Goal: Task Accomplishment & Management: Manage account settings

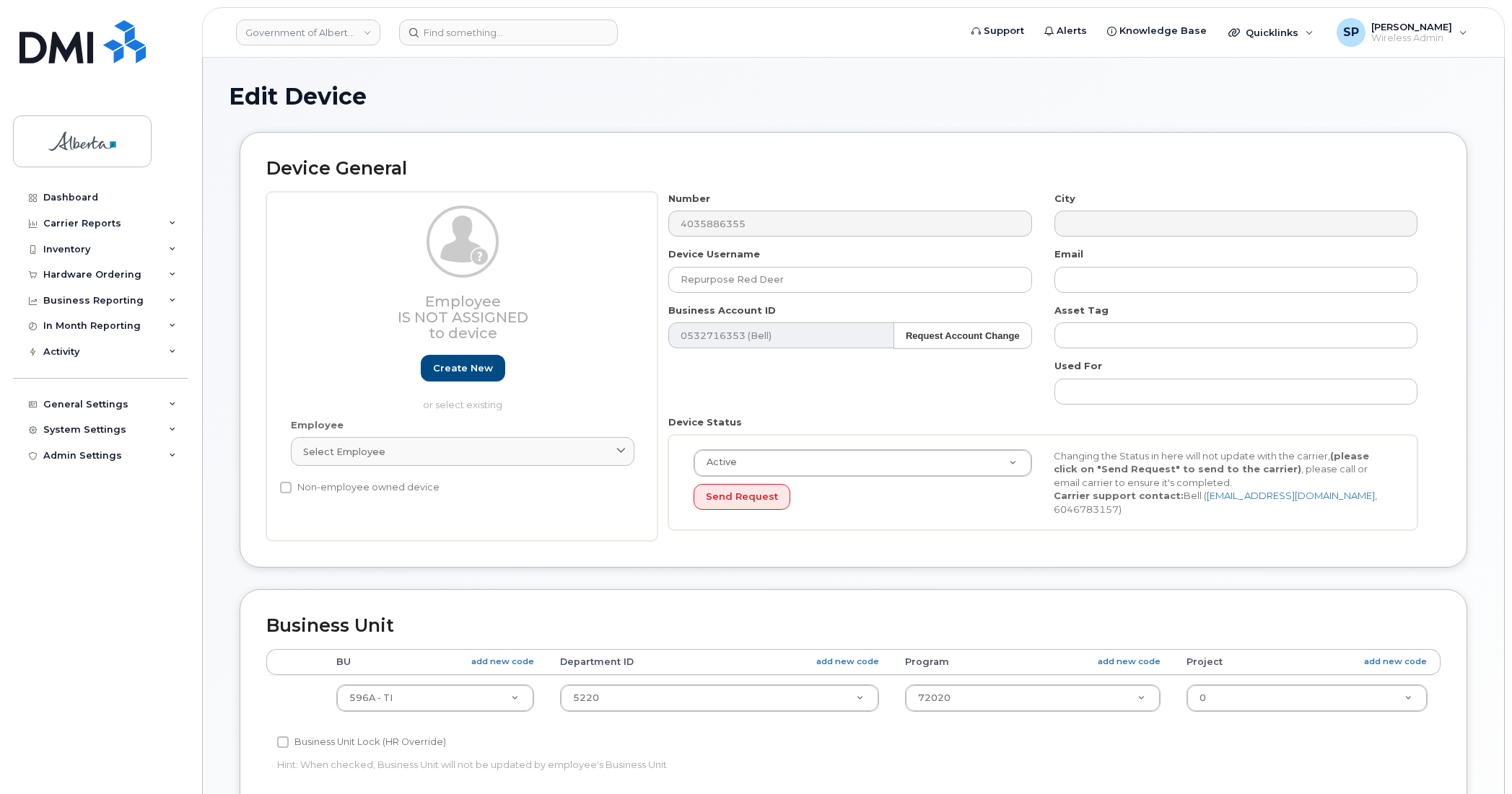
select select "4797729"
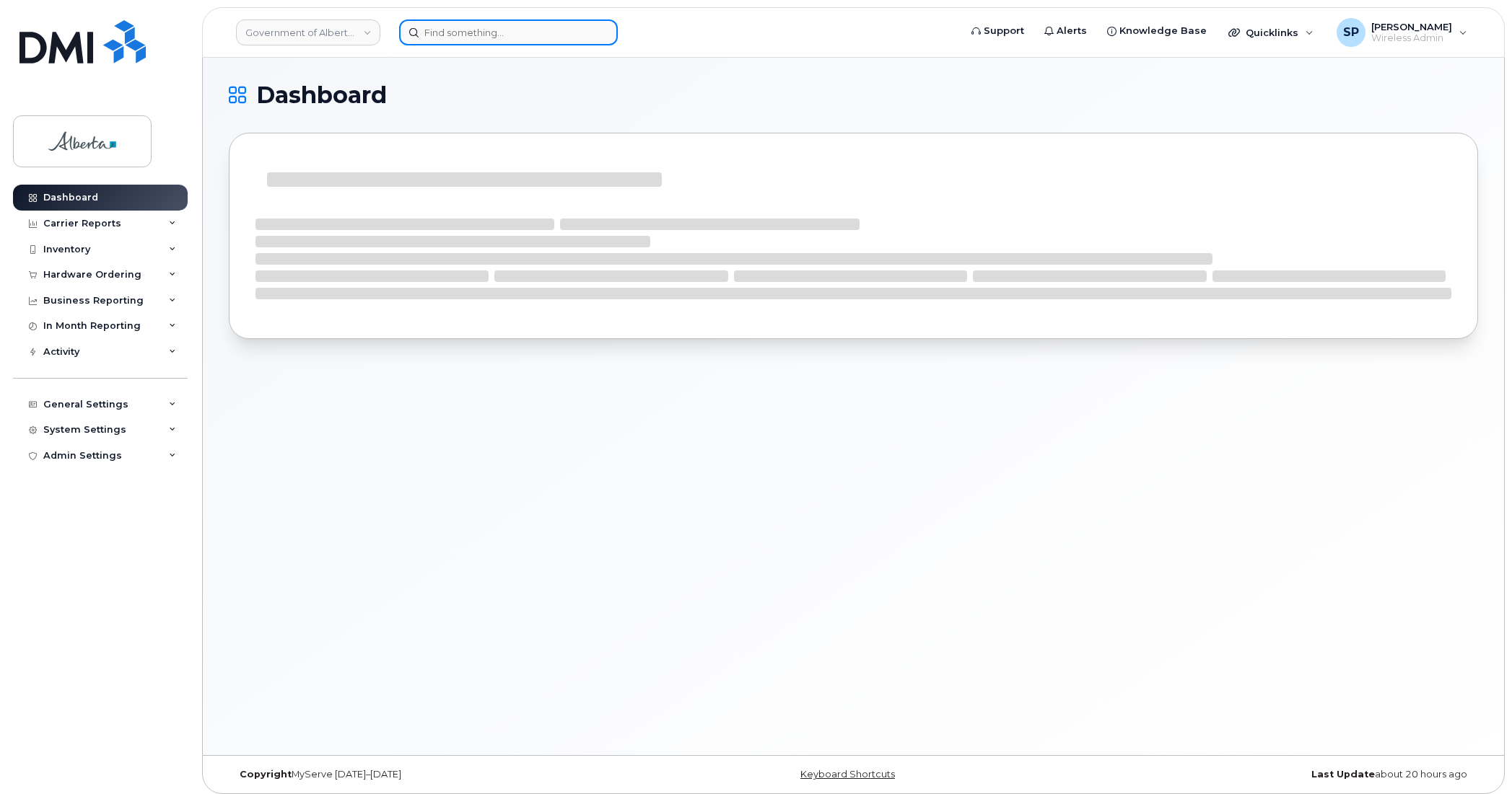
click at [504, 31] on input at bounding box center [508, 32] width 219 height 26
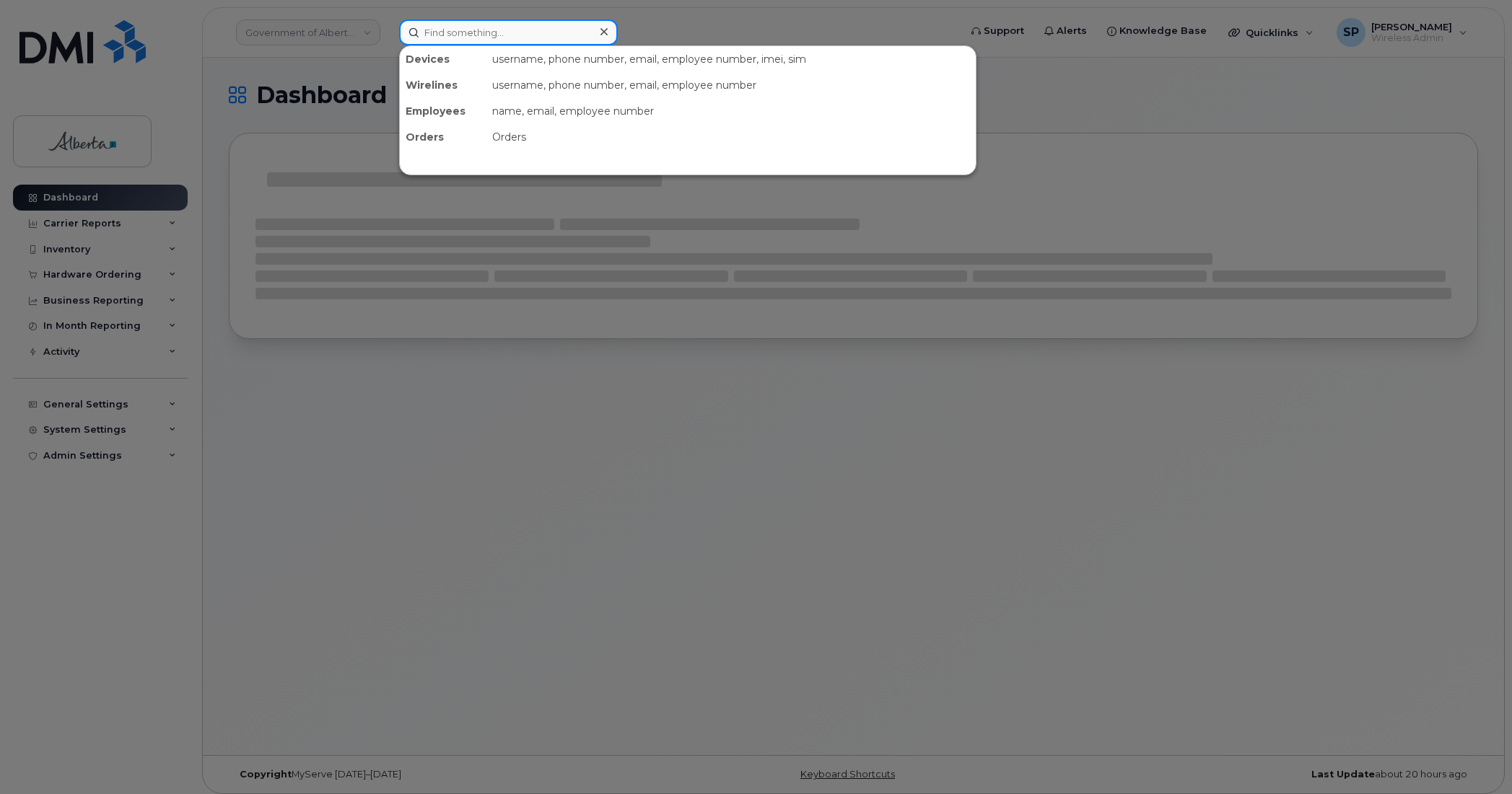
paste input "7802854719"
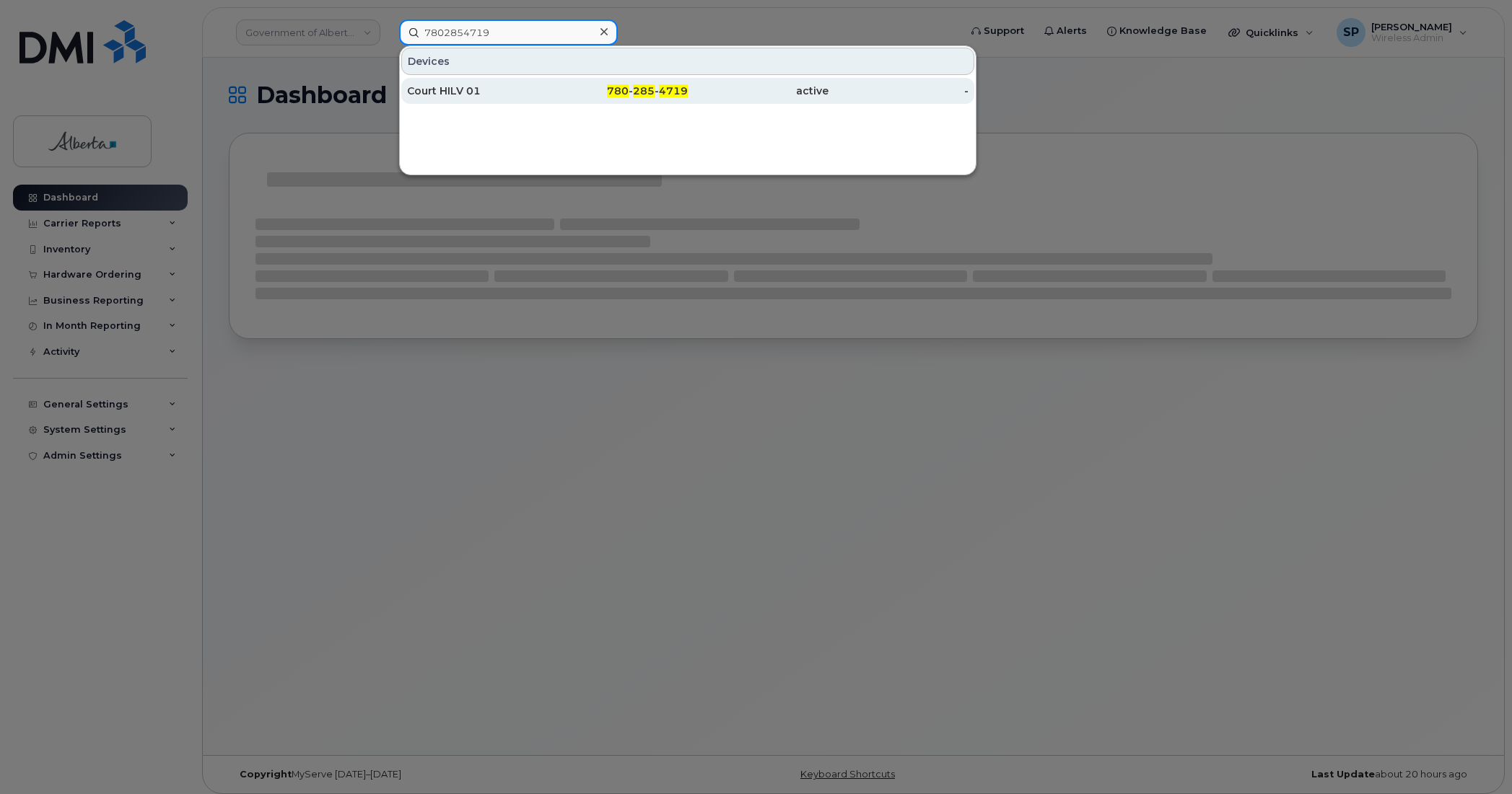
type input "7802854719"
click at [468, 88] on div "Court HILV 01" at bounding box center [478, 91] width 141 height 15
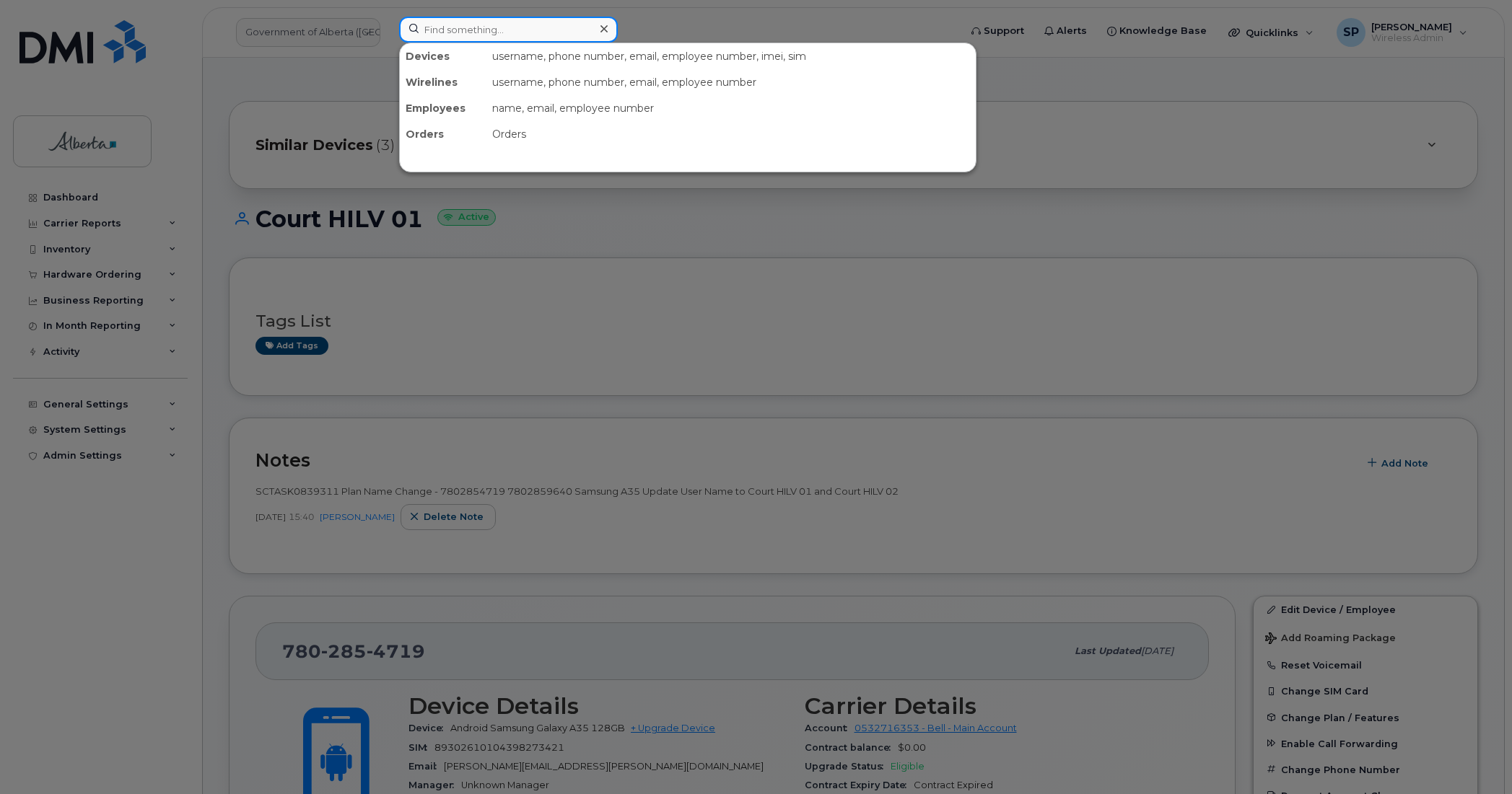
click at [559, 32] on input at bounding box center [508, 30] width 219 height 26
paste input "5873857194"
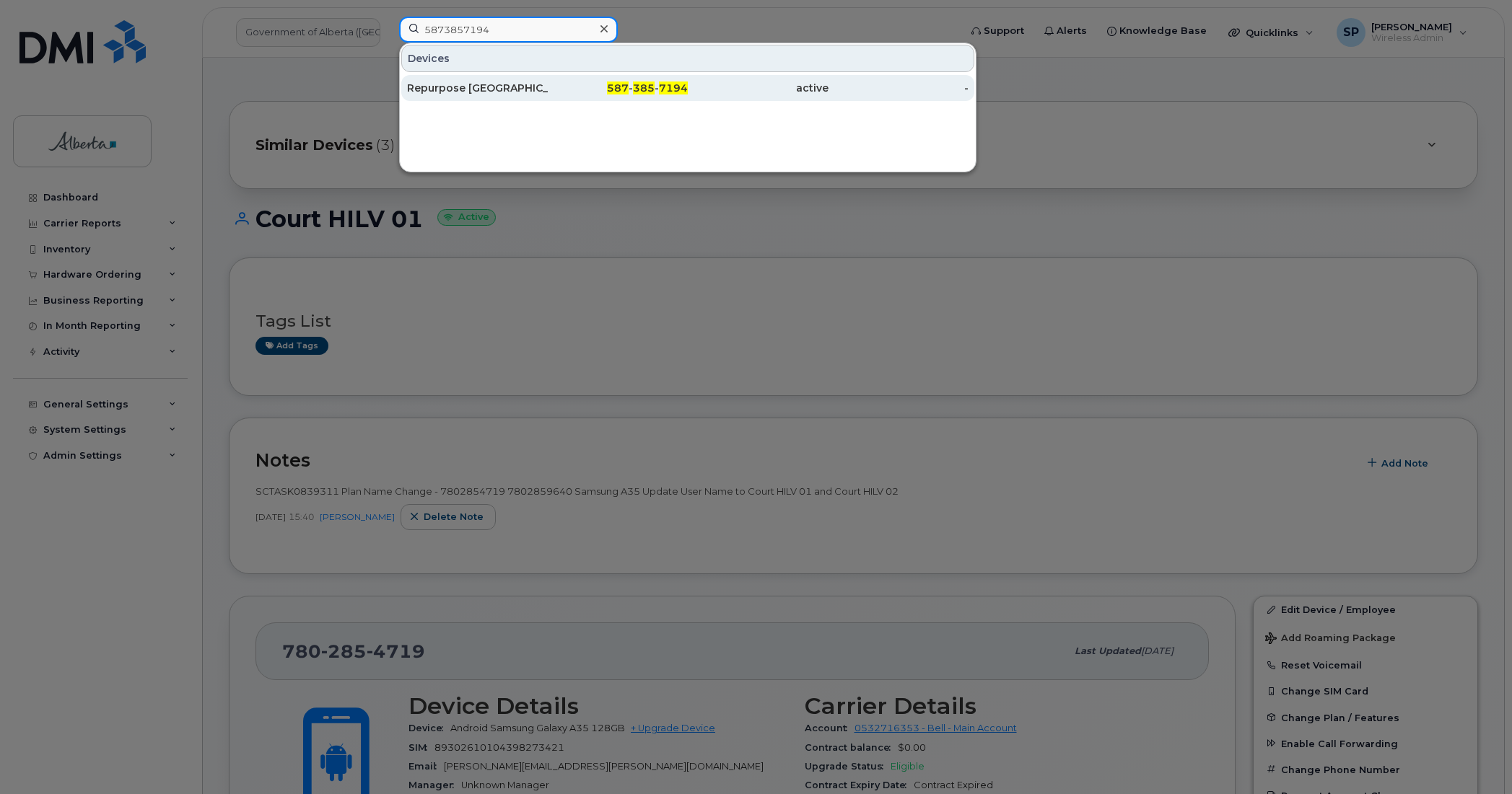
type input "5873857194"
click at [451, 93] on div "Repurpose Edmonton" at bounding box center [478, 88] width 141 height 15
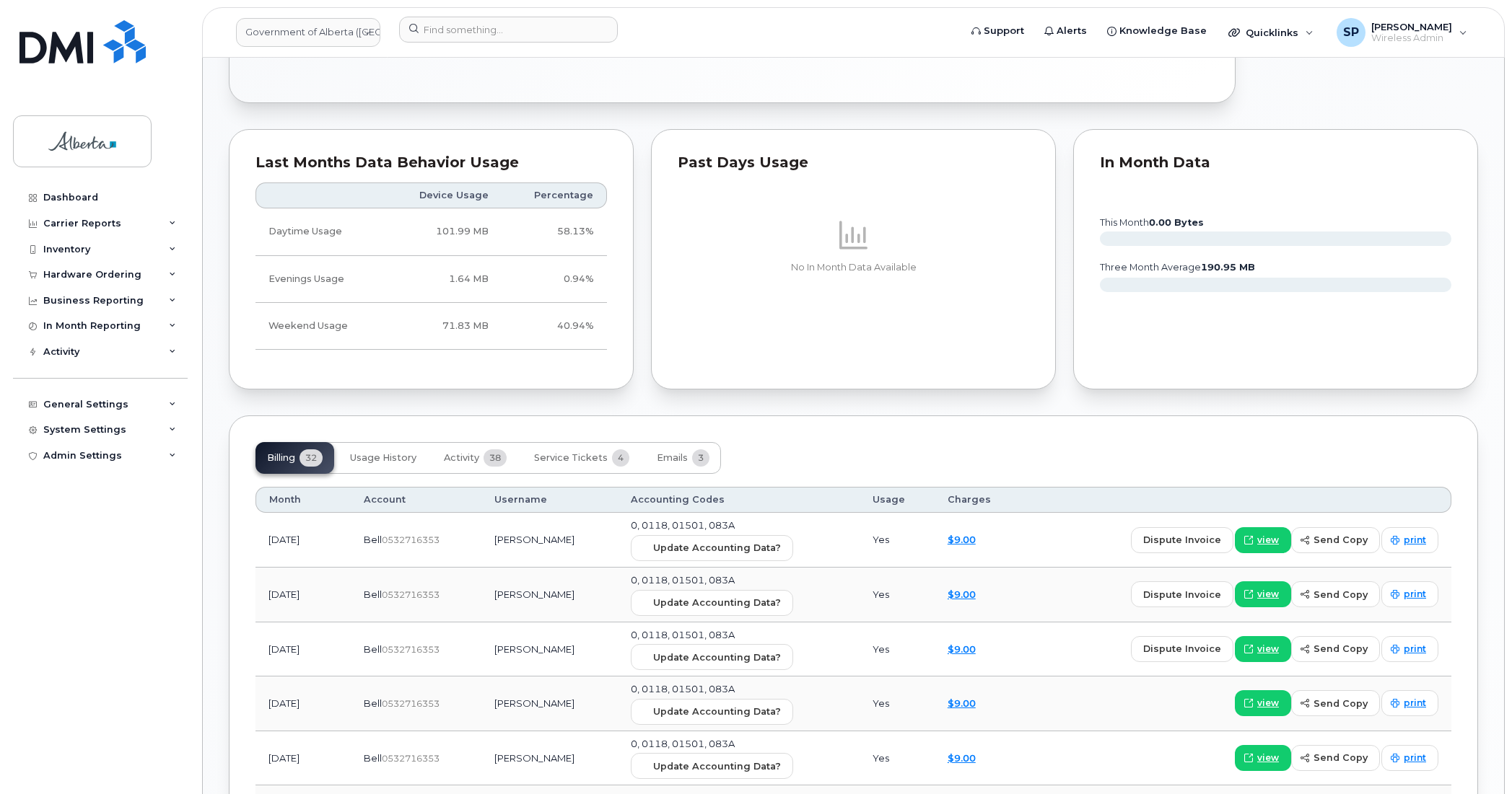
scroll to position [971, 0]
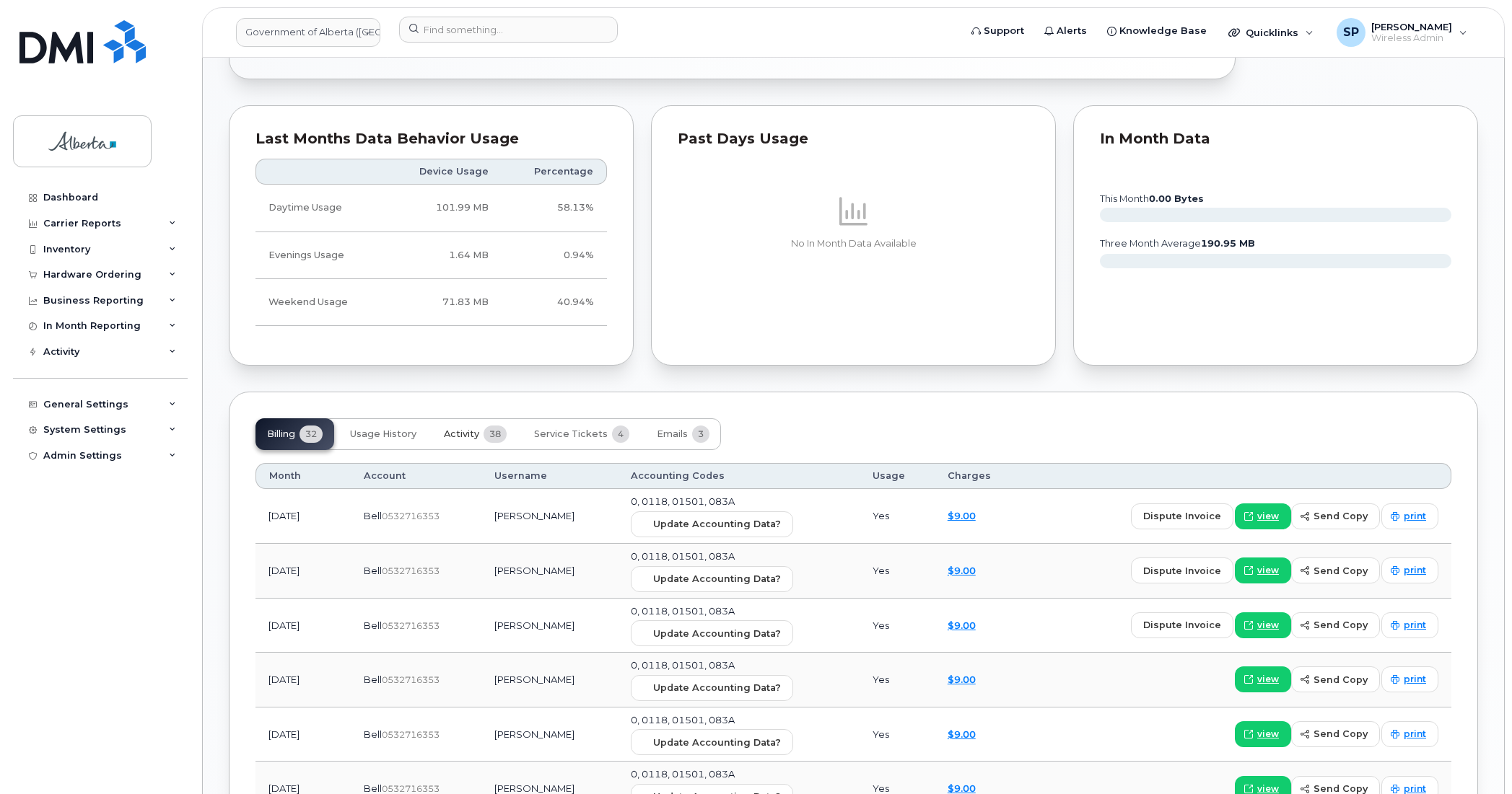
click at [459, 440] on span "Activity" at bounding box center [461, 434] width 35 height 11
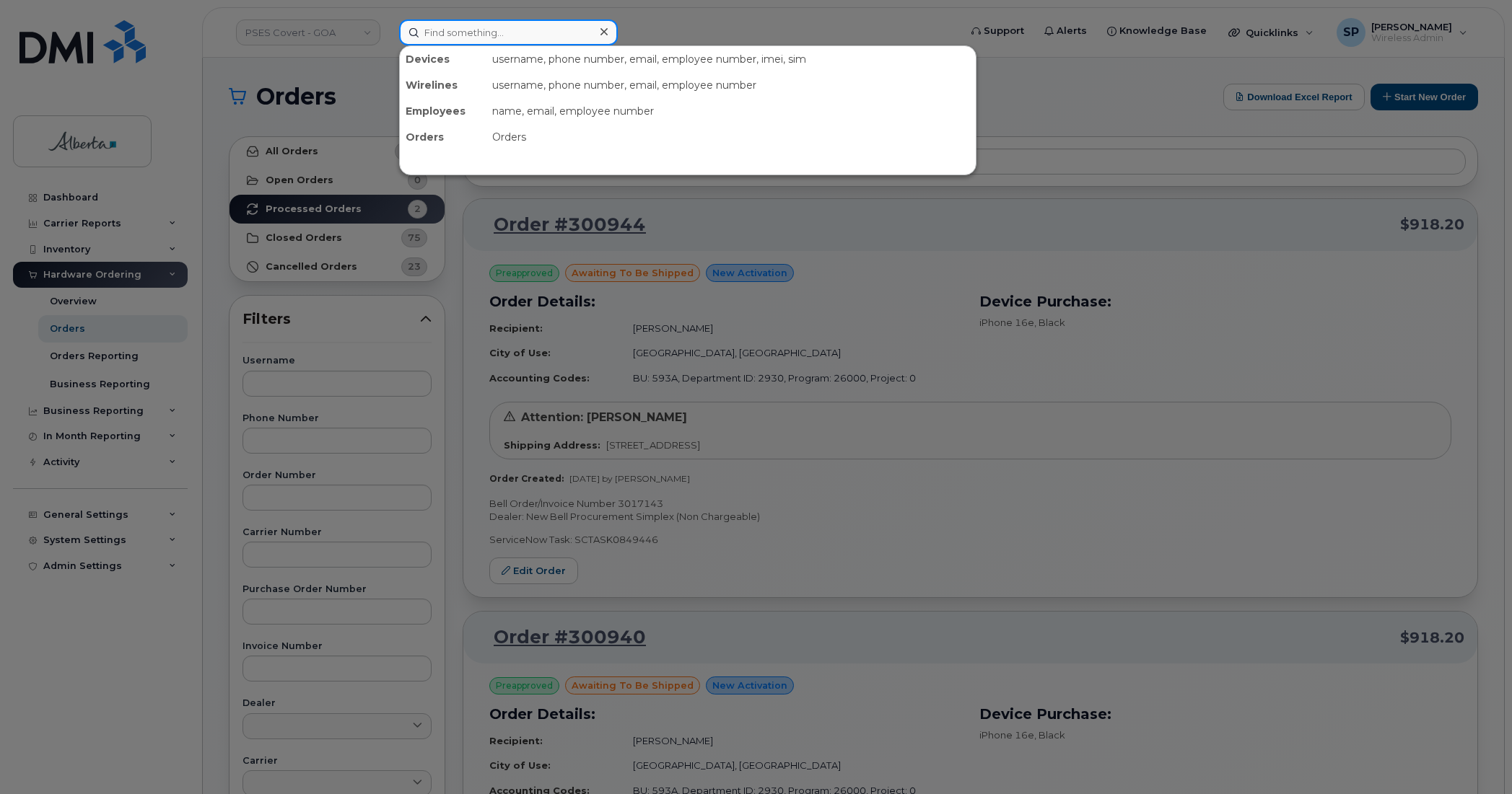
click at [557, 31] on input at bounding box center [508, 32] width 219 height 26
paste input "7802014185"
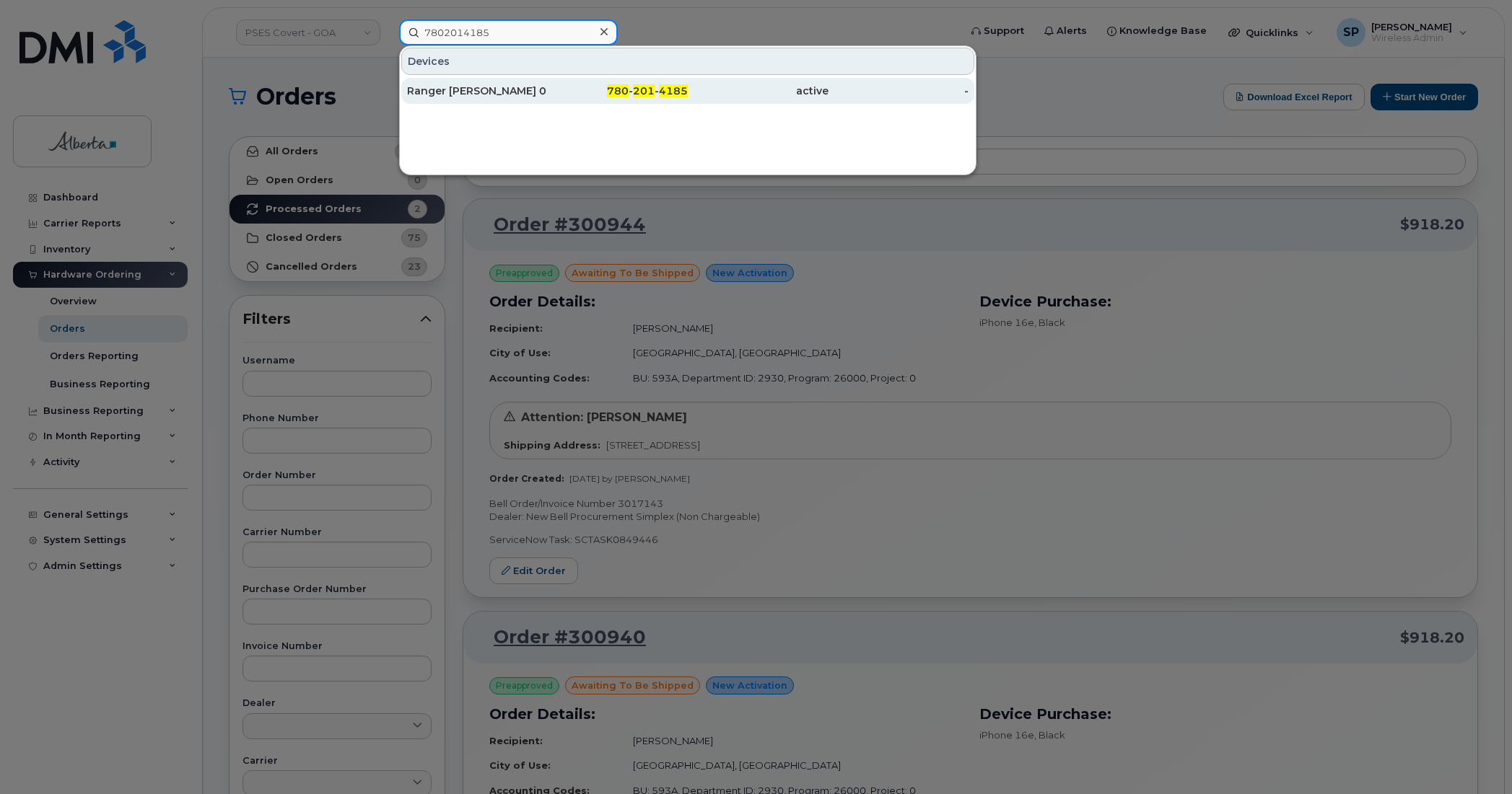
type input "7802014185"
click at [505, 96] on div "Ranger [PERSON_NAME] 01" at bounding box center [478, 91] width 141 height 15
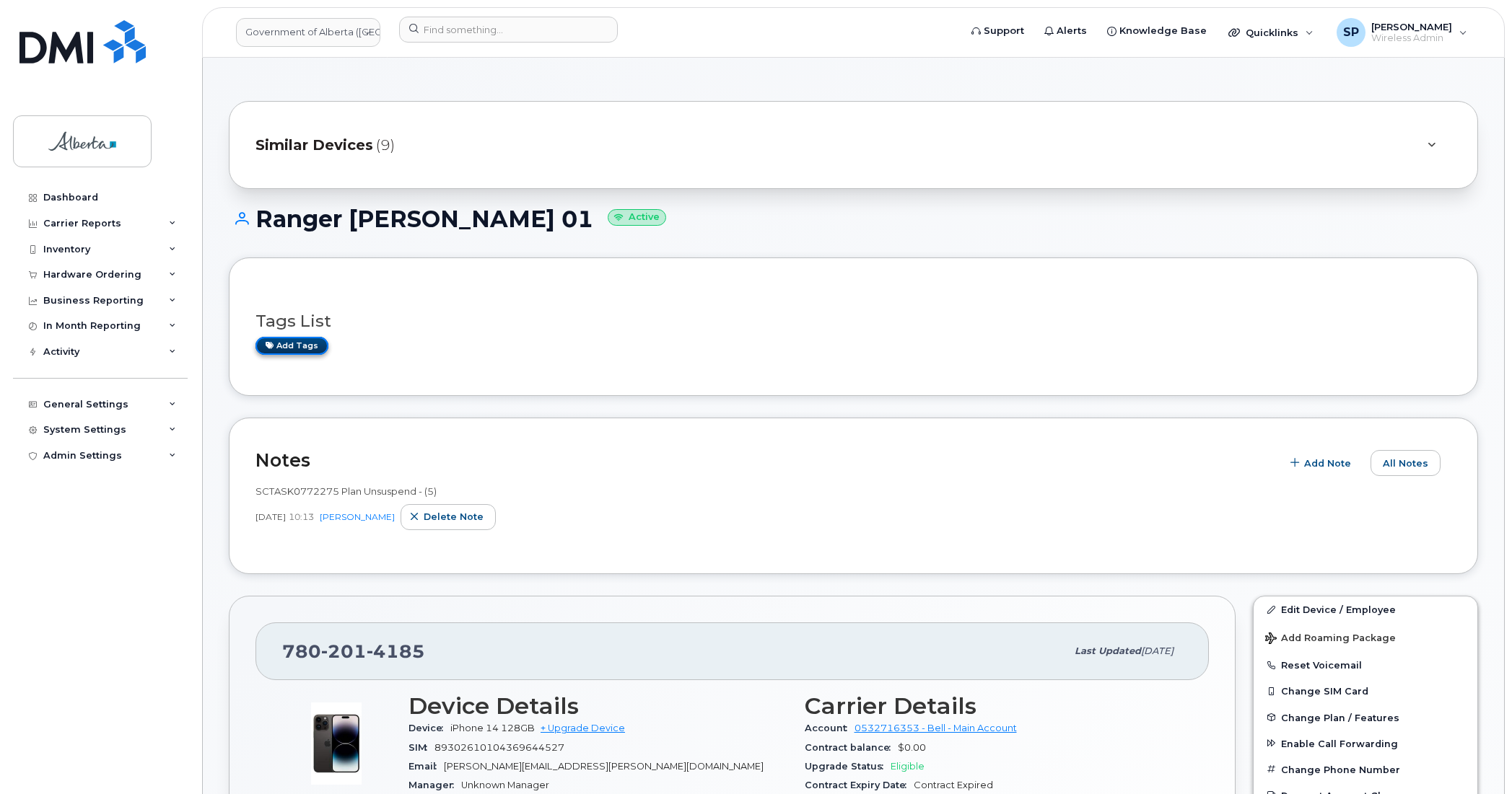
click at [298, 349] on link "Add tags" at bounding box center [291, 345] width 73 height 18
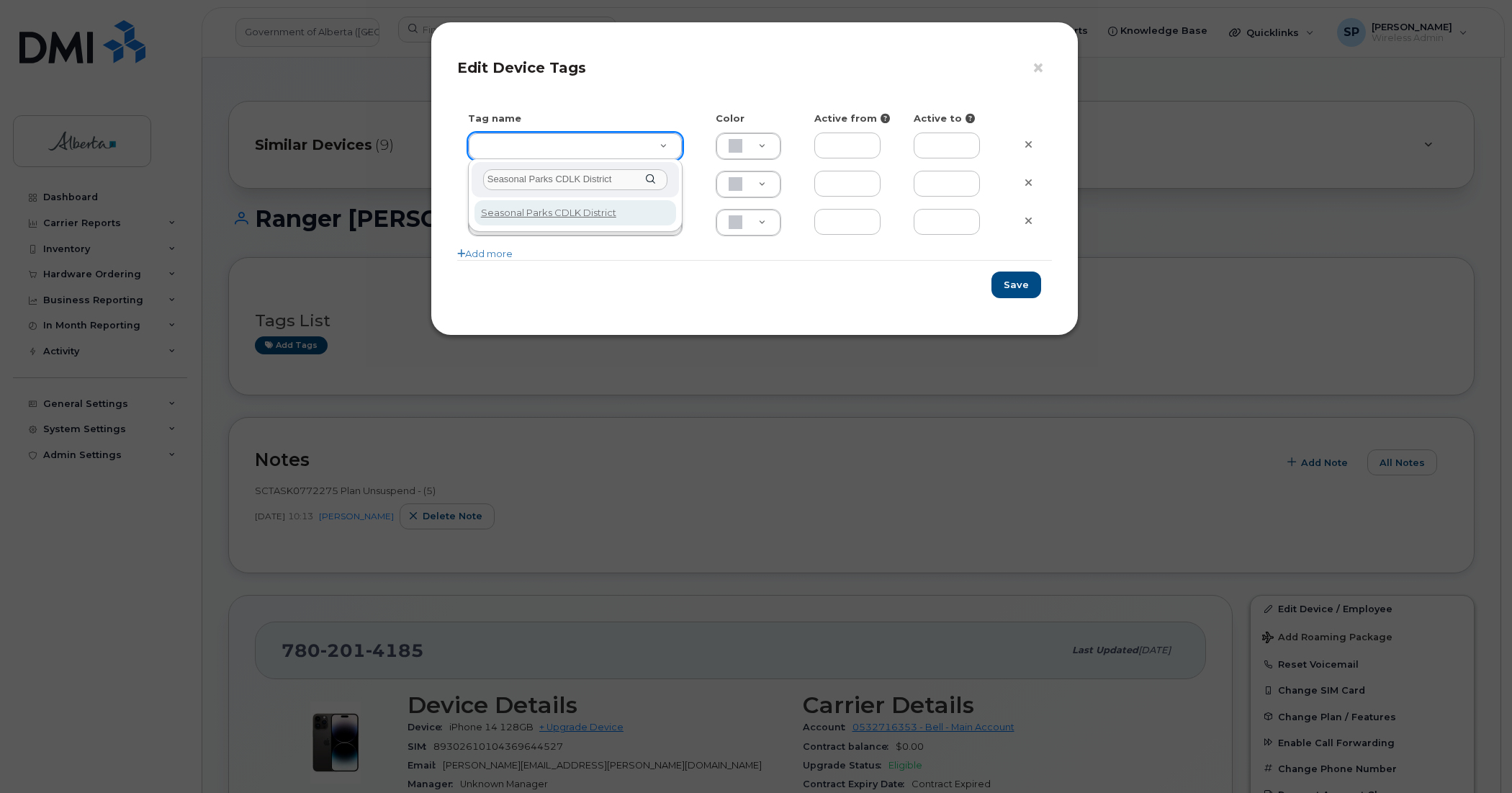
type input "Seasonal Parks CDLK District"
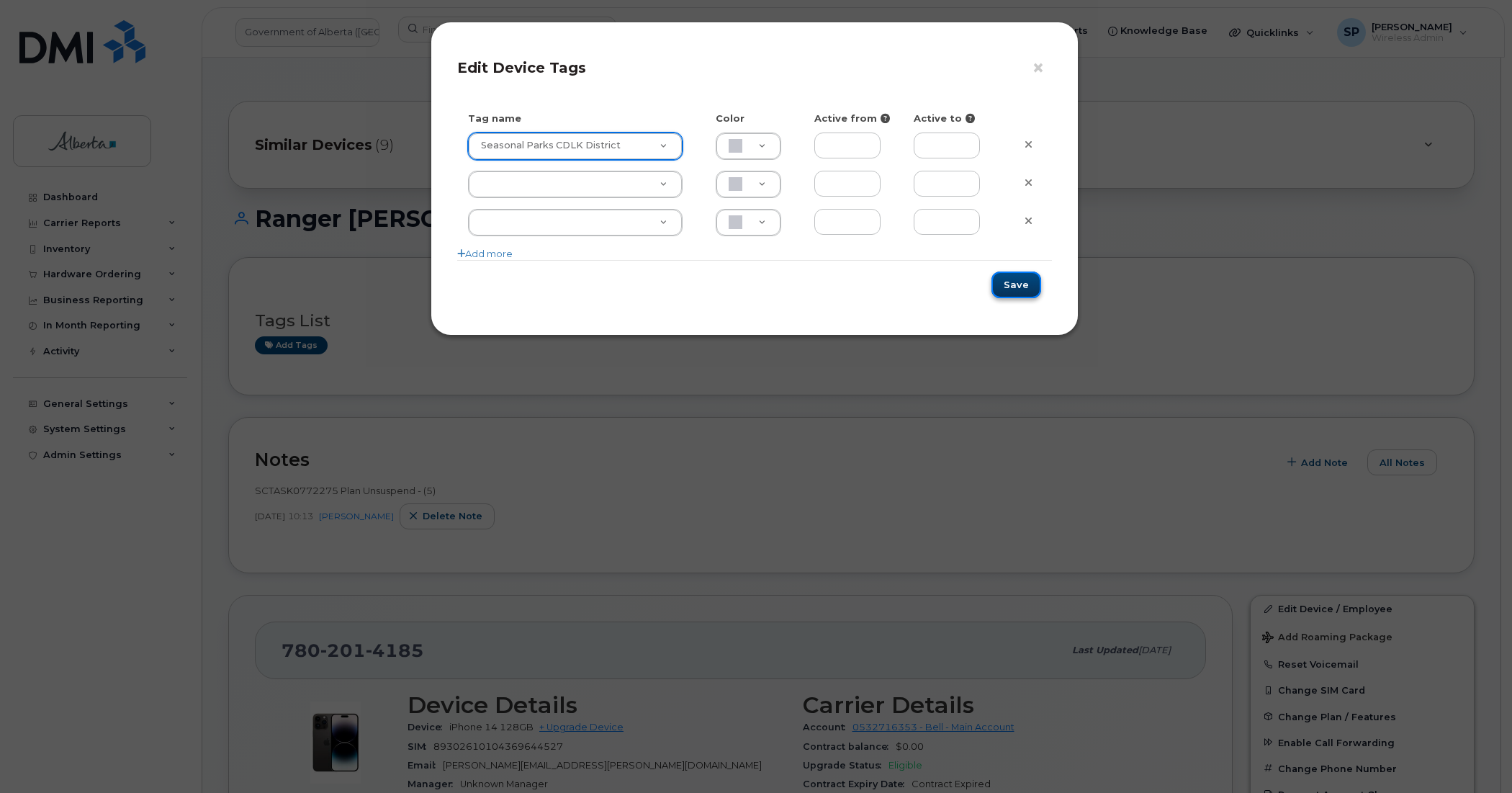
click at [1016, 285] on button "Save" at bounding box center [1017, 284] width 50 height 27
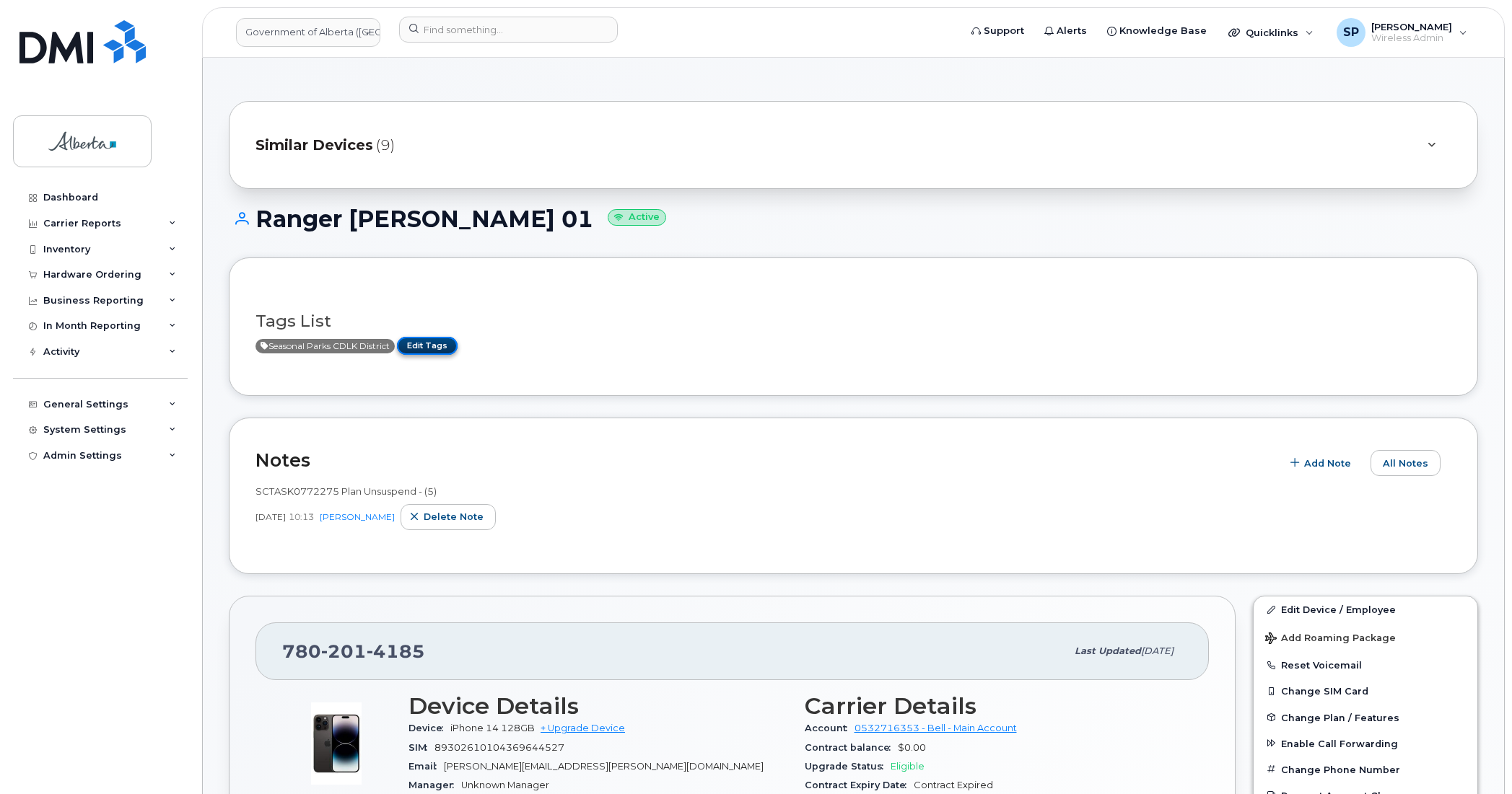
click at [430, 347] on link "Edit Tags" at bounding box center [427, 345] width 60 height 18
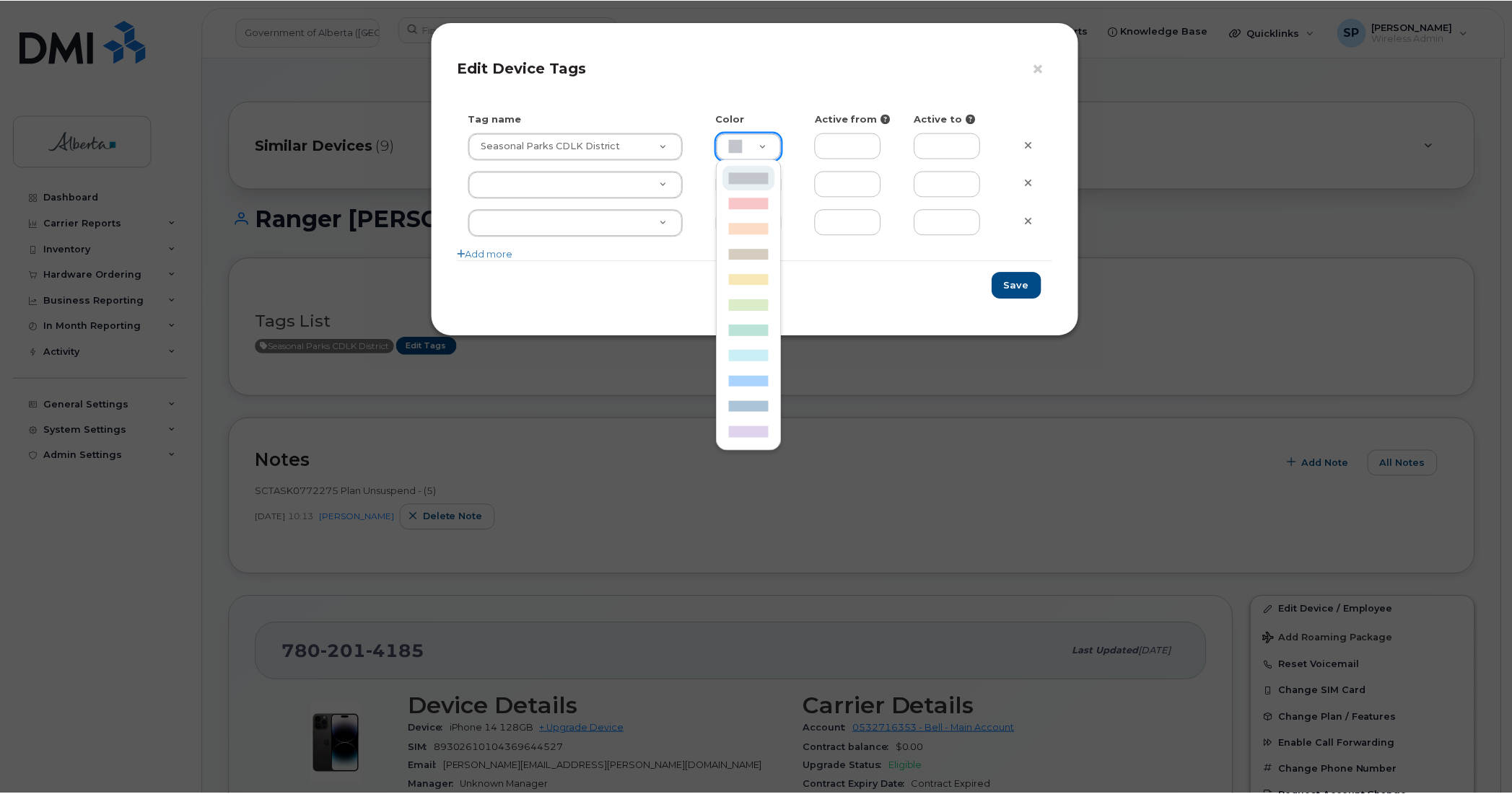
scroll to position [0, 5]
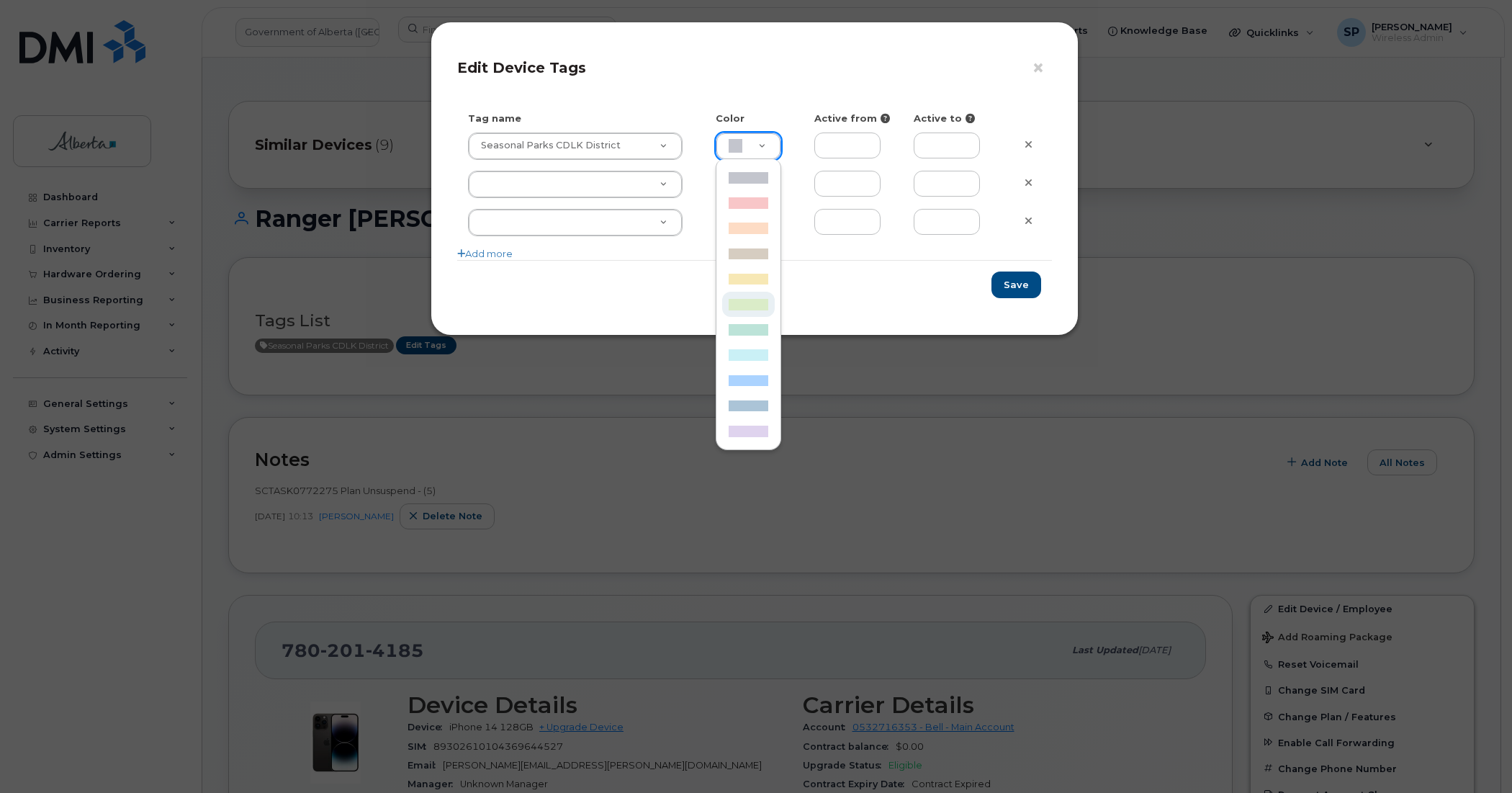
type input "DAECC8"
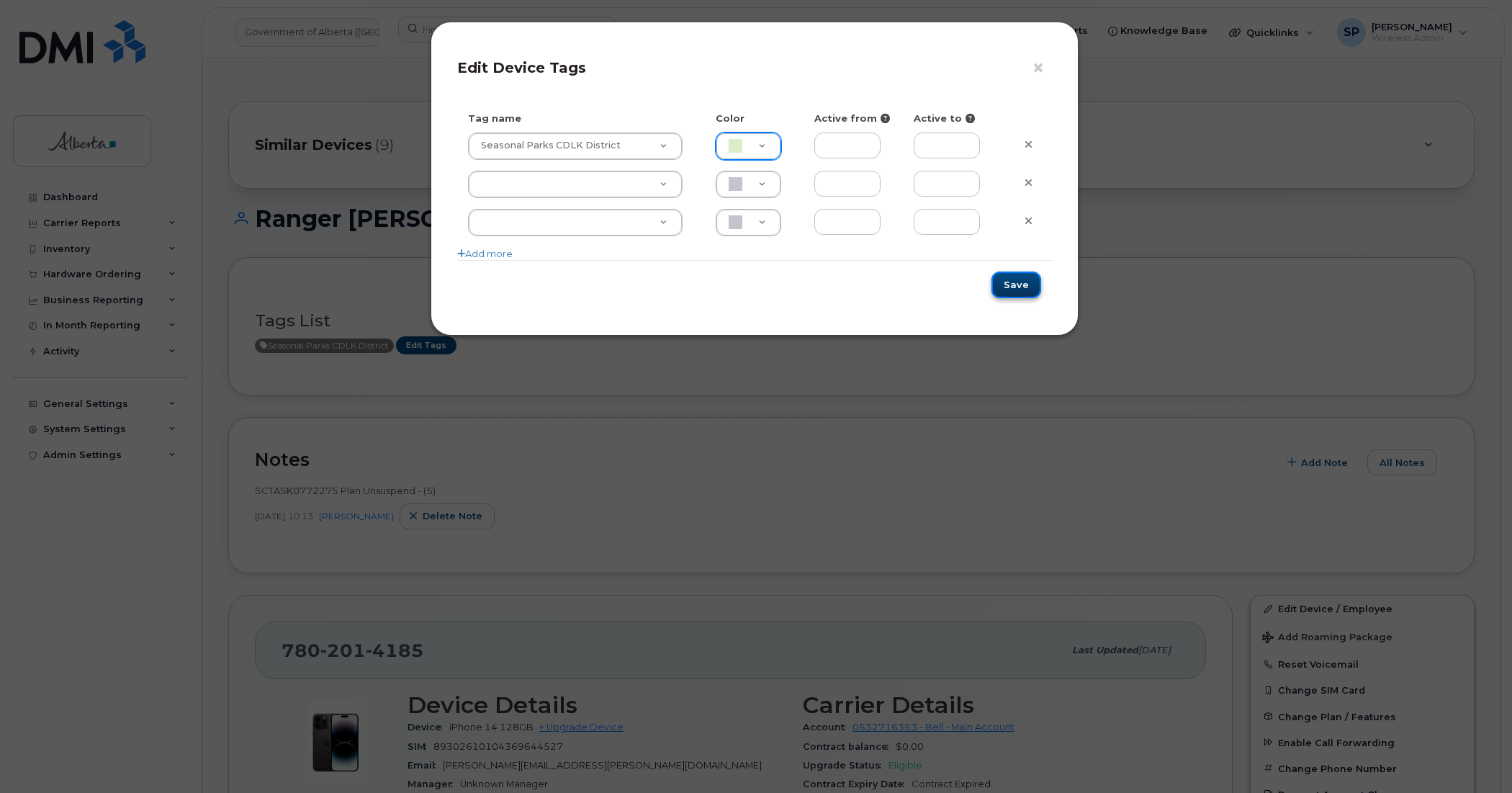
click at [1023, 290] on button "Save" at bounding box center [1017, 284] width 50 height 27
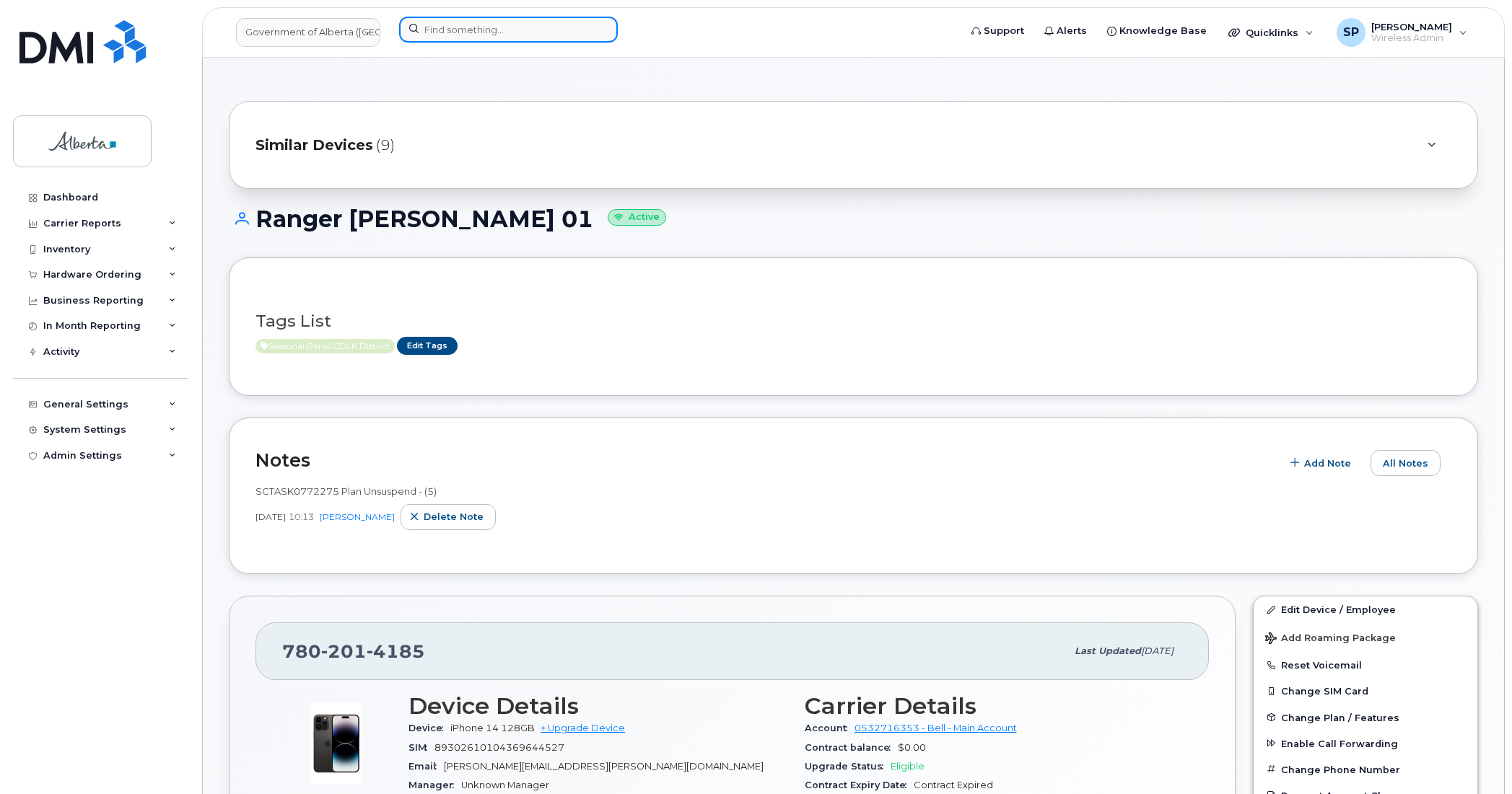
click at [496, 30] on input at bounding box center [508, 30] width 219 height 26
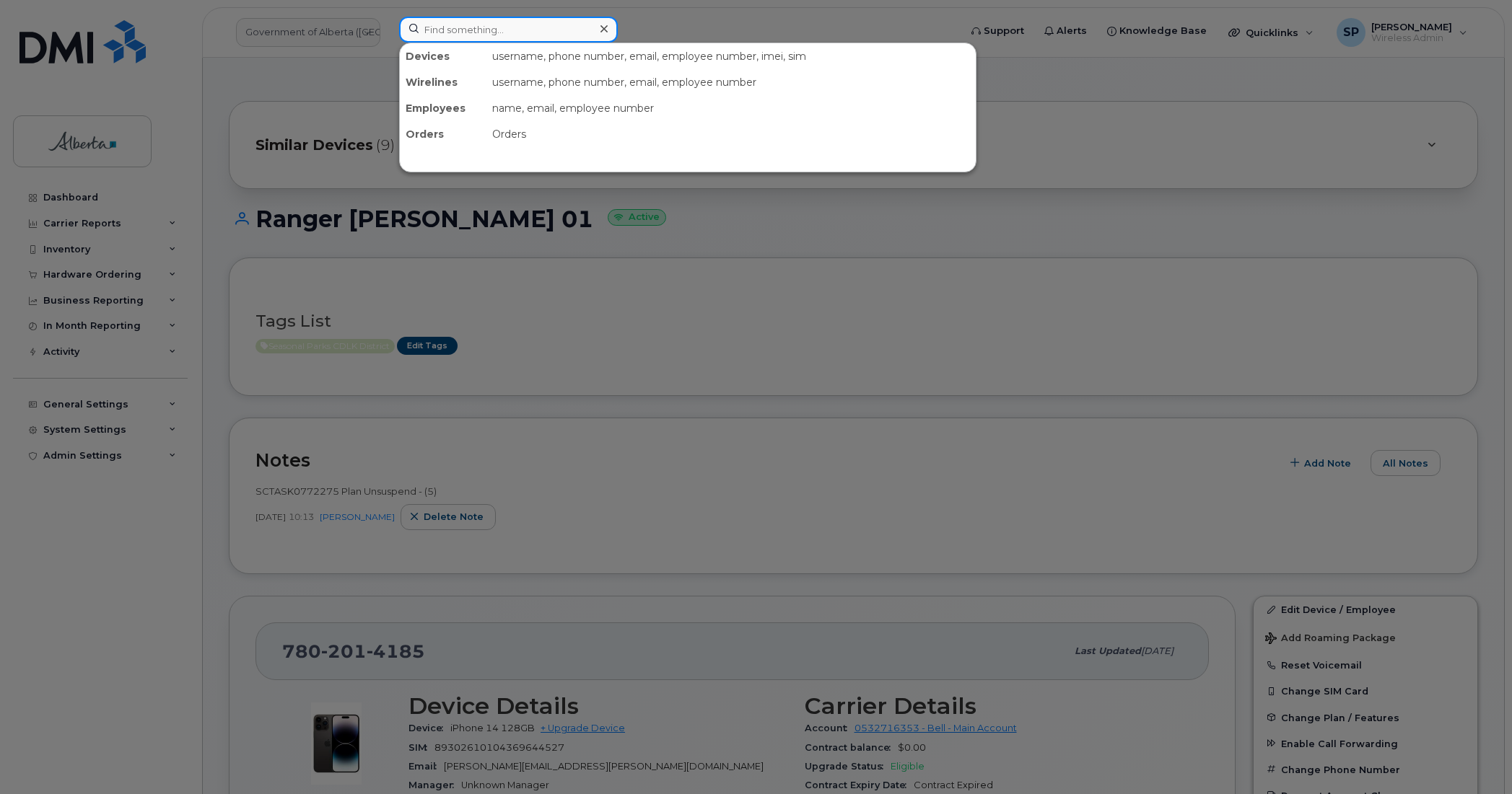
paste input "7808153062"
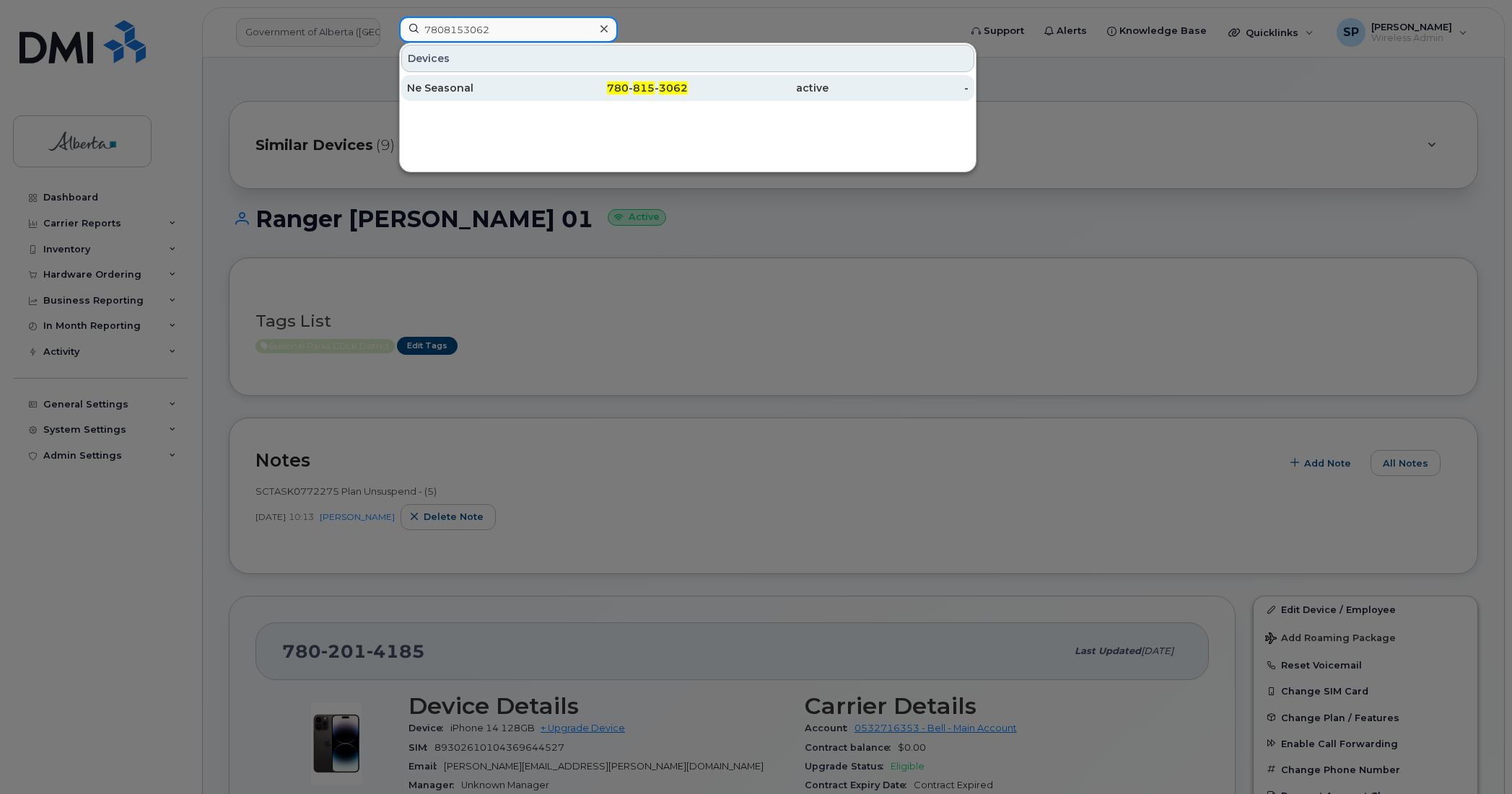
type input "7808153062"
click at [438, 89] on div "Ne Seasonal" at bounding box center [478, 88] width 141 height 15
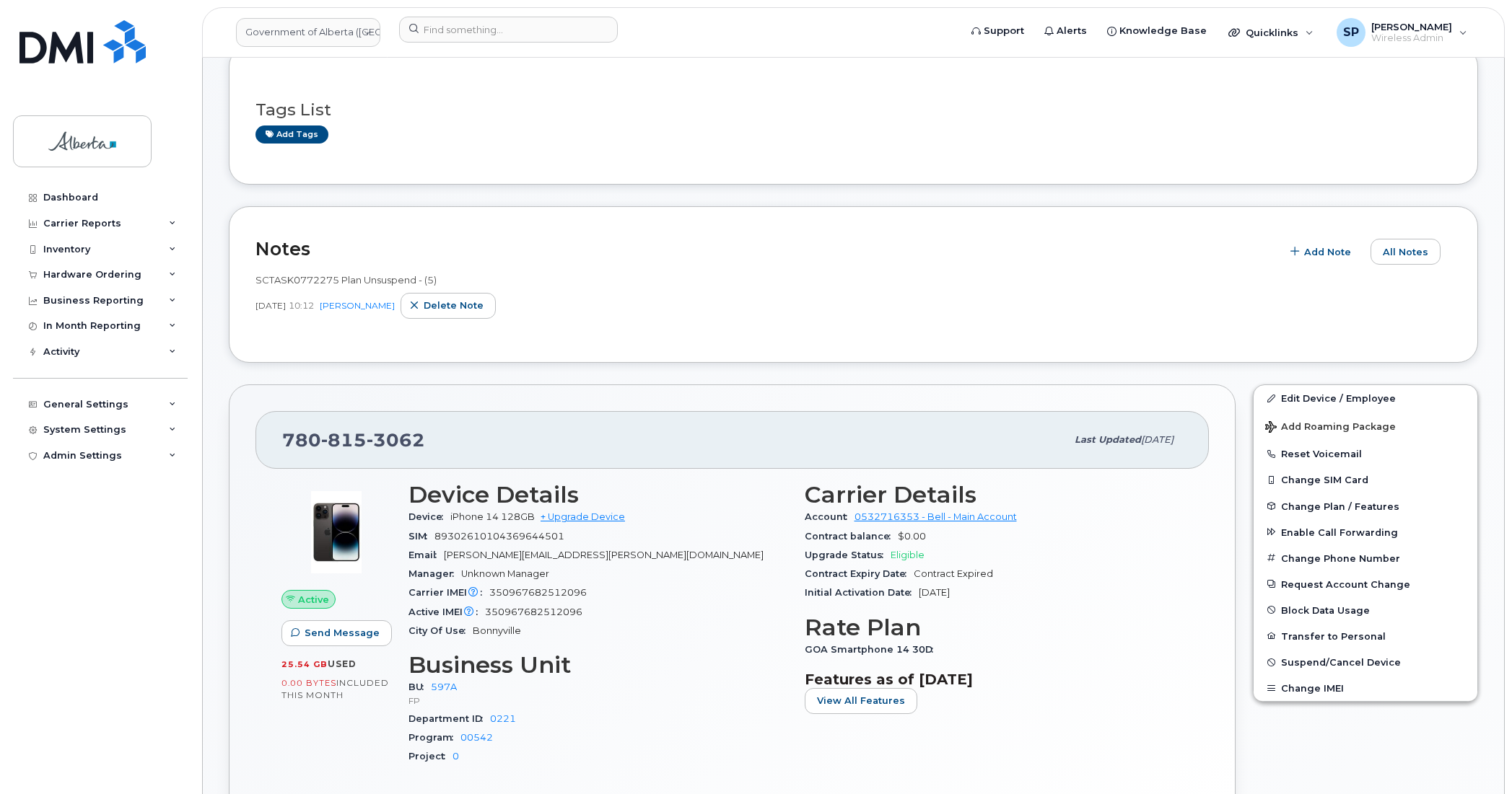
scroll to position [224, 0]
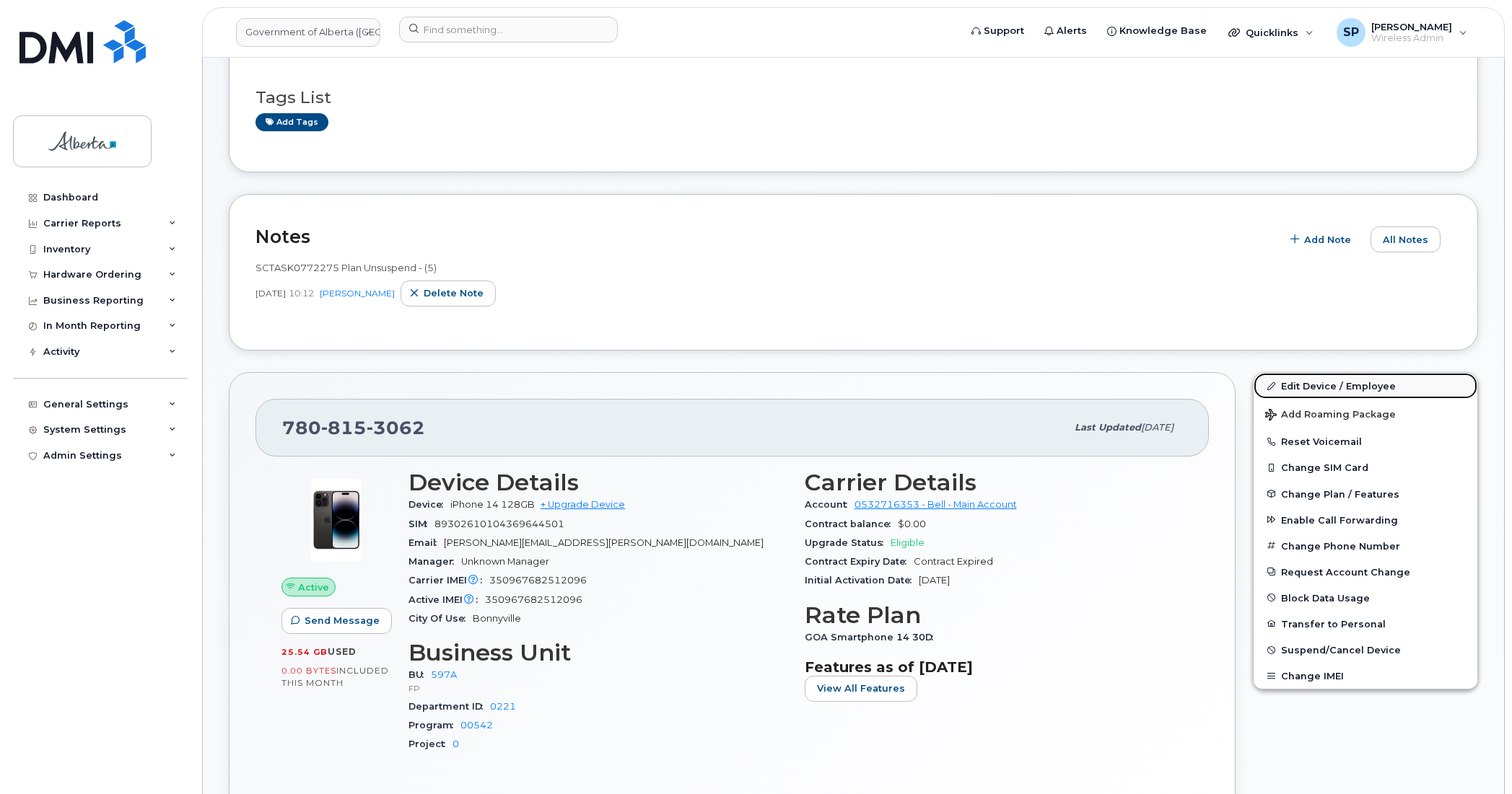
click at [1308, 388] on link "Edit Device / Employee" at bounding box center [1365, 386] width 224 height 26
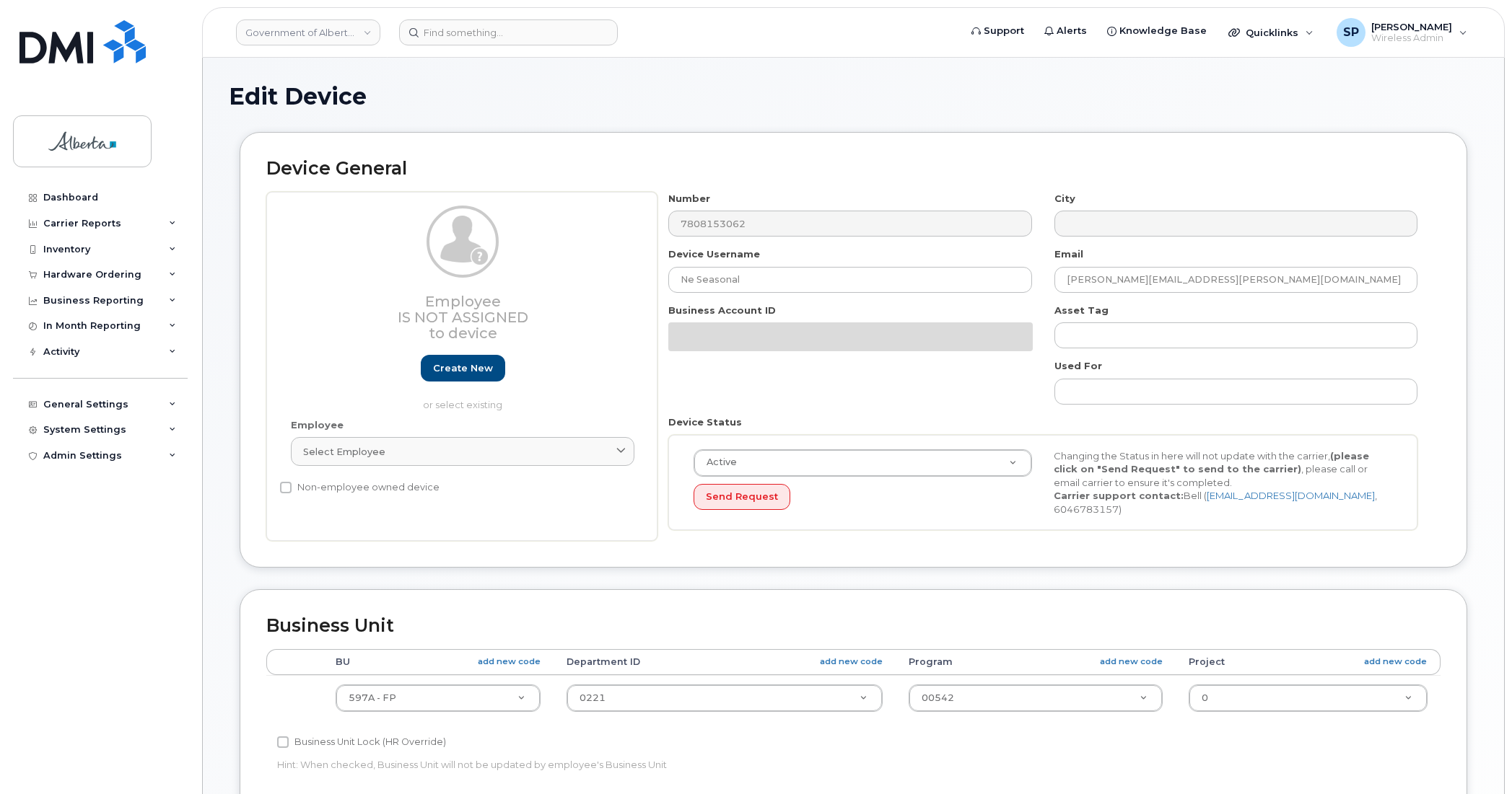
select select "4797726"
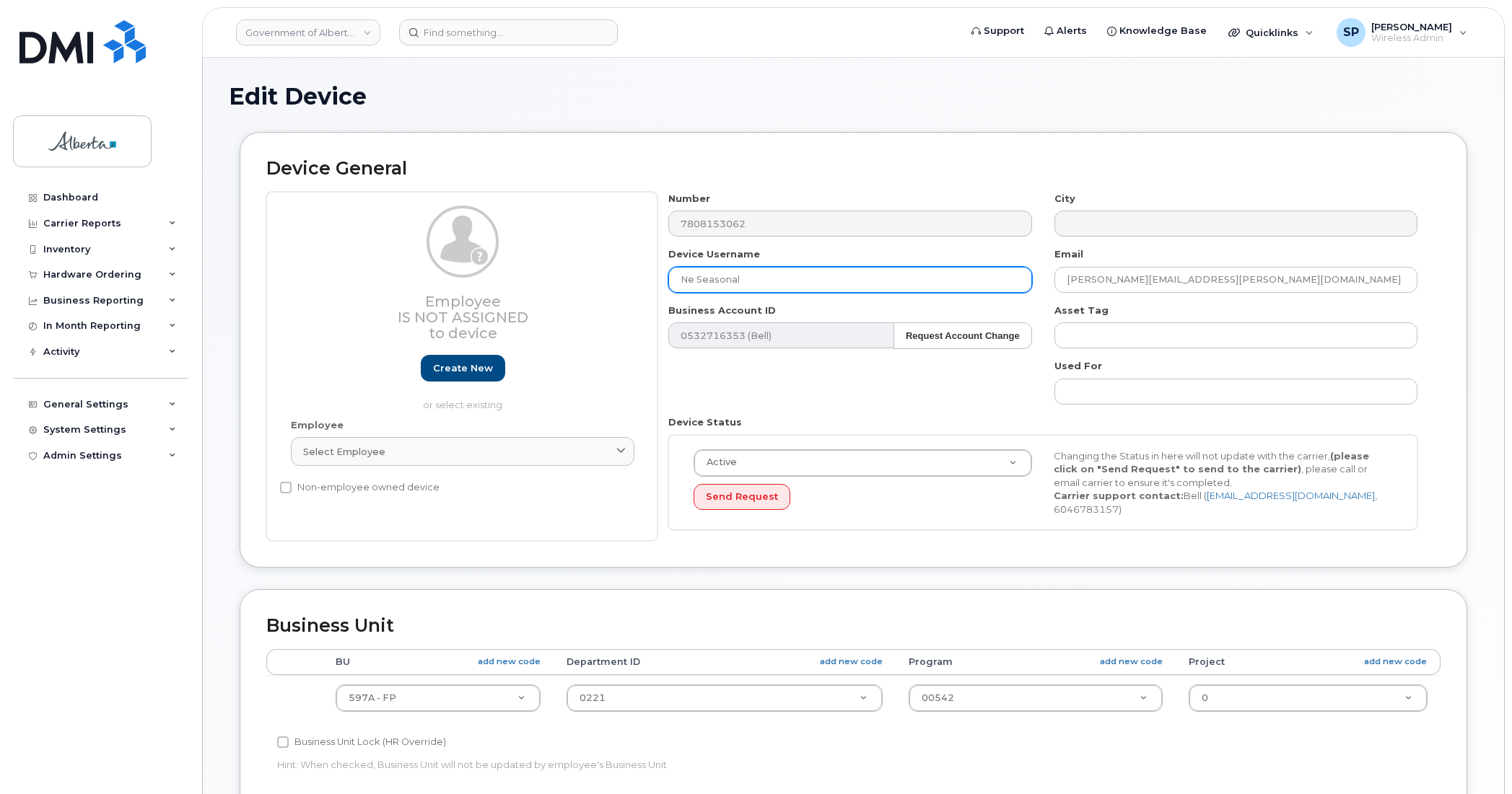
drag, startPoint x: 759, startPoint y: 282, endPoint x: 561, endPoint y: 275, distance: 198.1
click at [561, 275] on div "Employee Is not assigned to device Create new or select existing Employee Selec…" at bounding box center [853, 366] width 1174 height 350
paste input "Ranger [PERSON_NAME] 01"
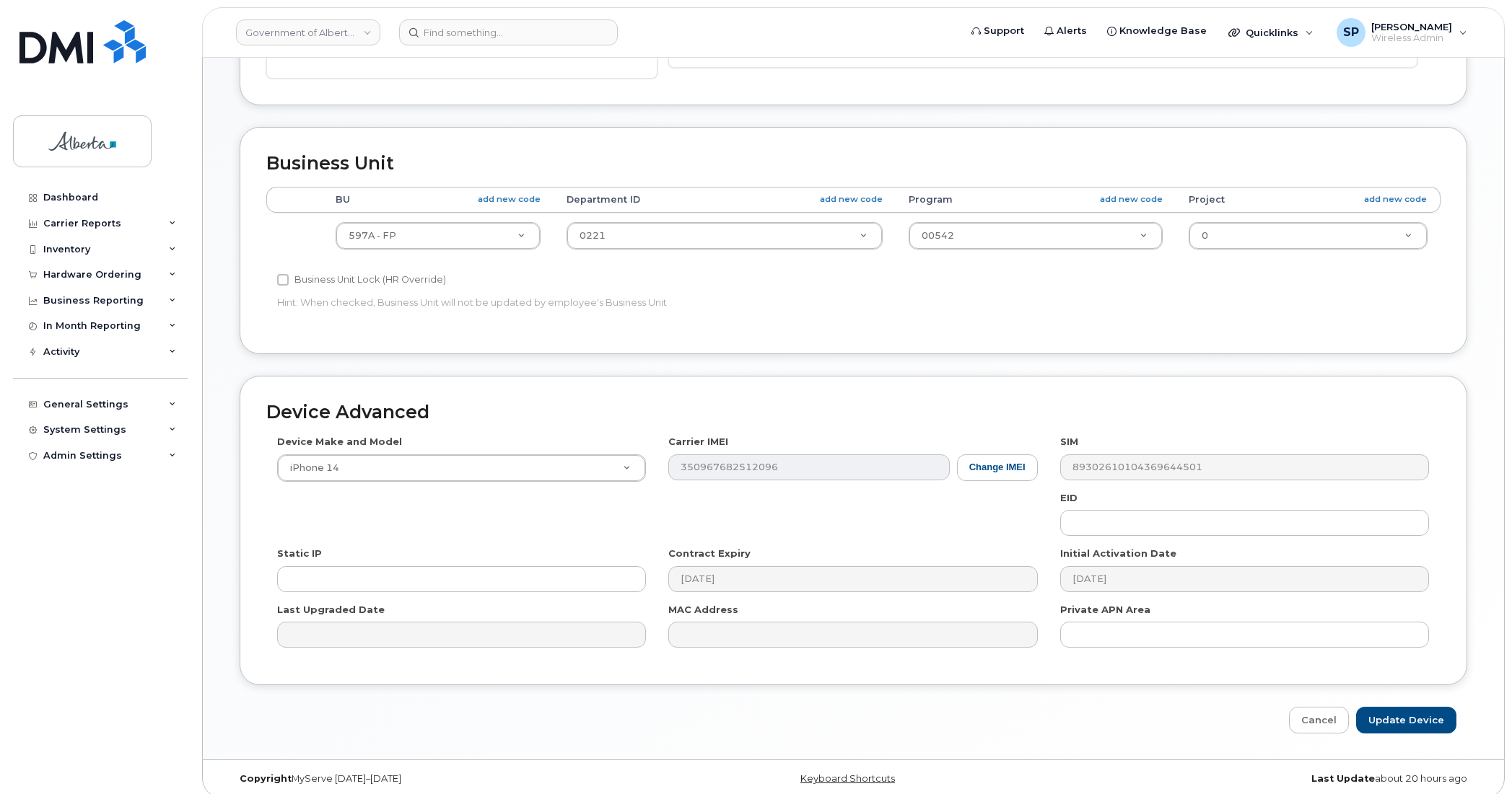
scroll to position [469, 0]
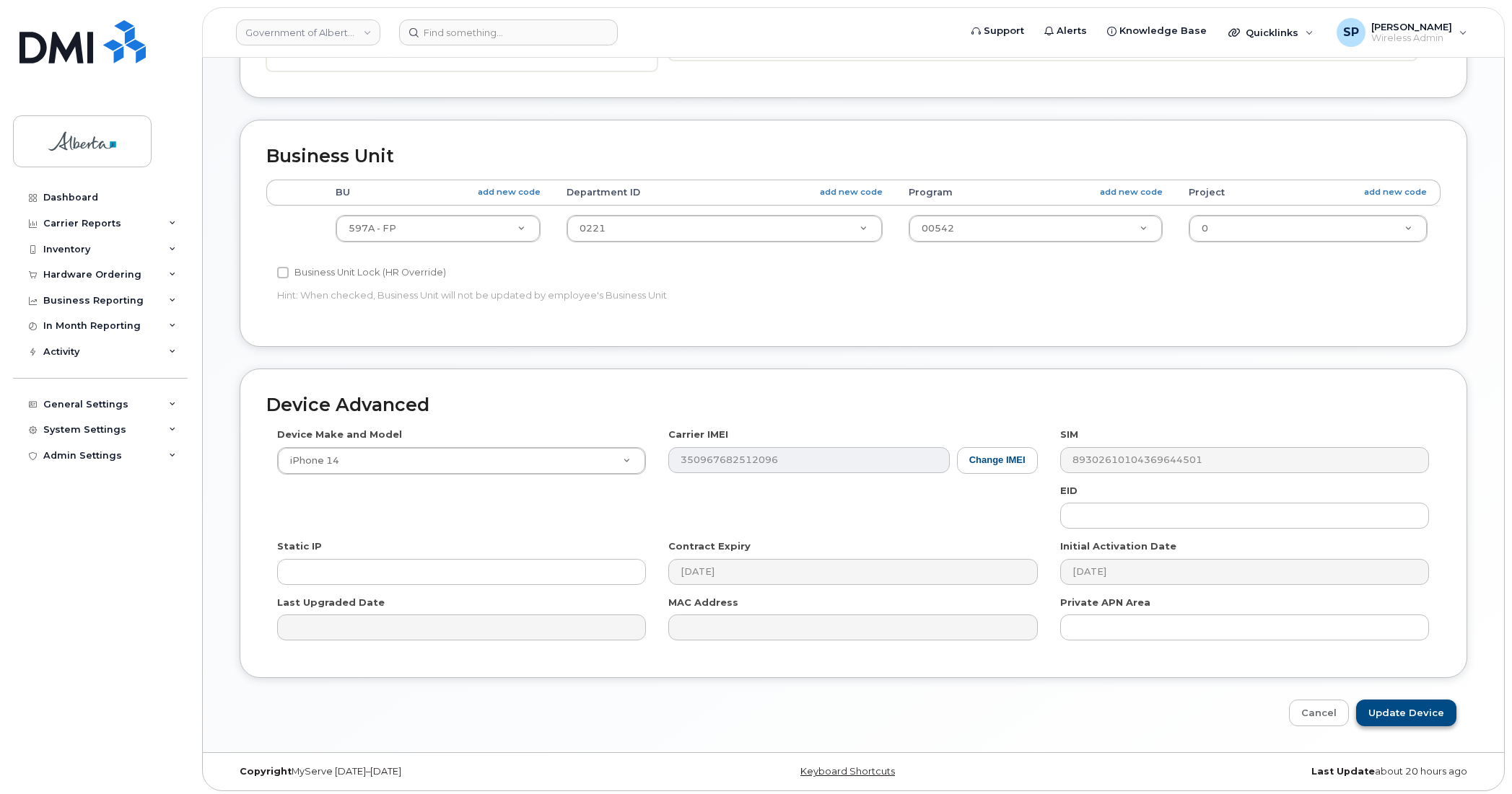
type input "Ranger [PERSON_NAME] 01"
click at [1392, 704] on input "Update Device" at bounding box center [1406, 713] width 100 height 27
type input "Saving..."
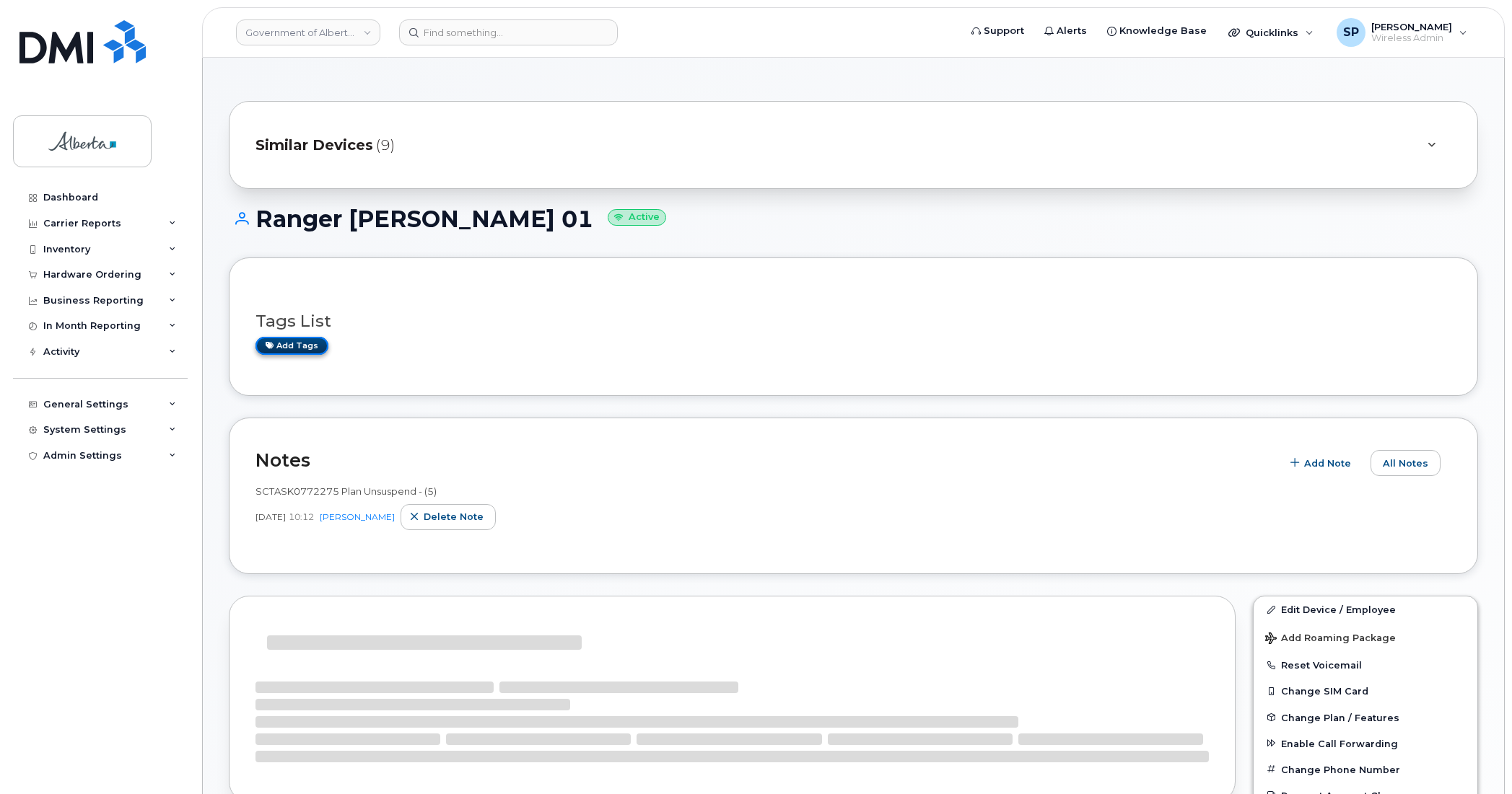
click at [290, 349] on link "Add tags" at bounding box center [291, 345] width 73 height 18
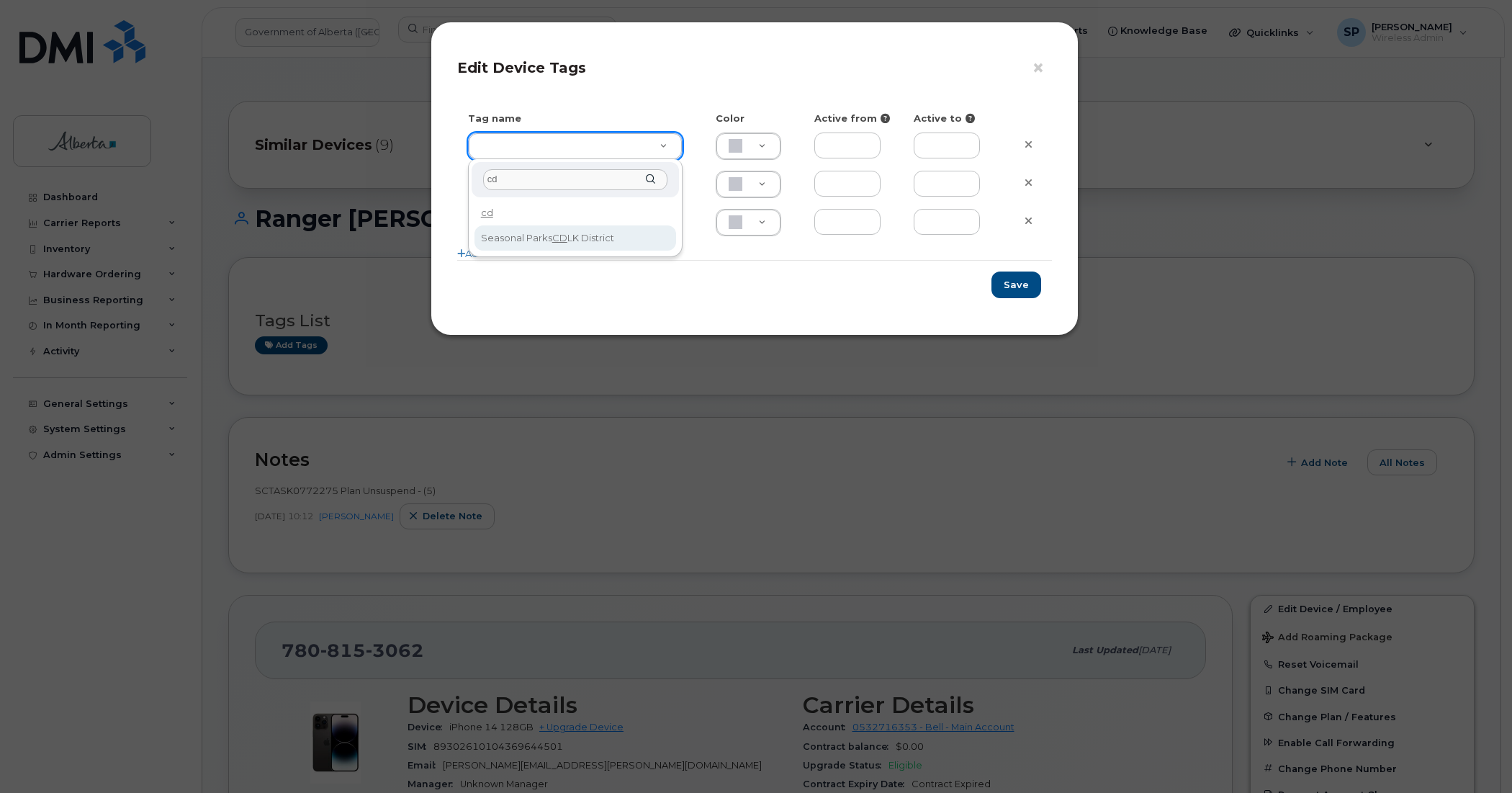
type input "cd"
drag, startPoint x: 592, startPoint y: 236, endPoint x: 618, endPoint y: 245, distance: 27.5
type input "Seasonal Parks CDLK District"
type input "DAECC8"
click at [1019, 283] on button "Save" at bounding box center [1017, 284] width 50 height 27
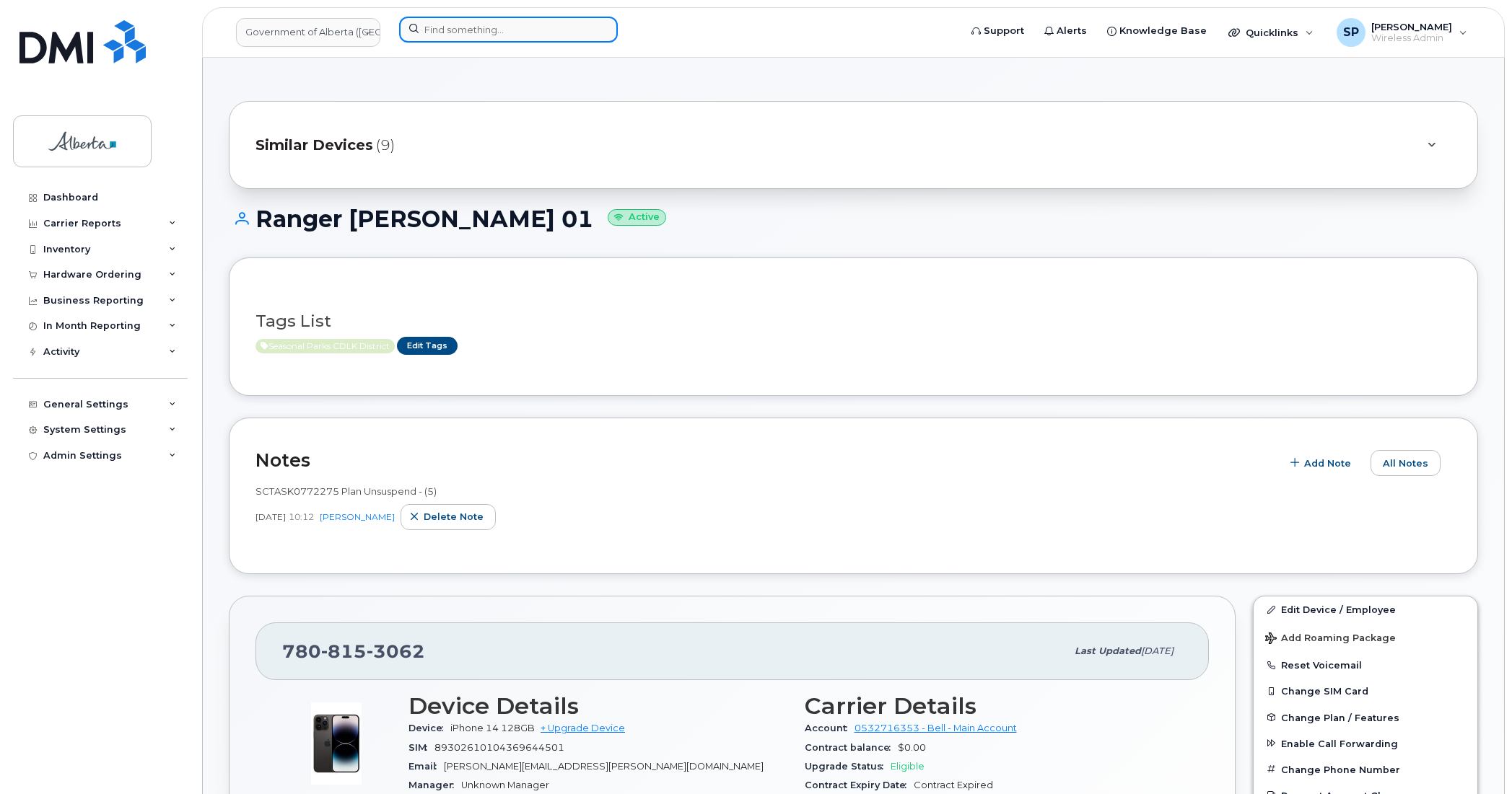
click at [538, 28] on input at bounding box center [508, 30] width 219 height 26
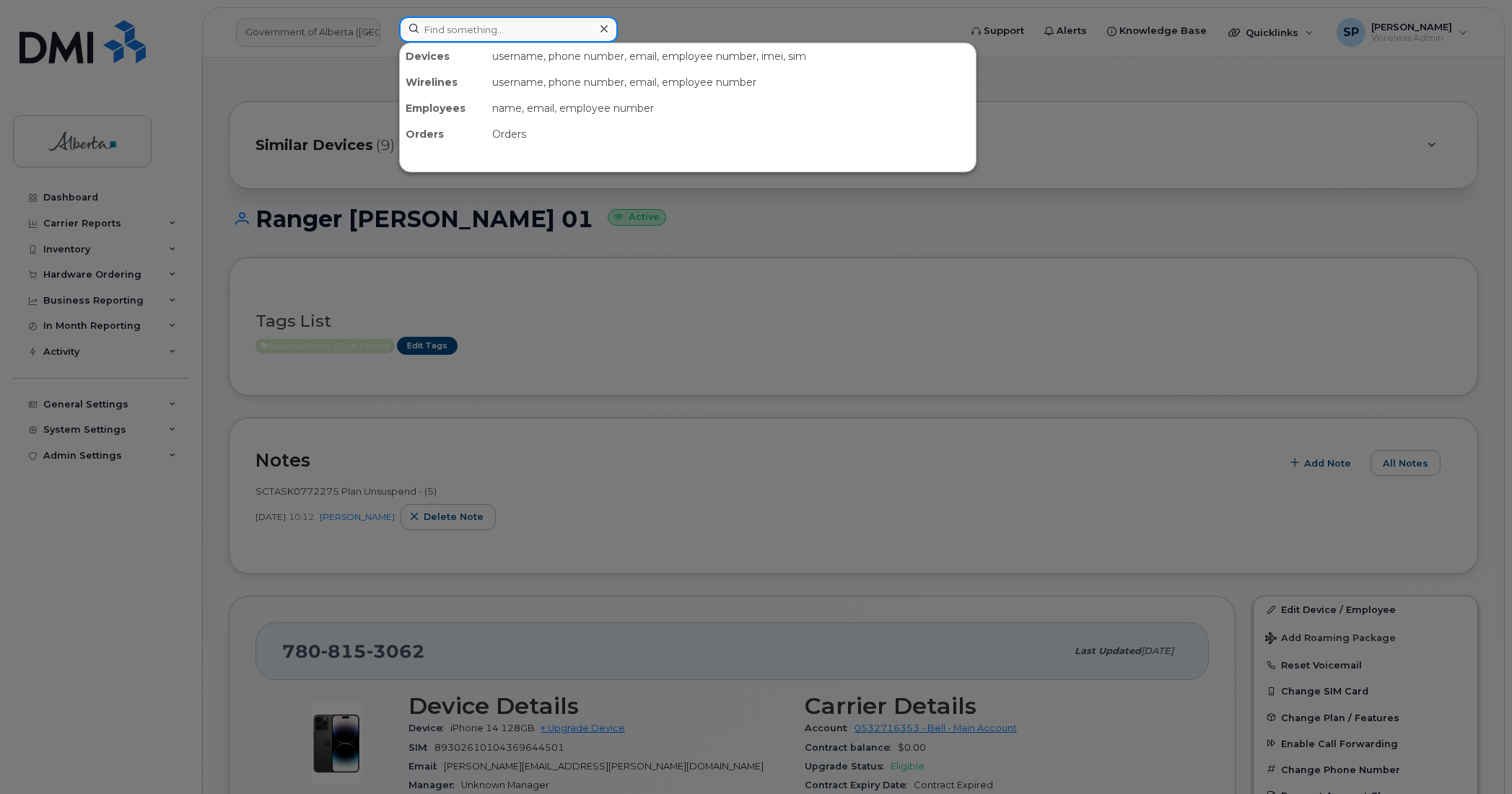
paste input "7802014185"
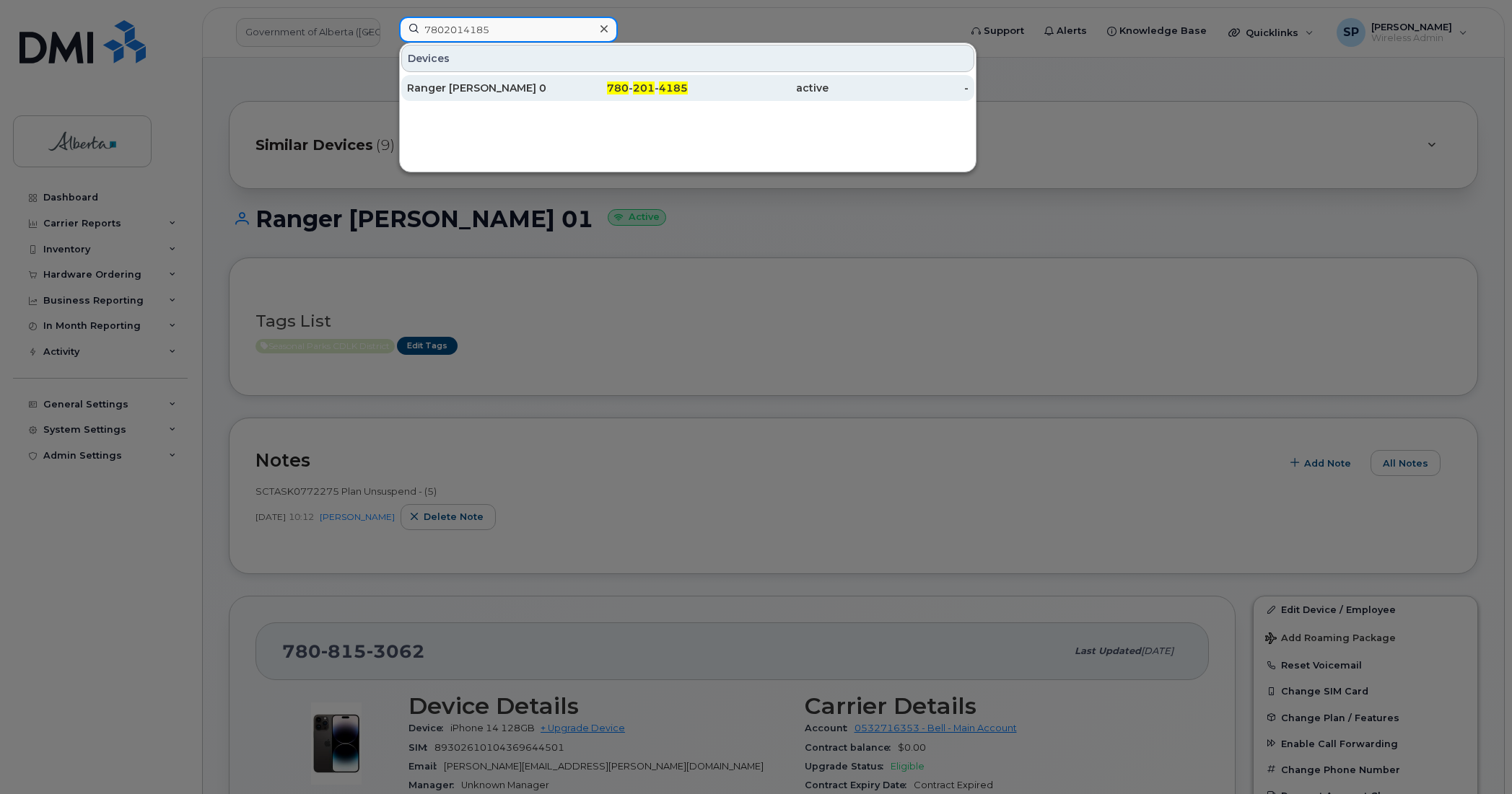
type input "7802014185"
click at [491, 88] on div "Ranger Garner 01" at bounding box center [478, 88] width 141 height 15
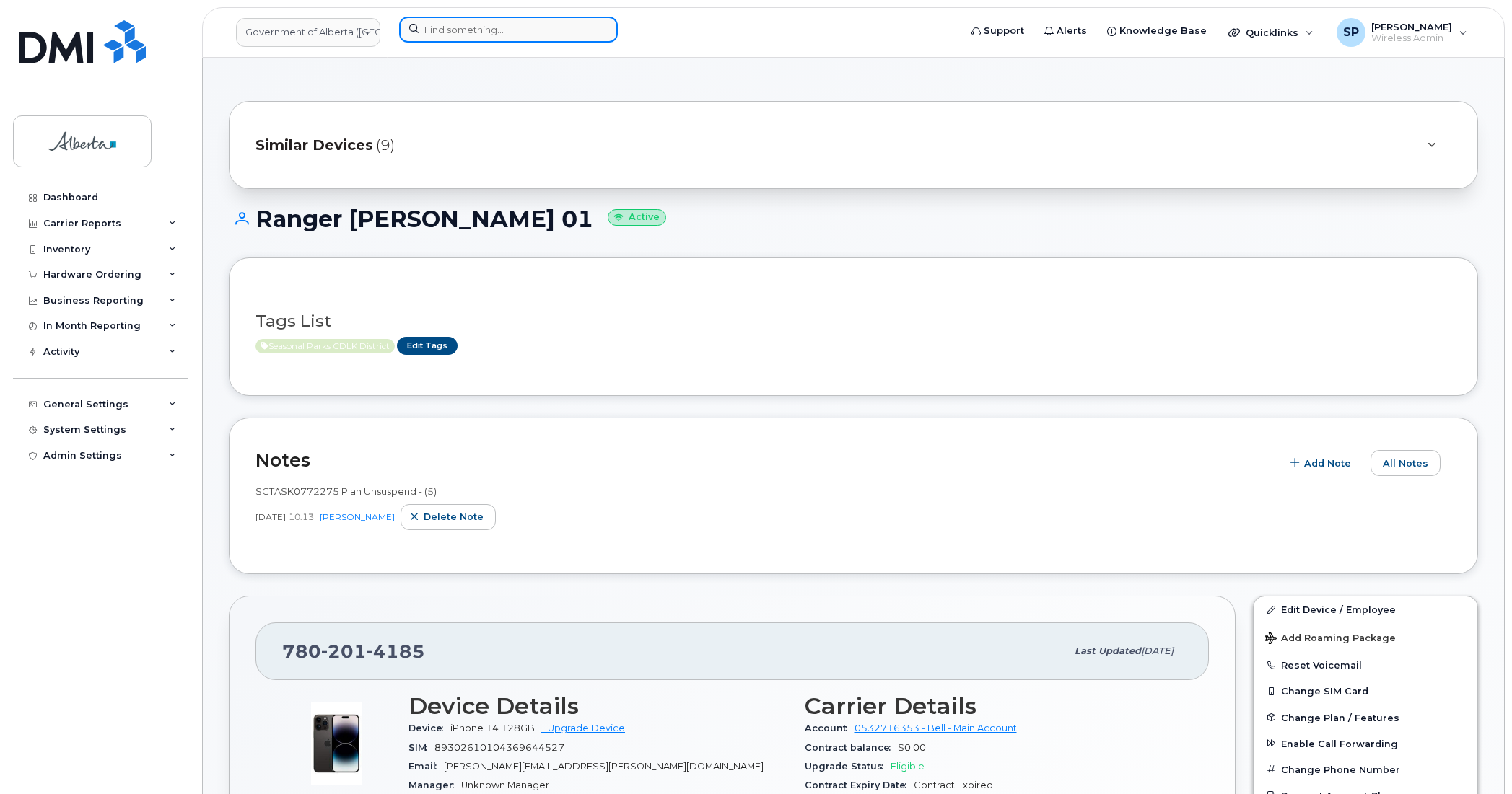
click at [440, 25] on input at bounding box center [508, 30] width 219 height 26
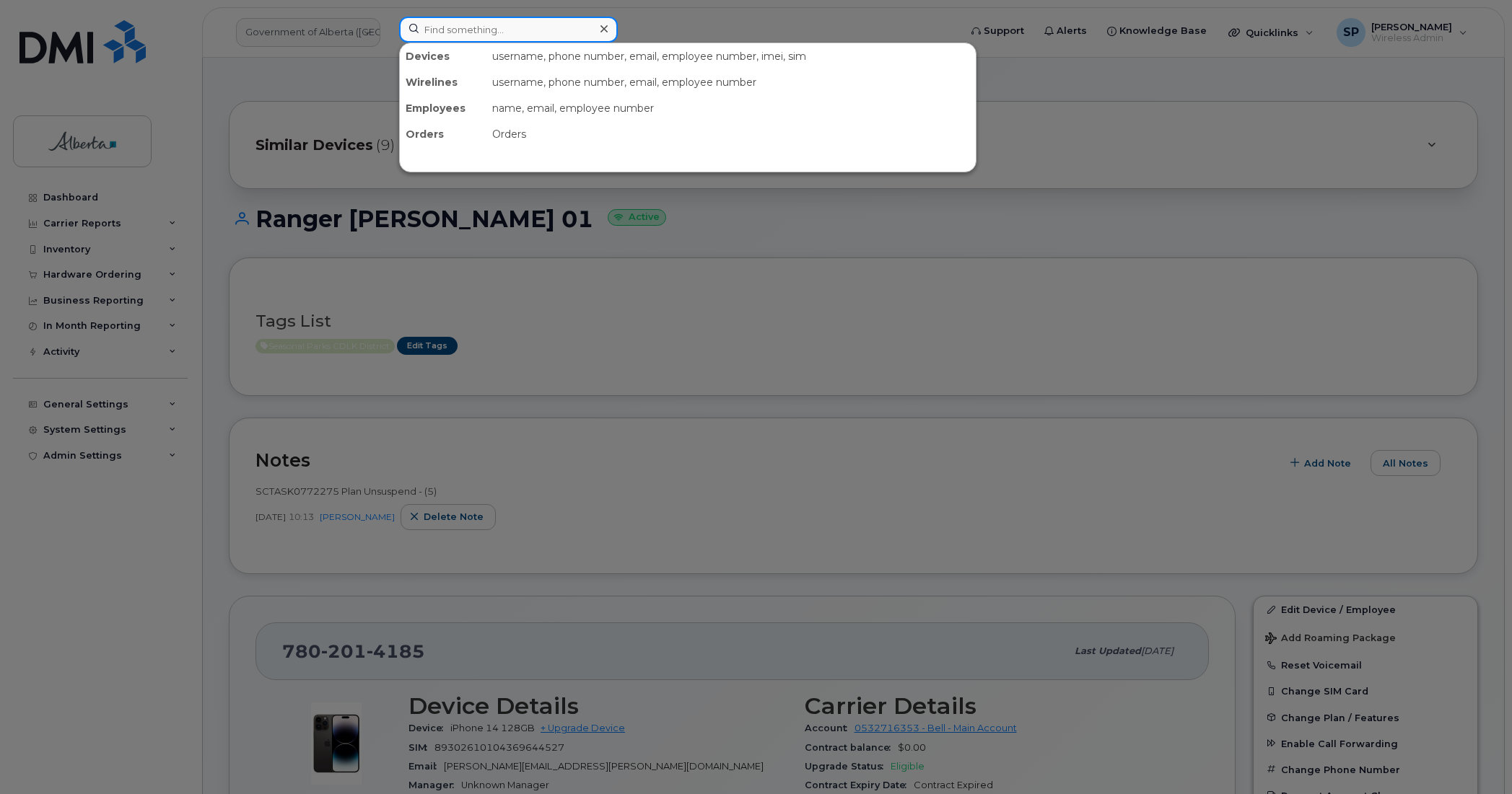
paste input "7809747187"
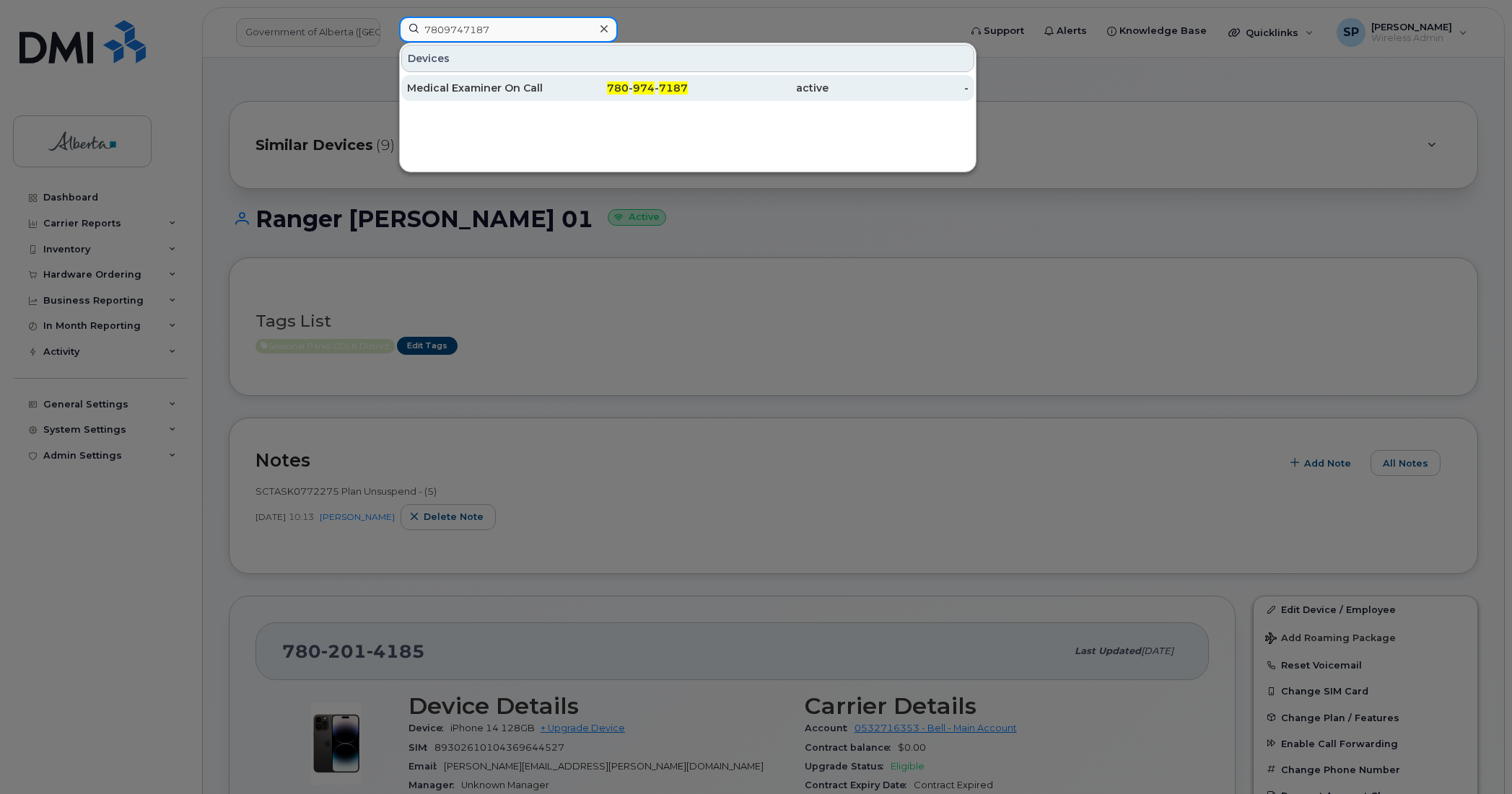
type input "7809747187"
click at [481, 85] on div "Medical Examiner On Call" at bounding box center [478, 88] width 141 height 15
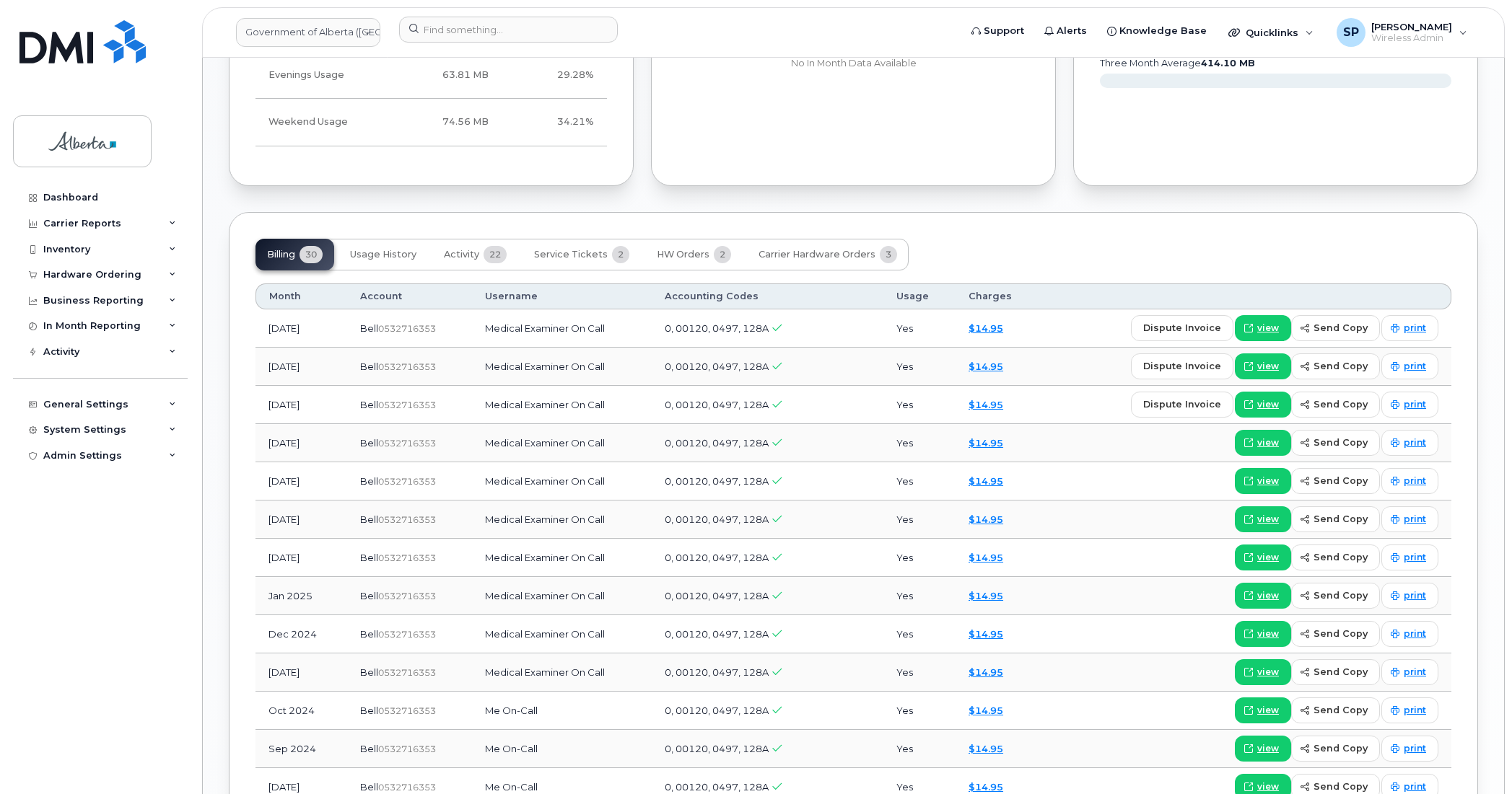
scroll to position [1057, 0]
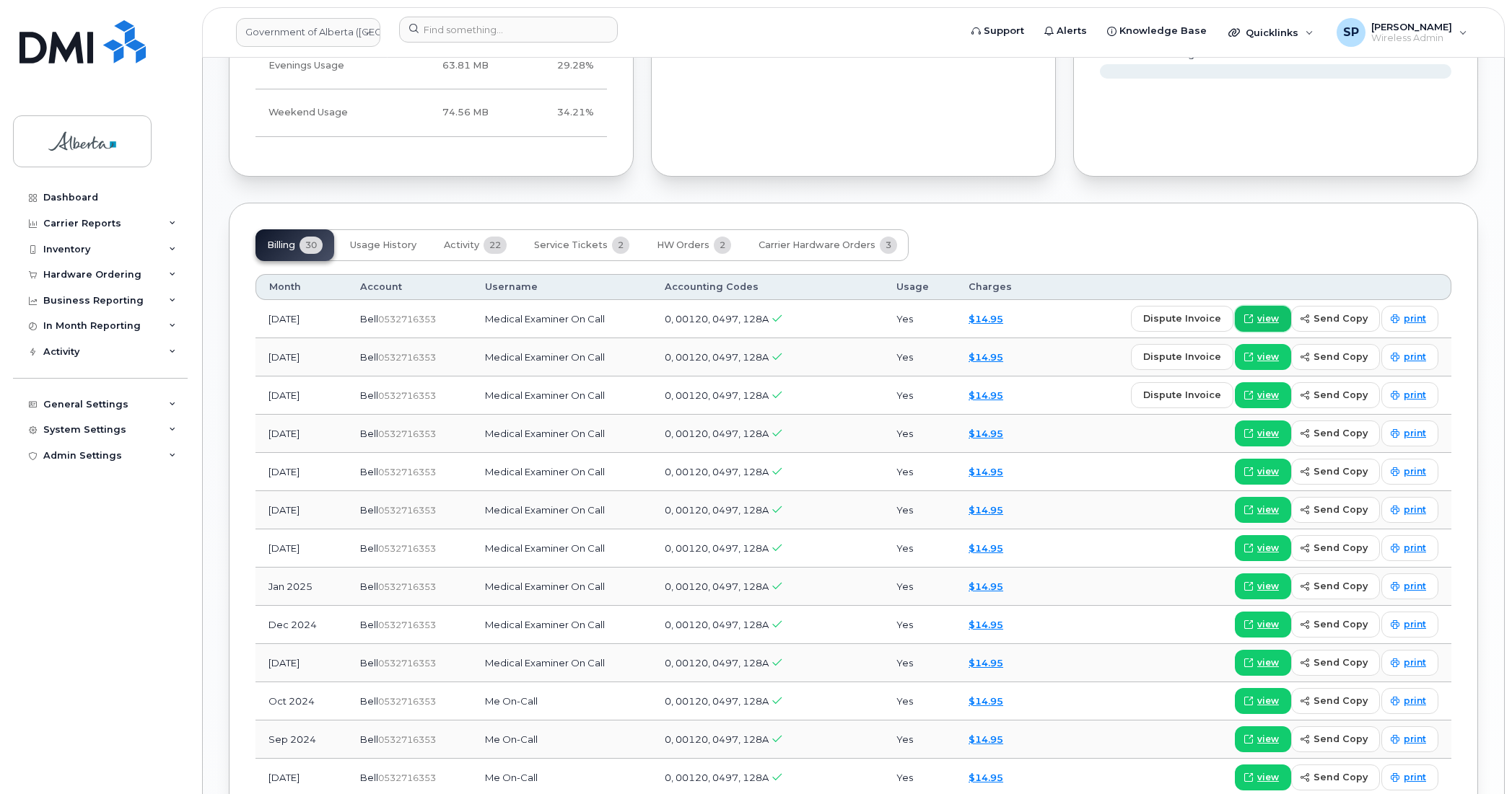
click at [1278, 320] on span "view" at bounding box center [1267, 319] width 21 height 13
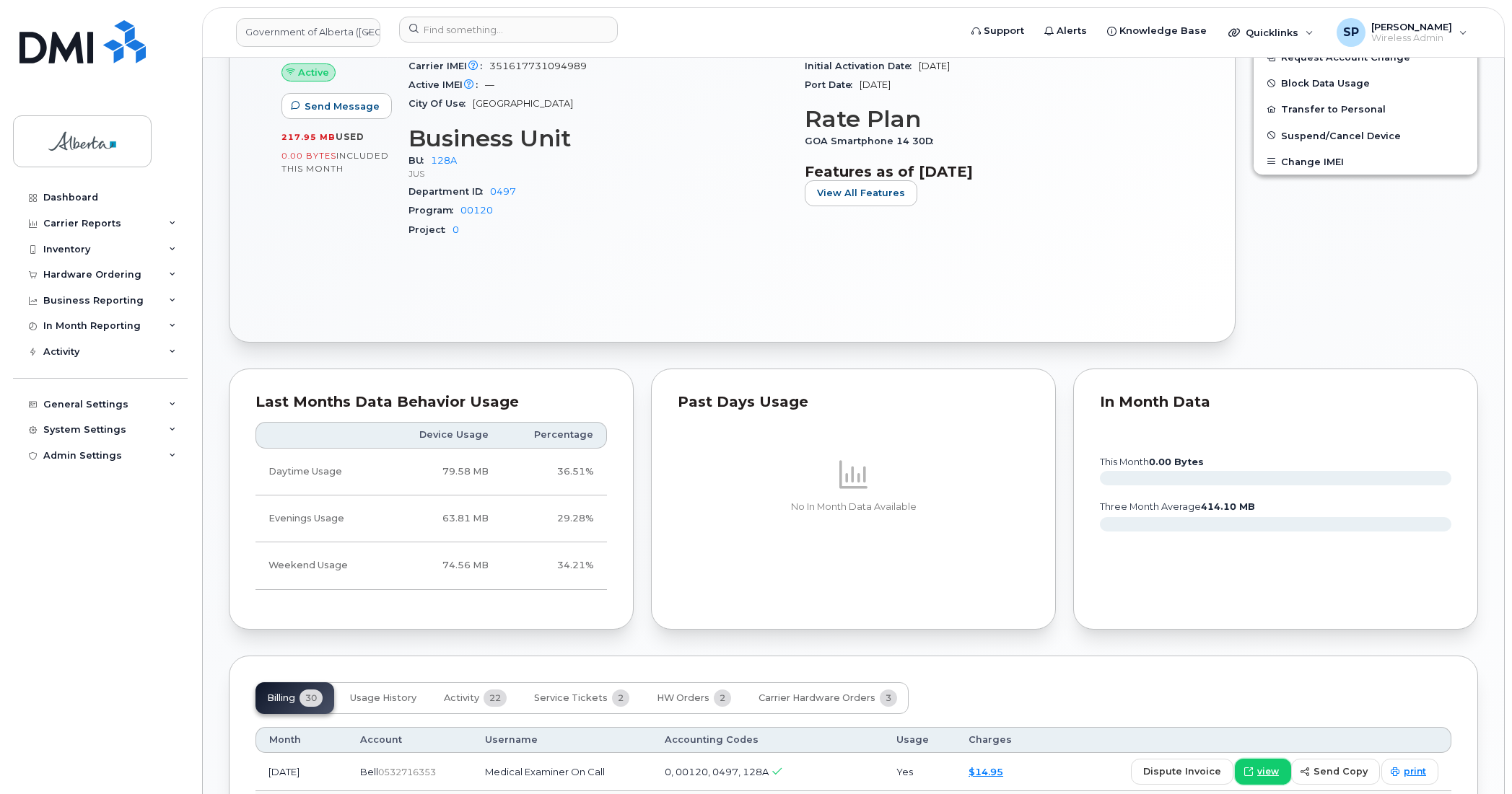
scroll to position [0, 0]
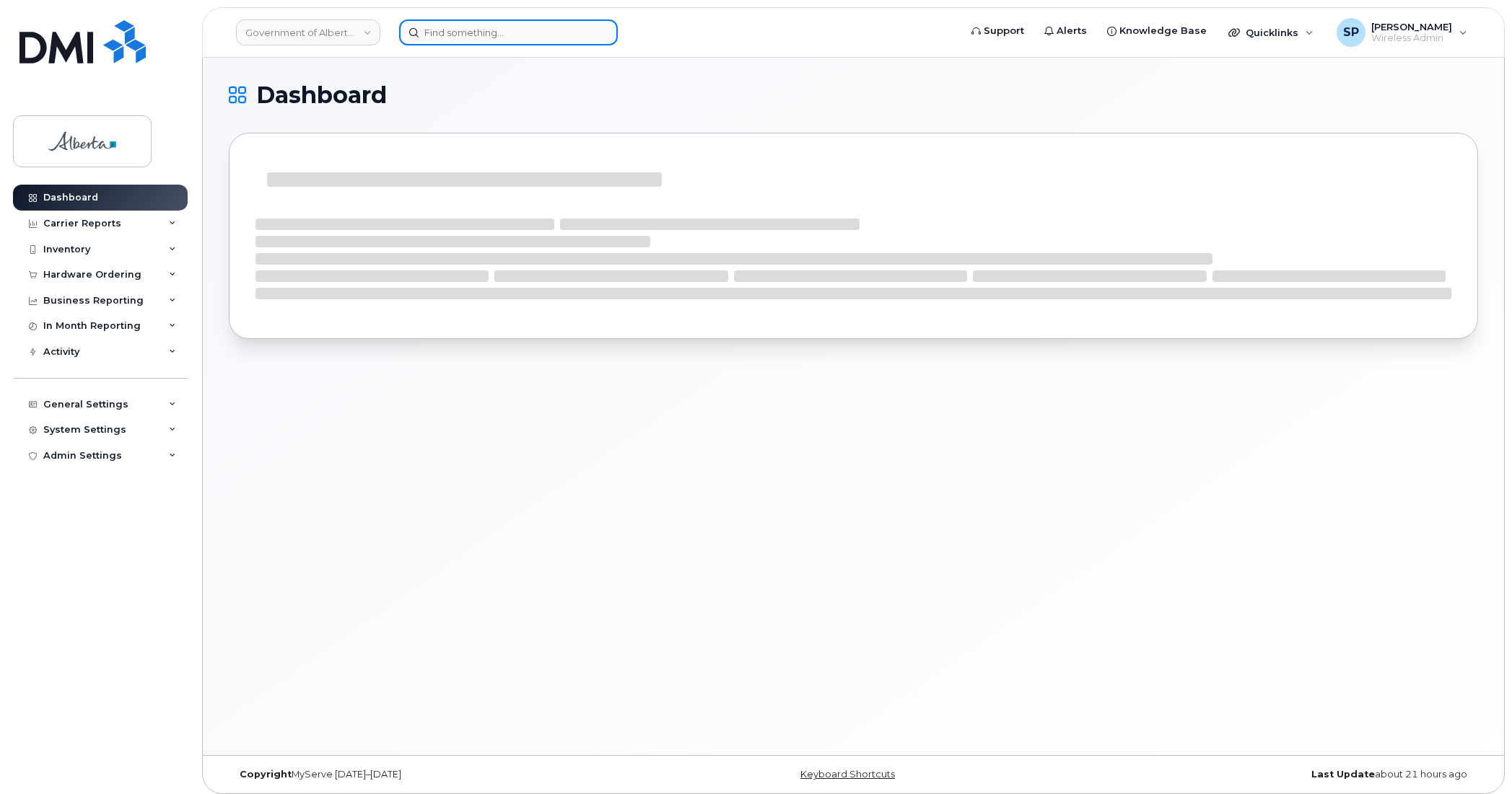
click at [482, 32] on input at bounding box center [508, 32] width 219 height 26
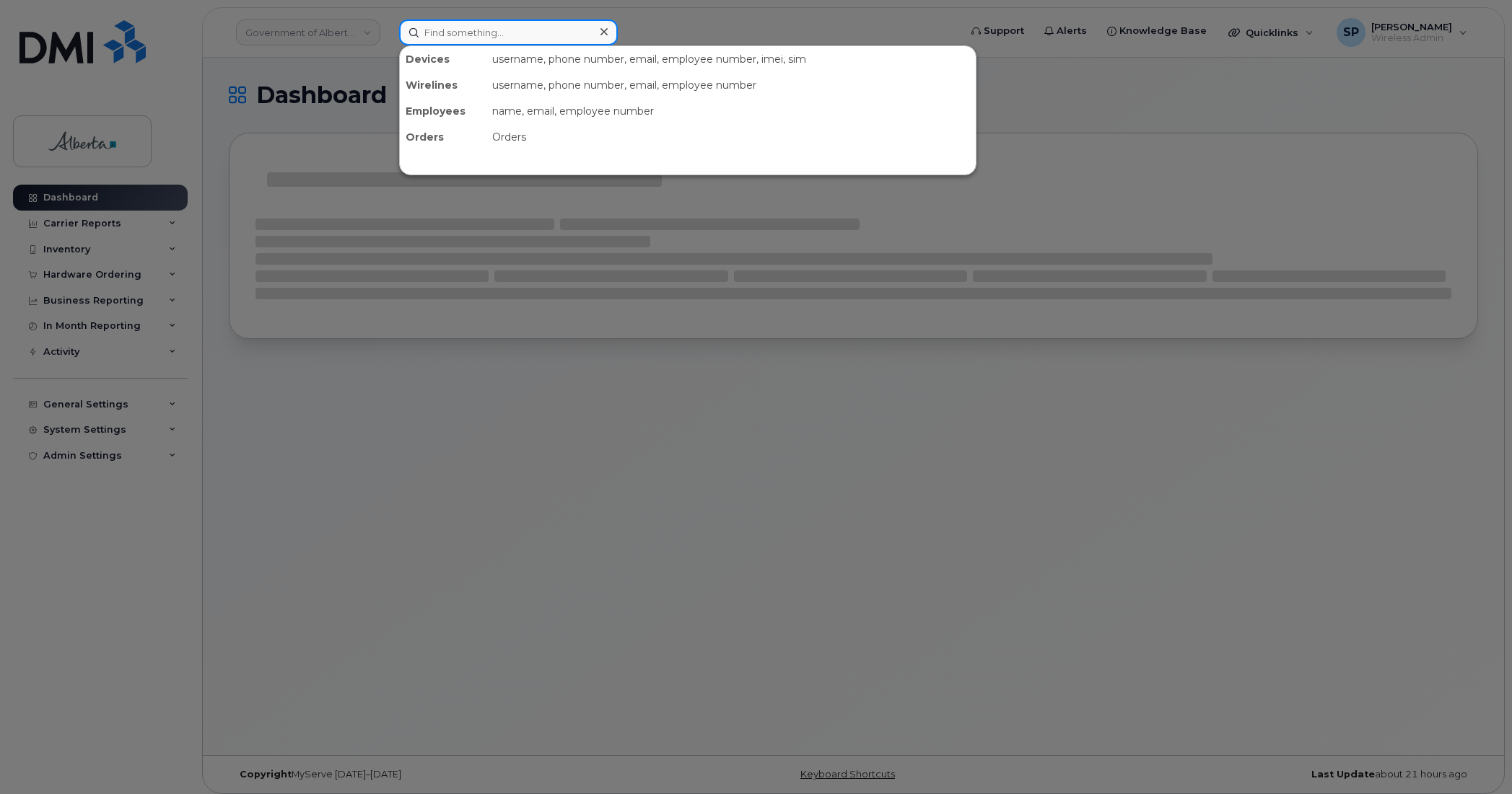
paste input "4035886355"
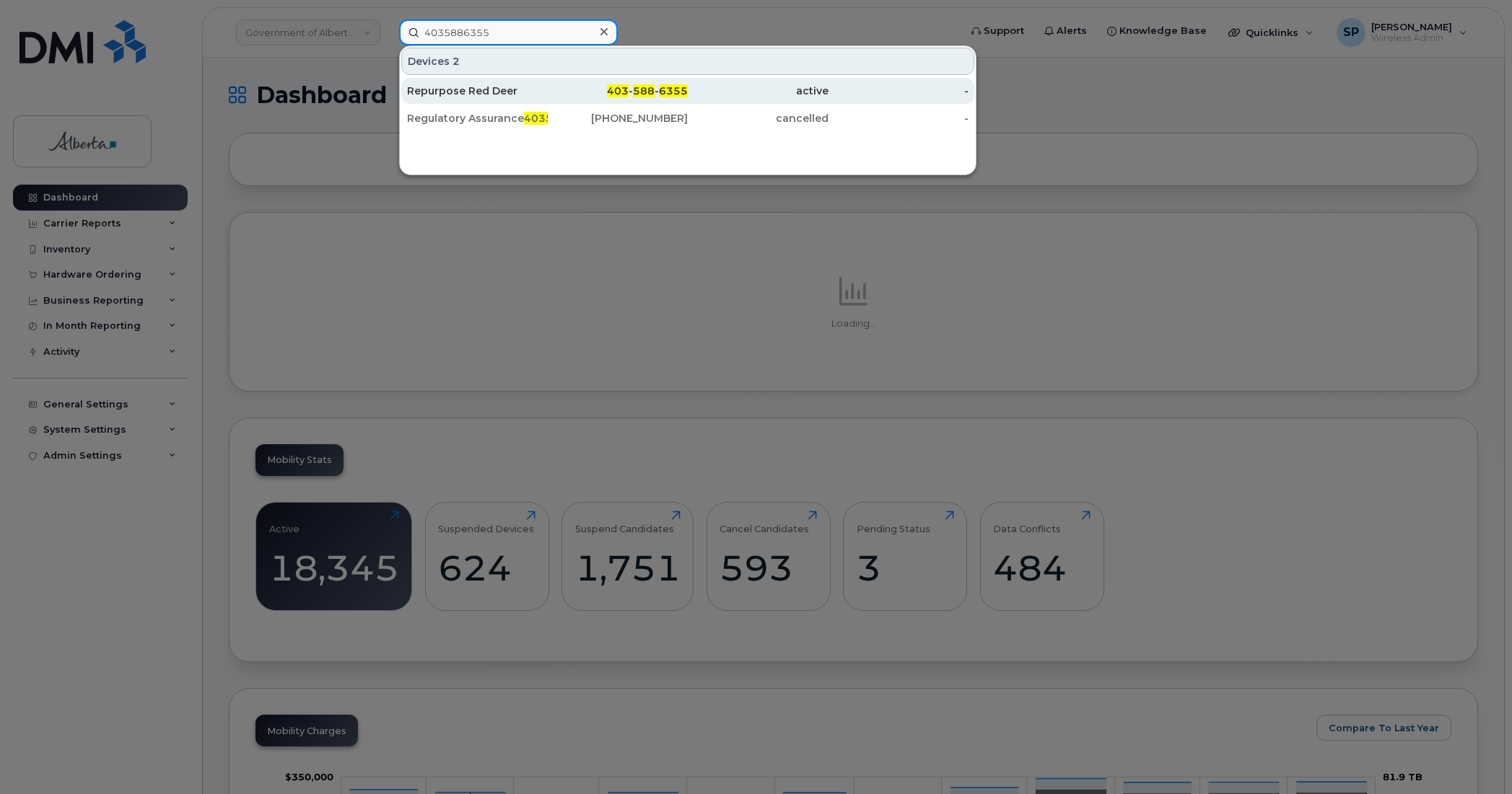
type input "4035886355"
click at [453, 92] on div "Repurpose Red Deer" at bounding box center [478, 91] width 141 height 15
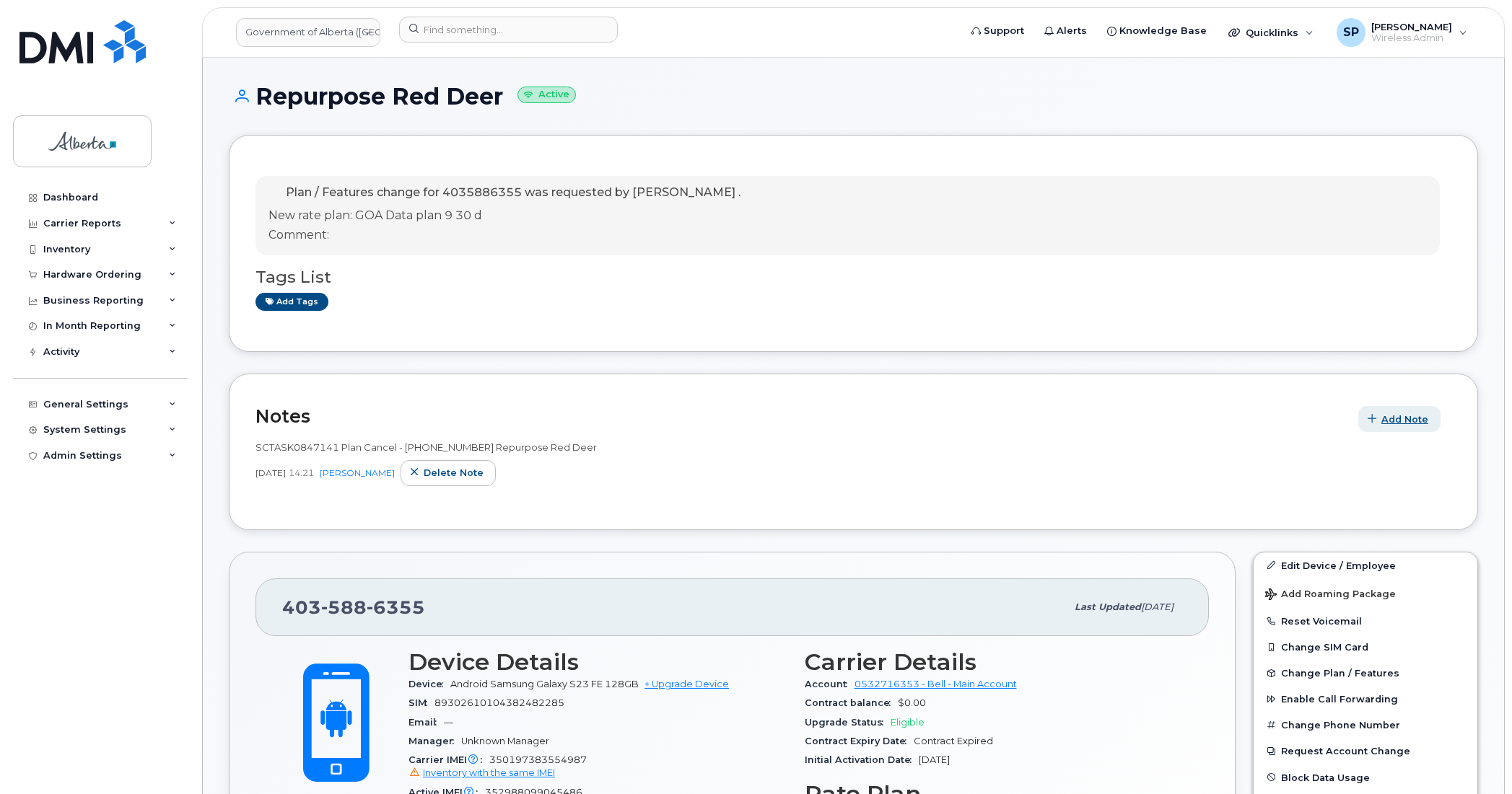
click at [1403, 424] on span "Add Note" at bounding box center [1404, 419] width 47 height 14
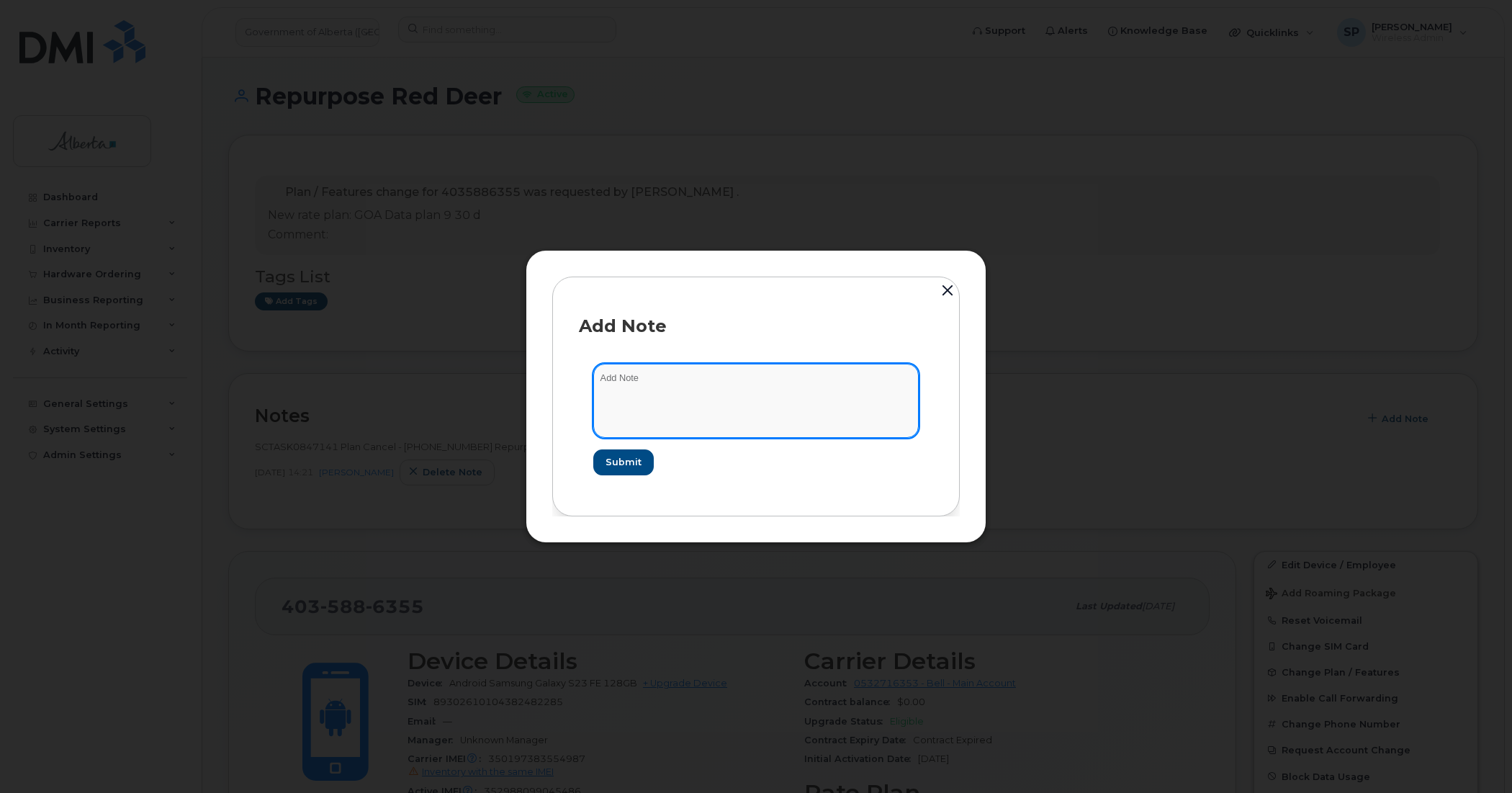
click at [830, 402] on textarea at bounding box center [756, 400] width 326 height 73
click at [598, 377] on textarea "Samsung S23FE was added to the blacklist" at bounding box center [756, 400] width 326 height 73
paste textarea "SCTASK0847141"
type textarea "SCTASK0847141 Samsung S23FE was added to the blacklist"
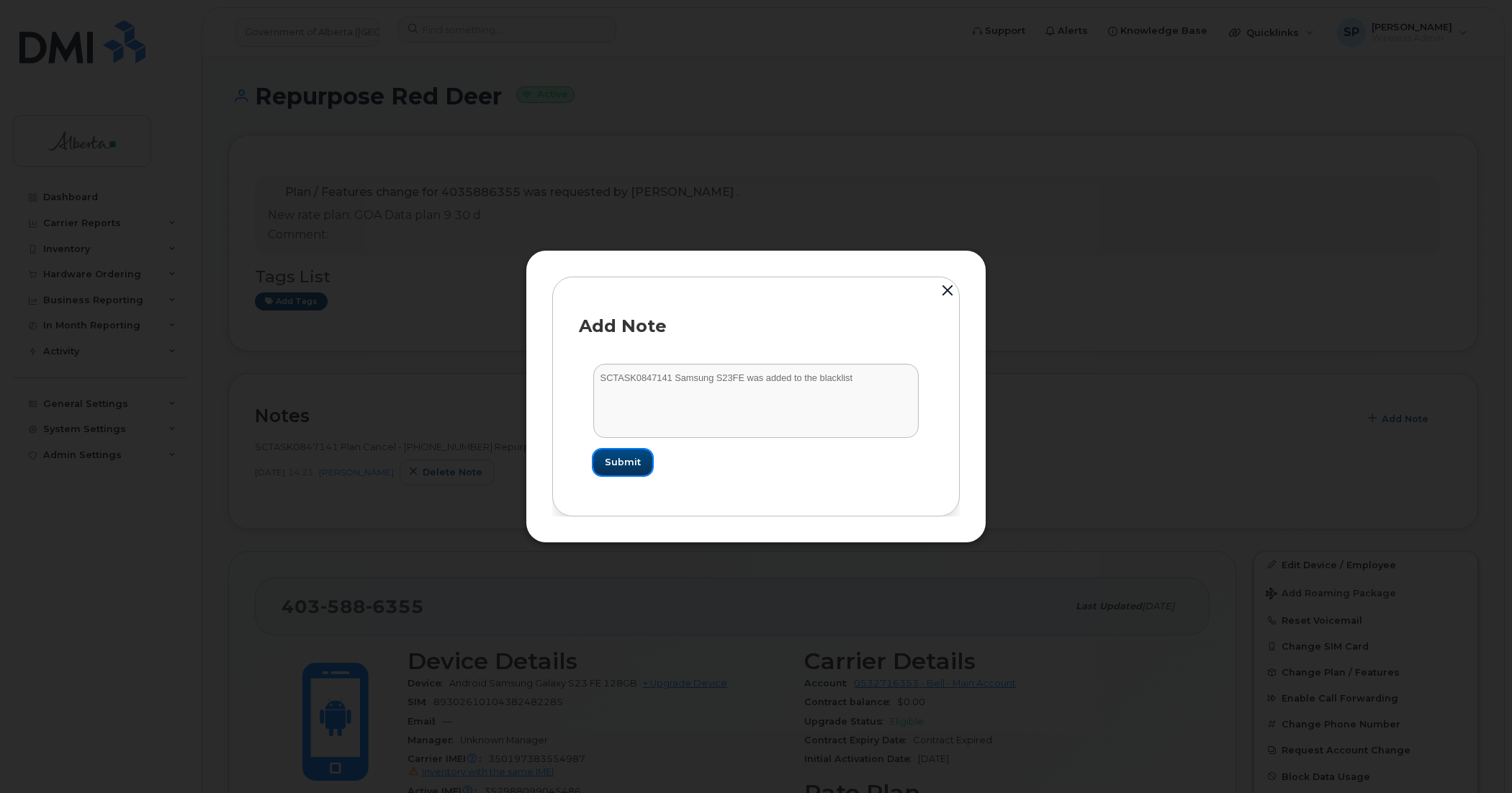
click at [635, 463] on span "Submit" at bounding box center [622, 462] width 36 height 14
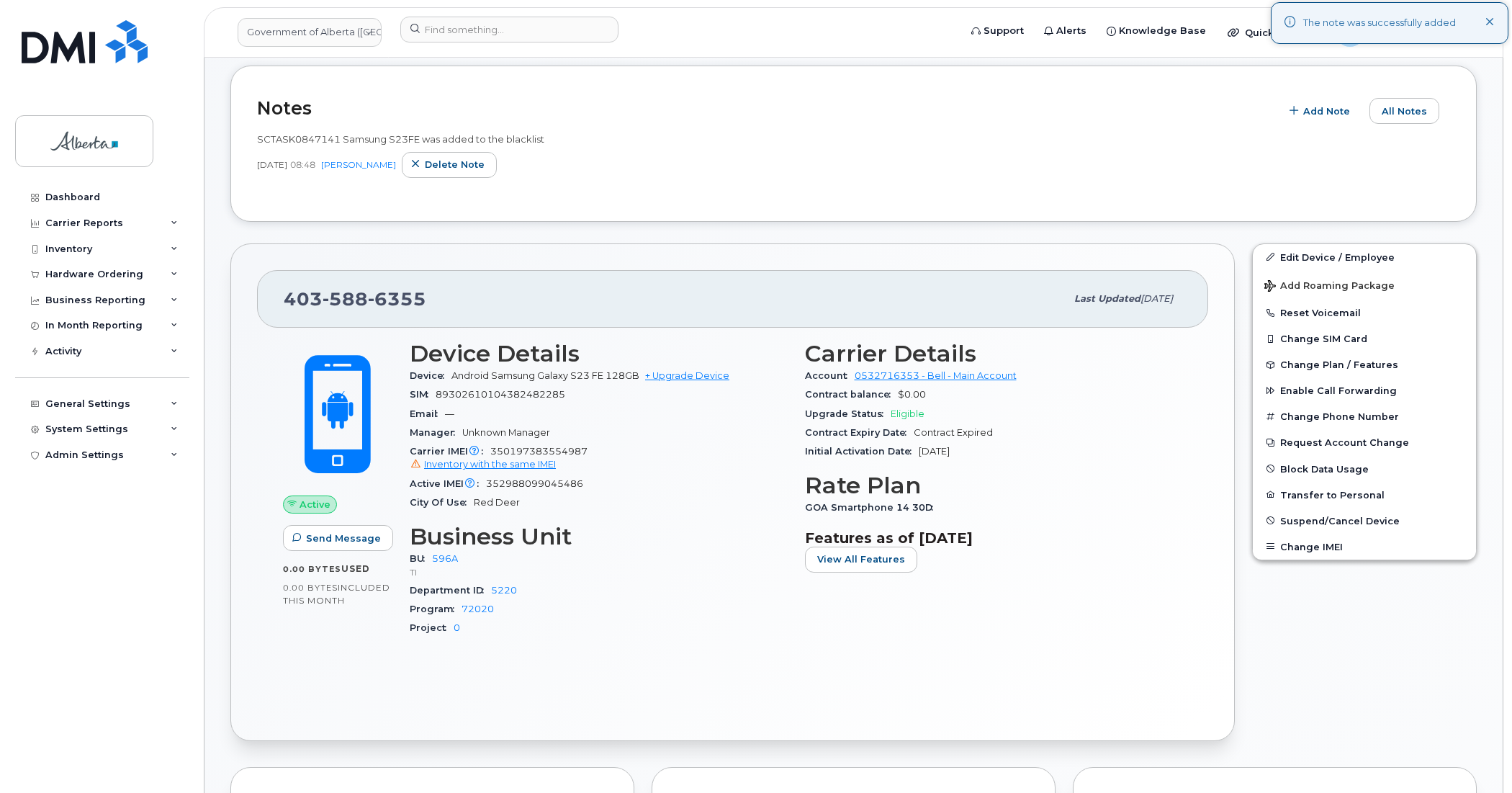
scroll to position [385, 0]
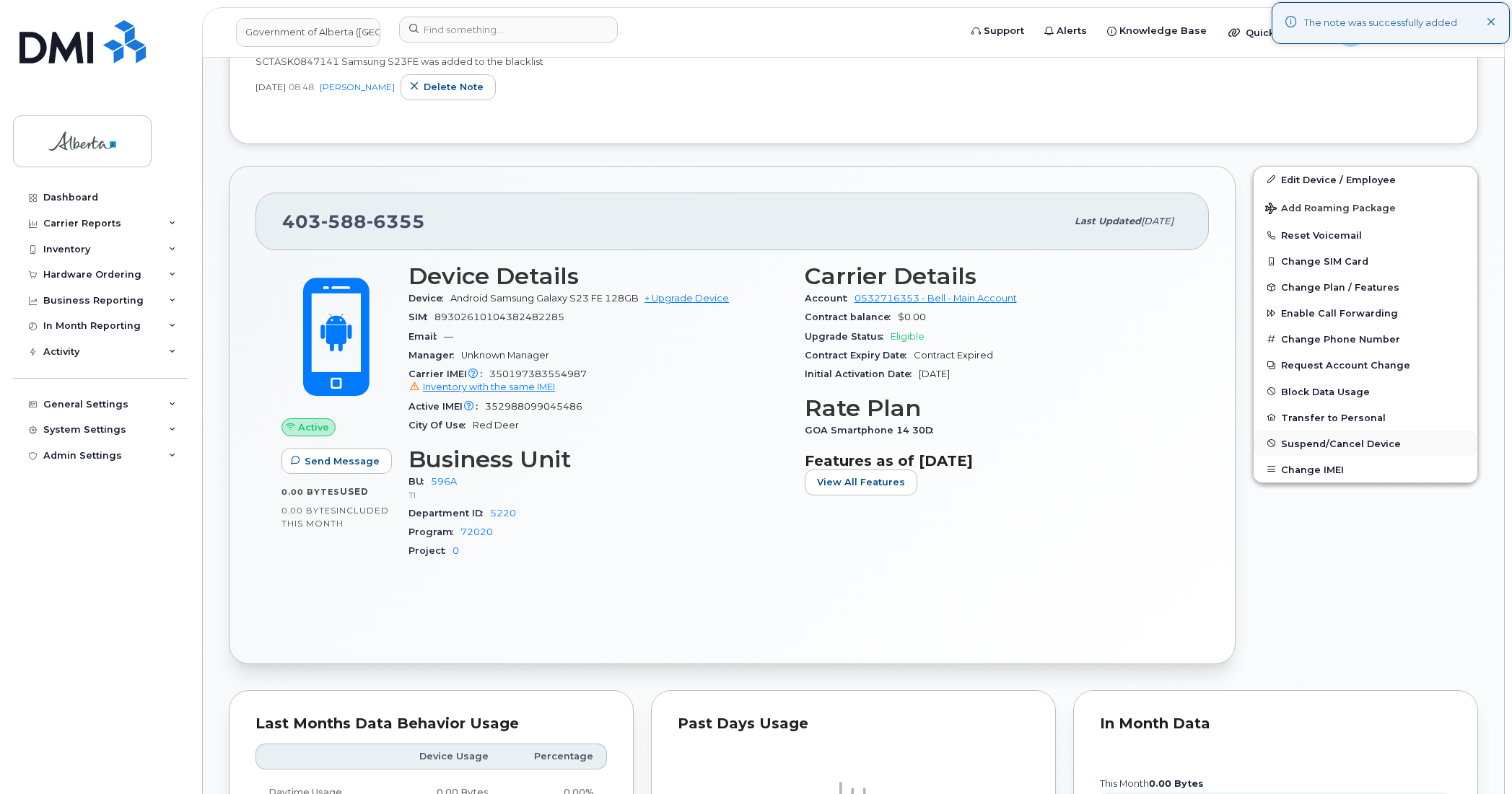
click at [1322, 442] on span "Suspend/Cancel Device" at bounding box center [1340, 443] width 120 height 11
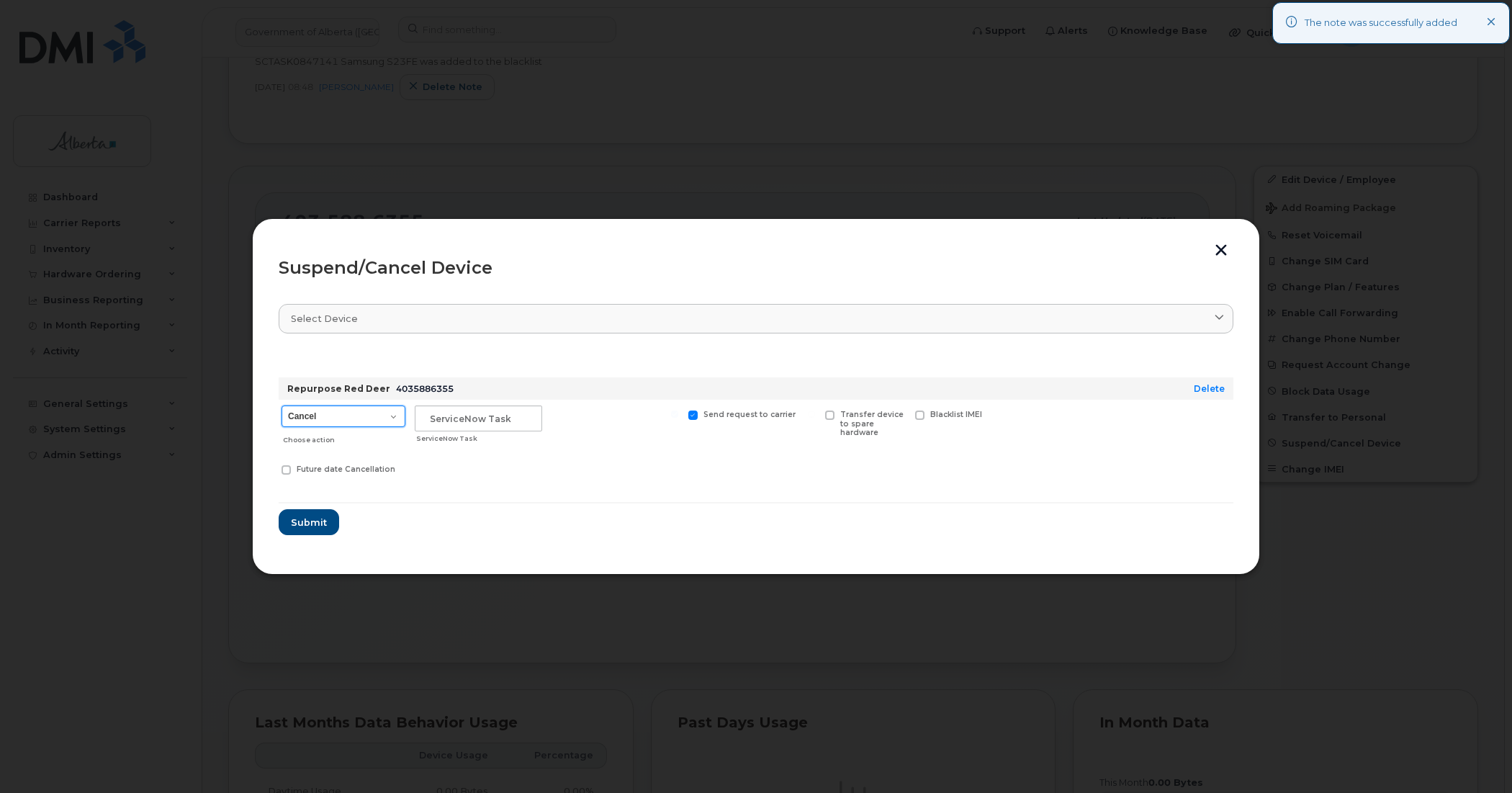
click at [366, 422] on select "Cancel Suspend - Extend Suspension Suspend - Reduced Rate Suspend - Lost Device…" at bounding box center [344, 416] width 124 height 21
select select "[object Object]"
click at [281, 406] on select "Cancel Suspend - Extend Suspension Suspend - Reduced Rate Suspend - Lost Device…" at bounding box center [344, 416] width 124 height 21
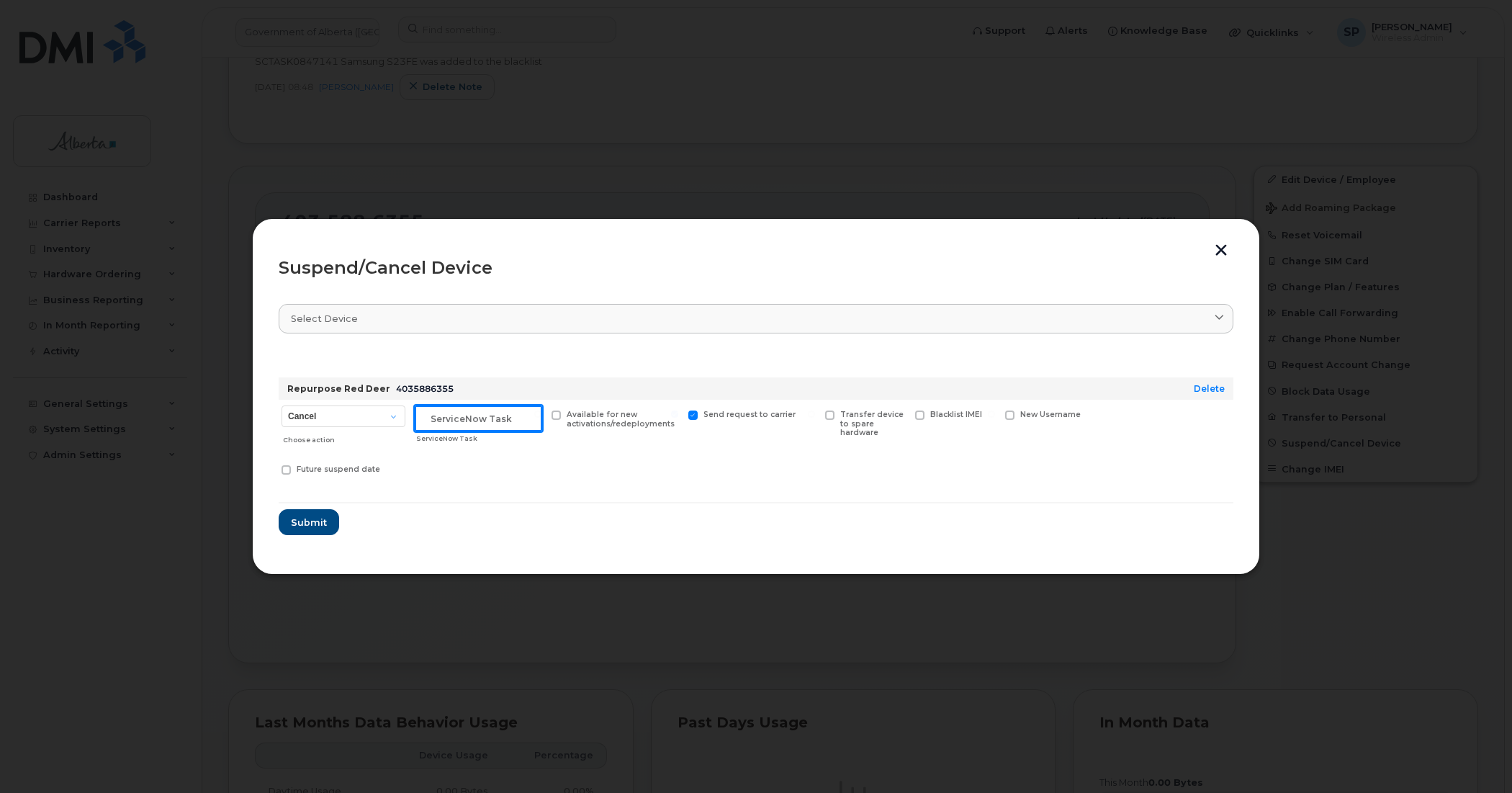
click at [427, 418] on input "text" at bounding box center [479, 419] width 128 height 26
paste input "SCTASK0847141"
type input "SCTASK0847141 Suspend"
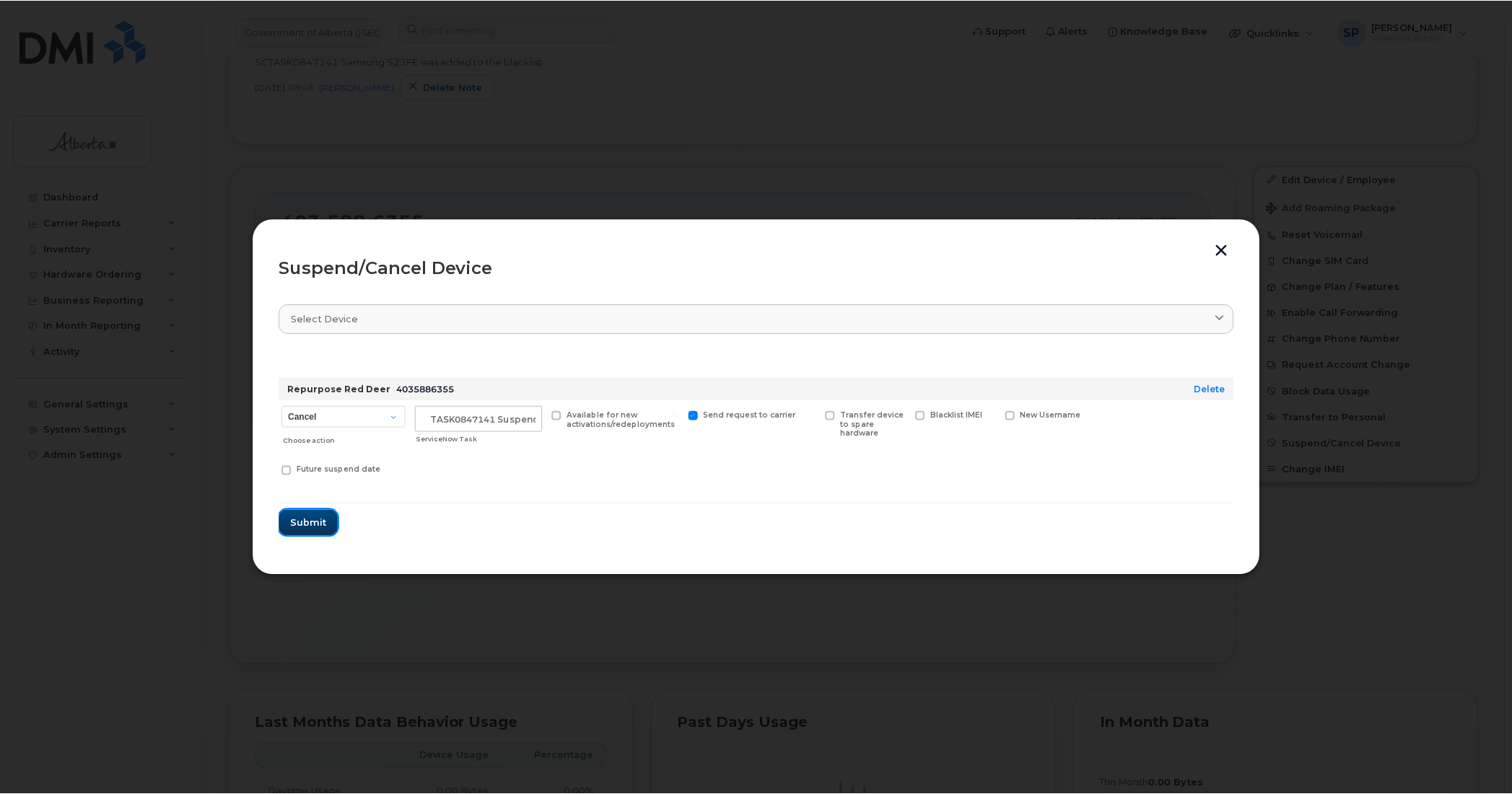
scroll to position [0, 0]
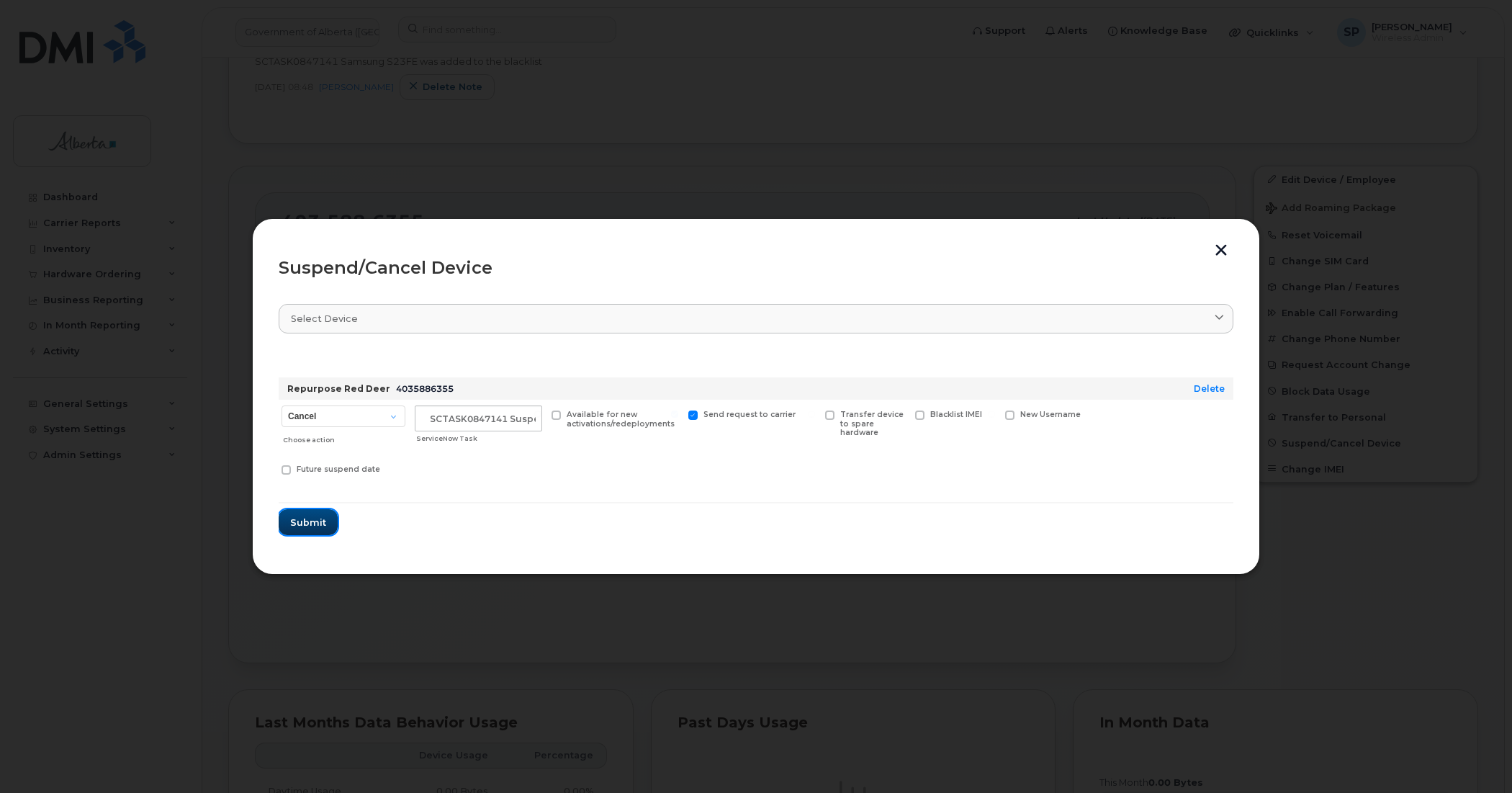
click at [303, 517] on span "Submit" at bounding box center [307, 522] width 36 height 14
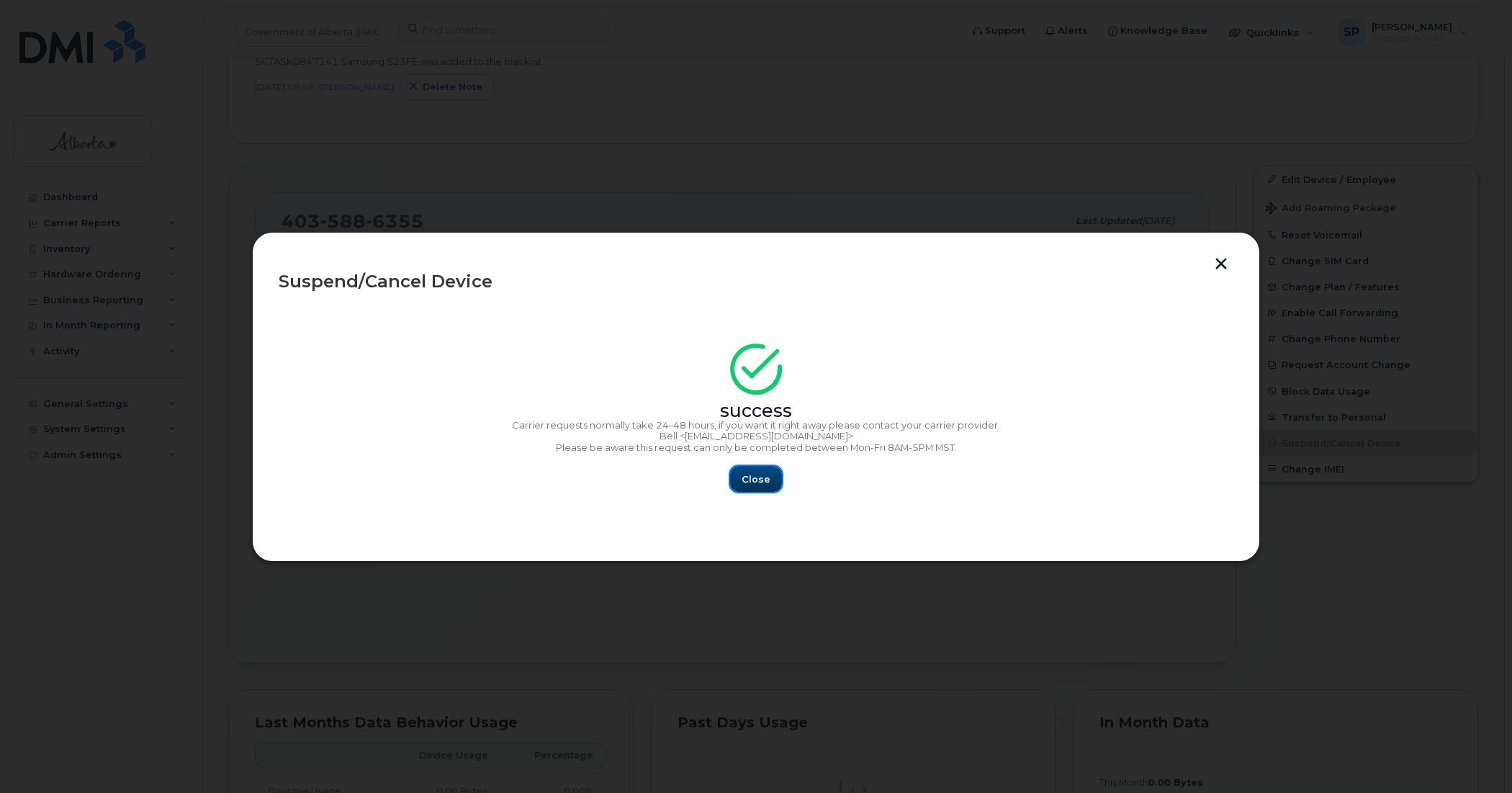
click at [751, 470] on button "Close" at bounding box center [756, 479] width 52 height 26
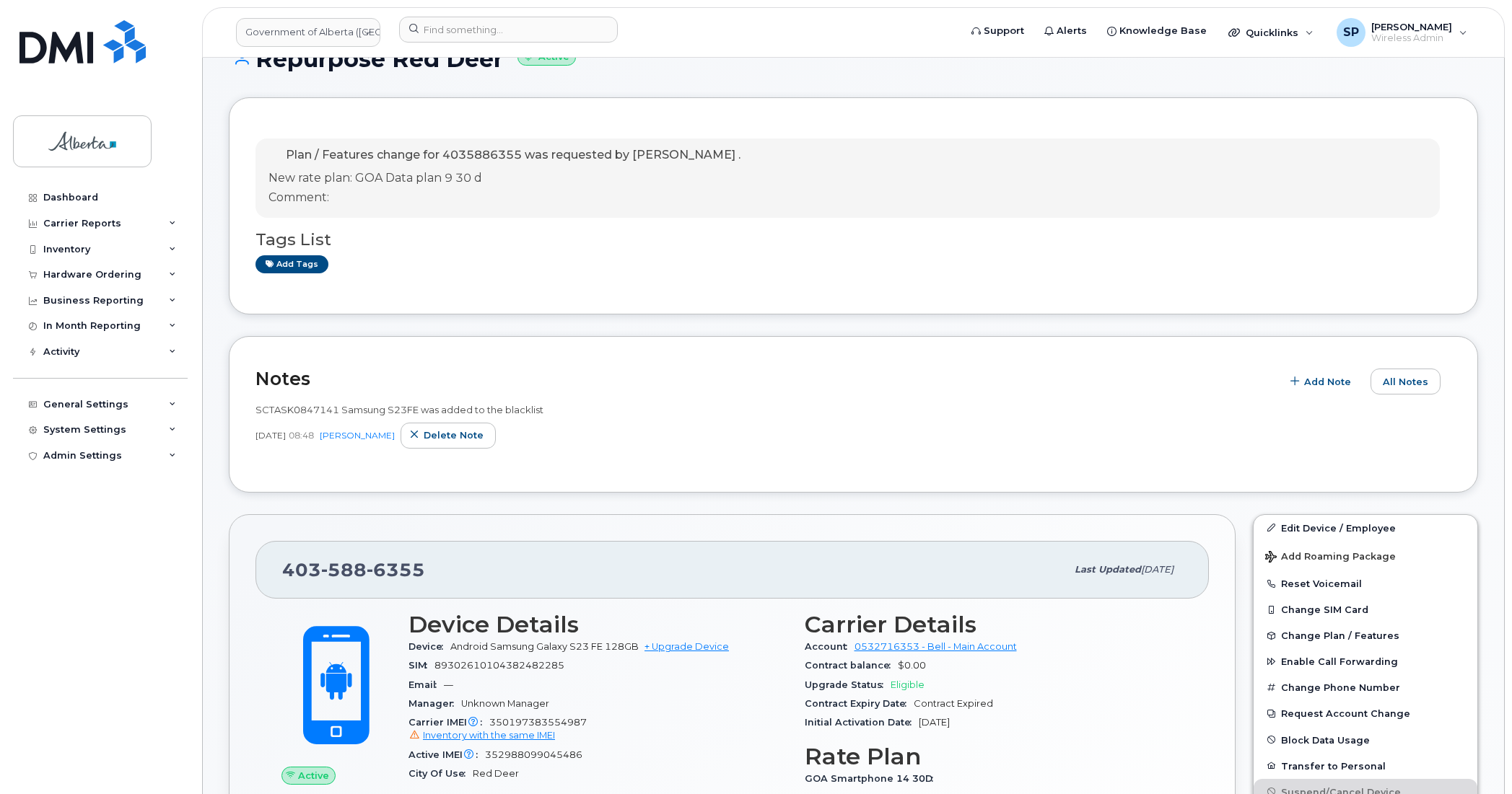
scroll to position [19, 0]
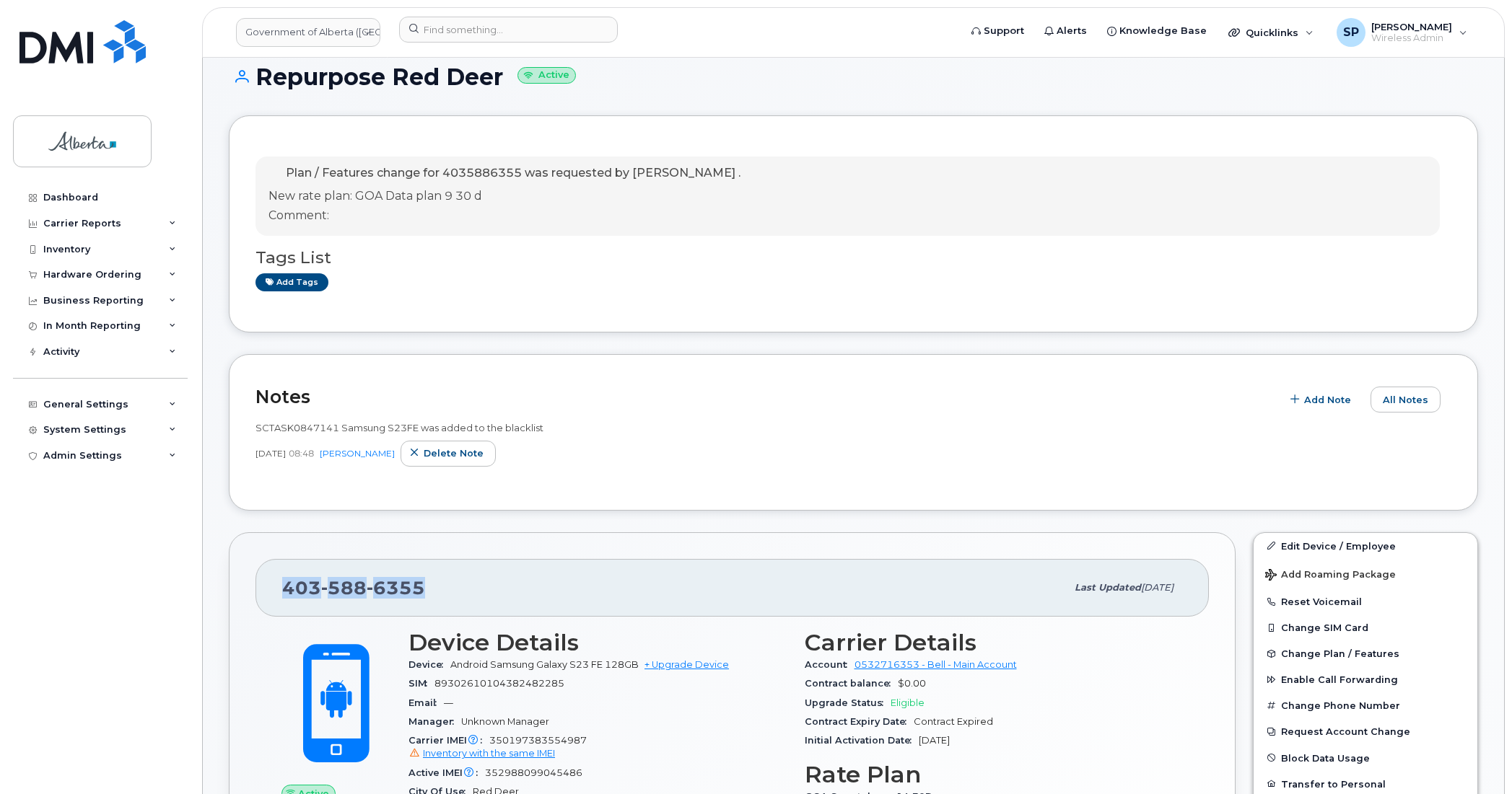
drag, startPoint x: 423, startPoint y: 590, endPoint x: 273, endPoint y: 605, distance: 150.7
click at [273, 605] on div "403 588 6355 Last updated Sep 16, 2025" at bounding box center [732, 588] width 954 height 58
copy span "403 588 6355"
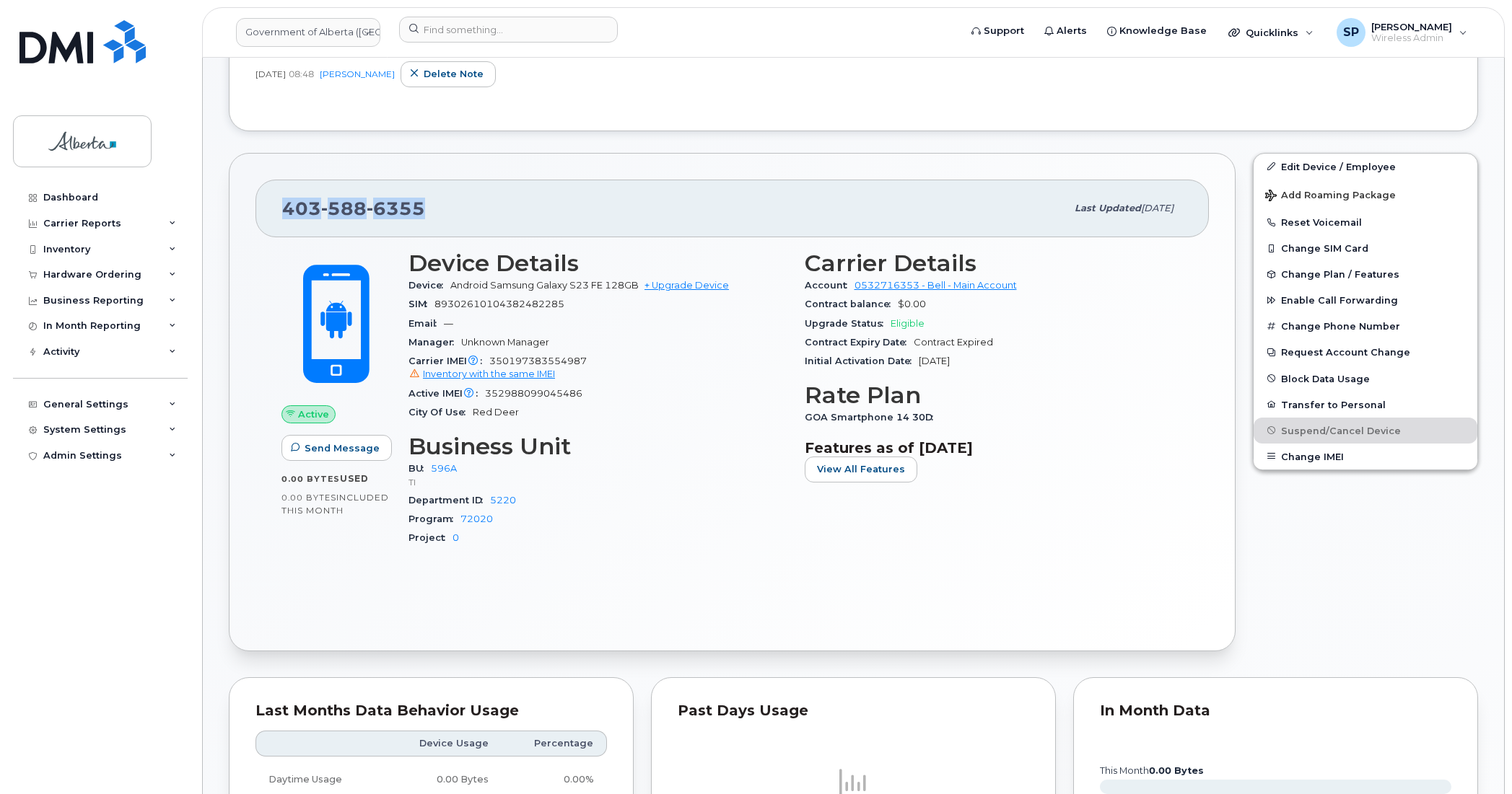
scroll to position [409, 0]
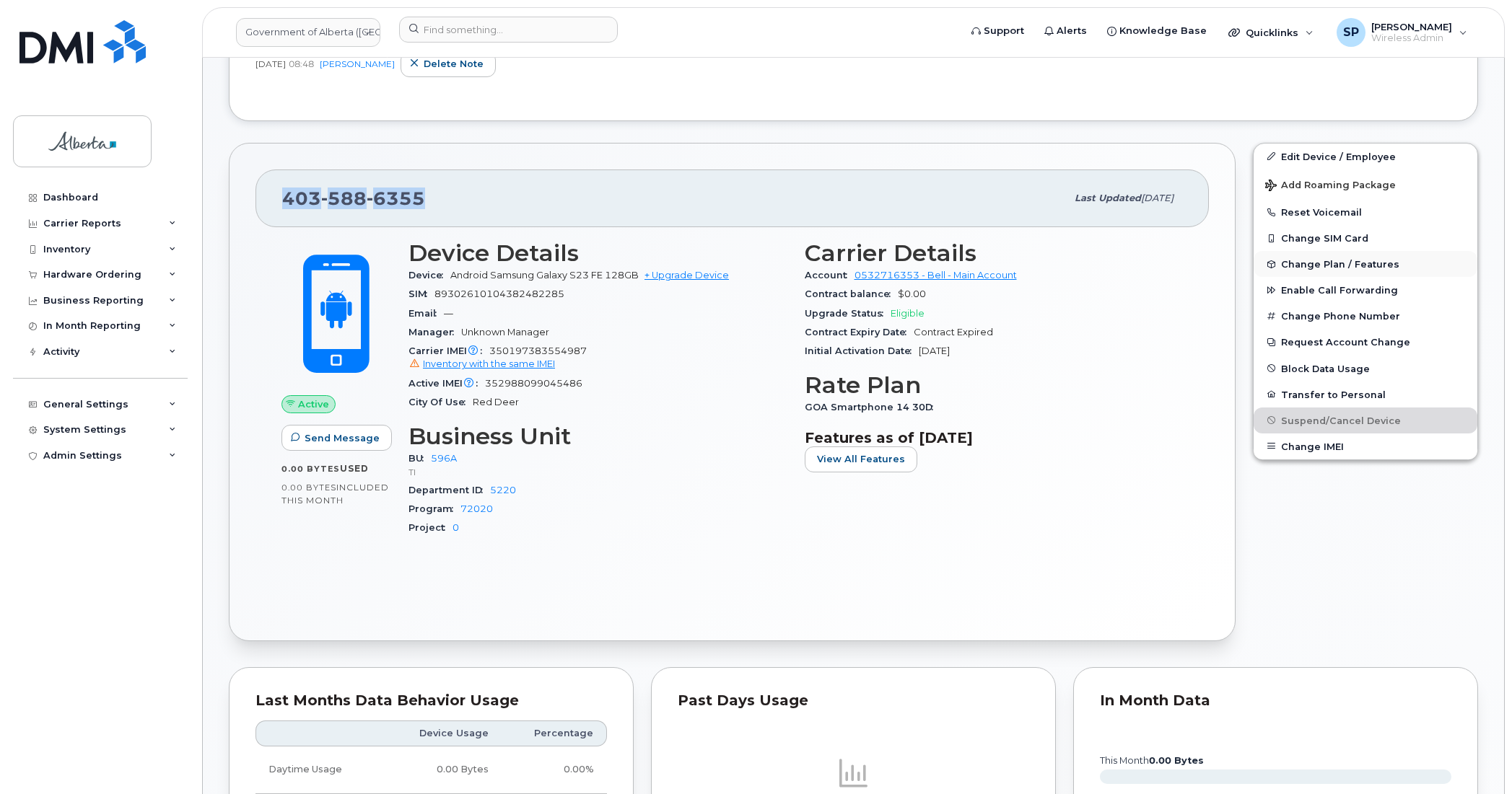
click at [1315, 262] on span "Change Plan / Features" at bounding box center [1340, 264] width 119 height 11
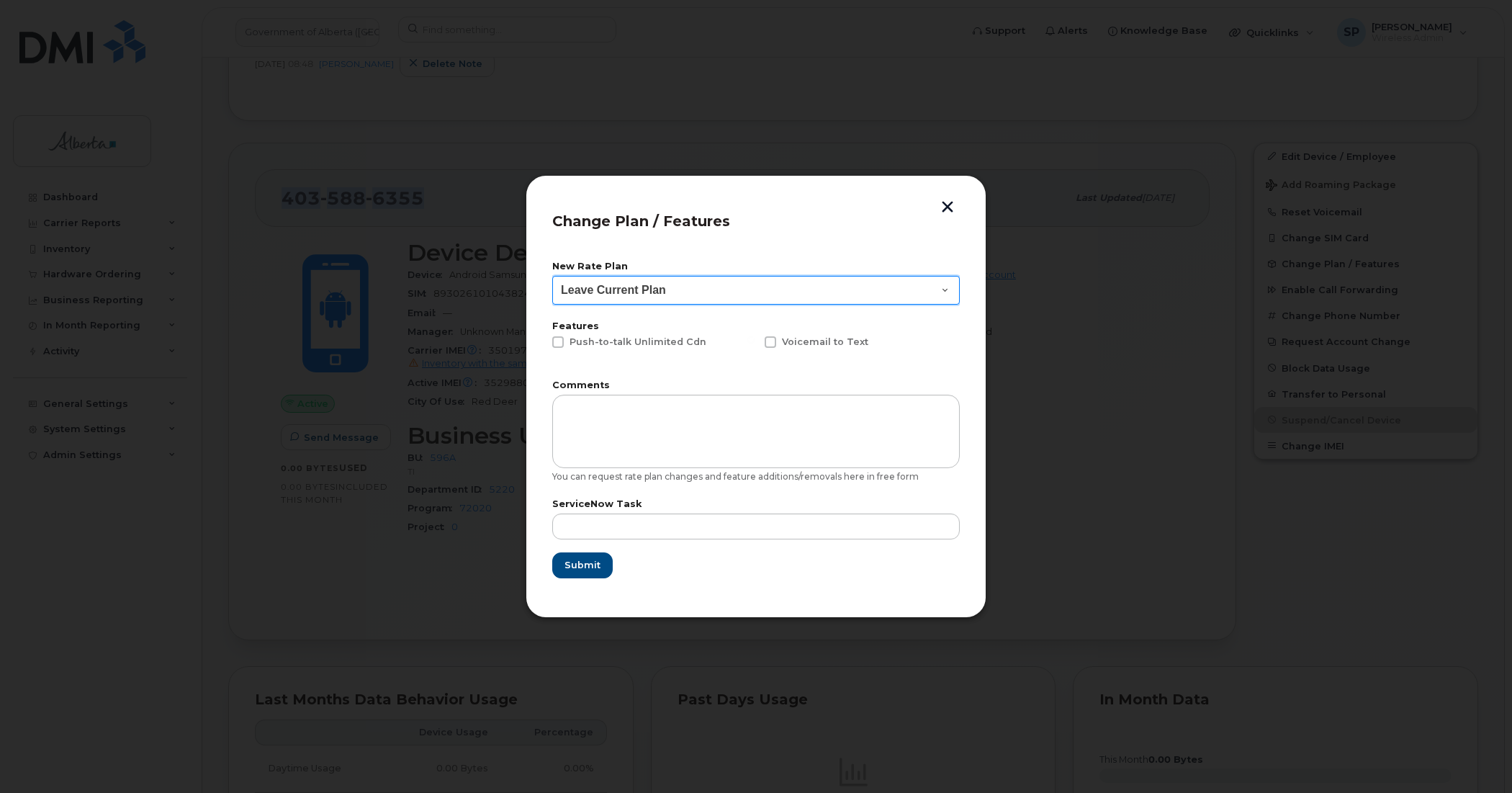
click at [660, 294] on select "Leave Current Plan GOA - Voice Plan 5 GOA Unlimited Smartphone 14 GOA-Voice Pla…" at bounding box center [756, 290] width 407 height 29
click at [945, 203] on button "button" at bounding box center [947, 208] width 21 height 15
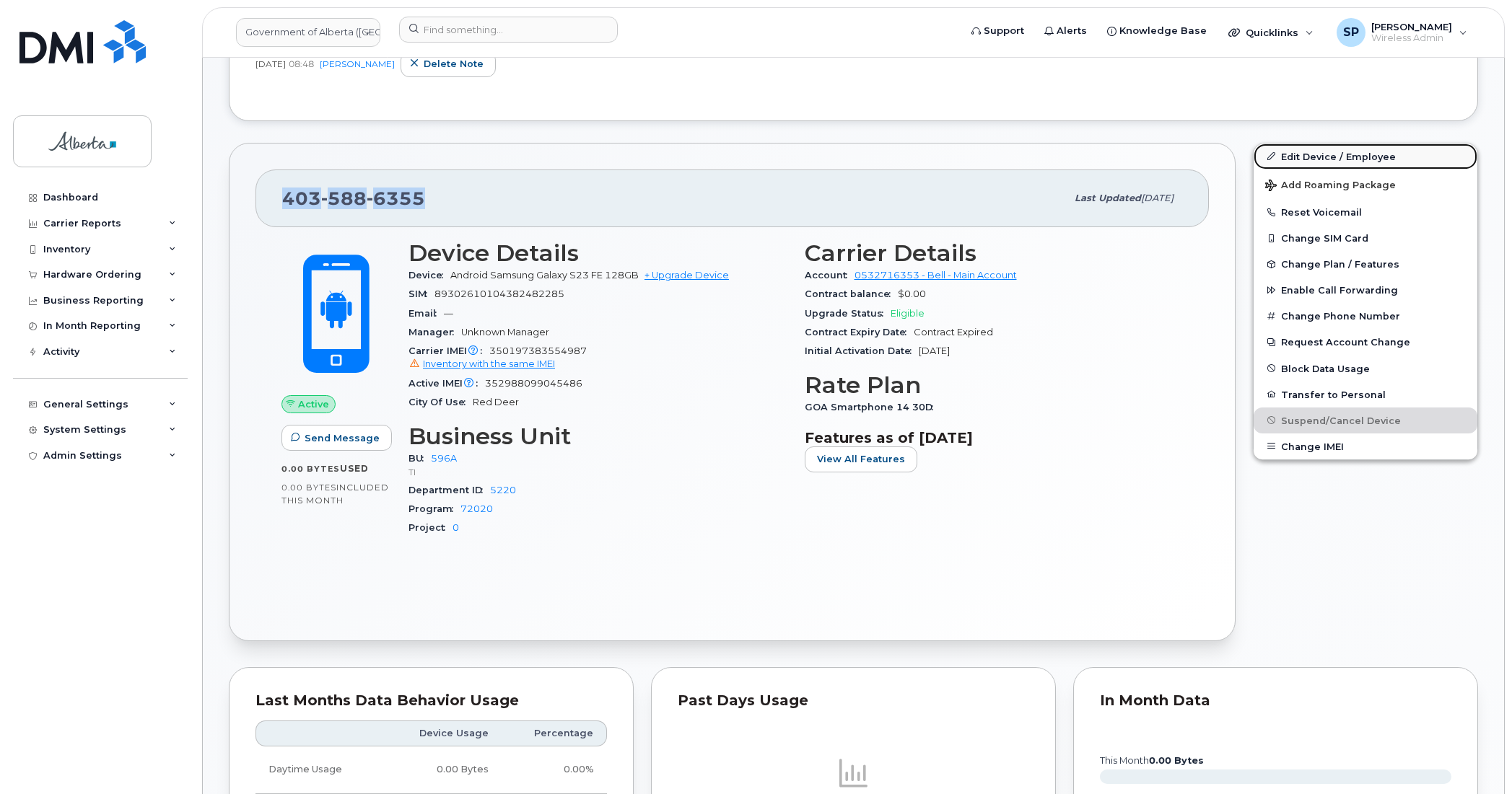
drag, startPoint x: 1300, startPoint y: 157, endPoint x: 1382, endPoint y: 154, distance: 82.1
click at [1300, 157] on link "Edit Device / Employee" at bounding box center [1365, 157] width 224 height 26
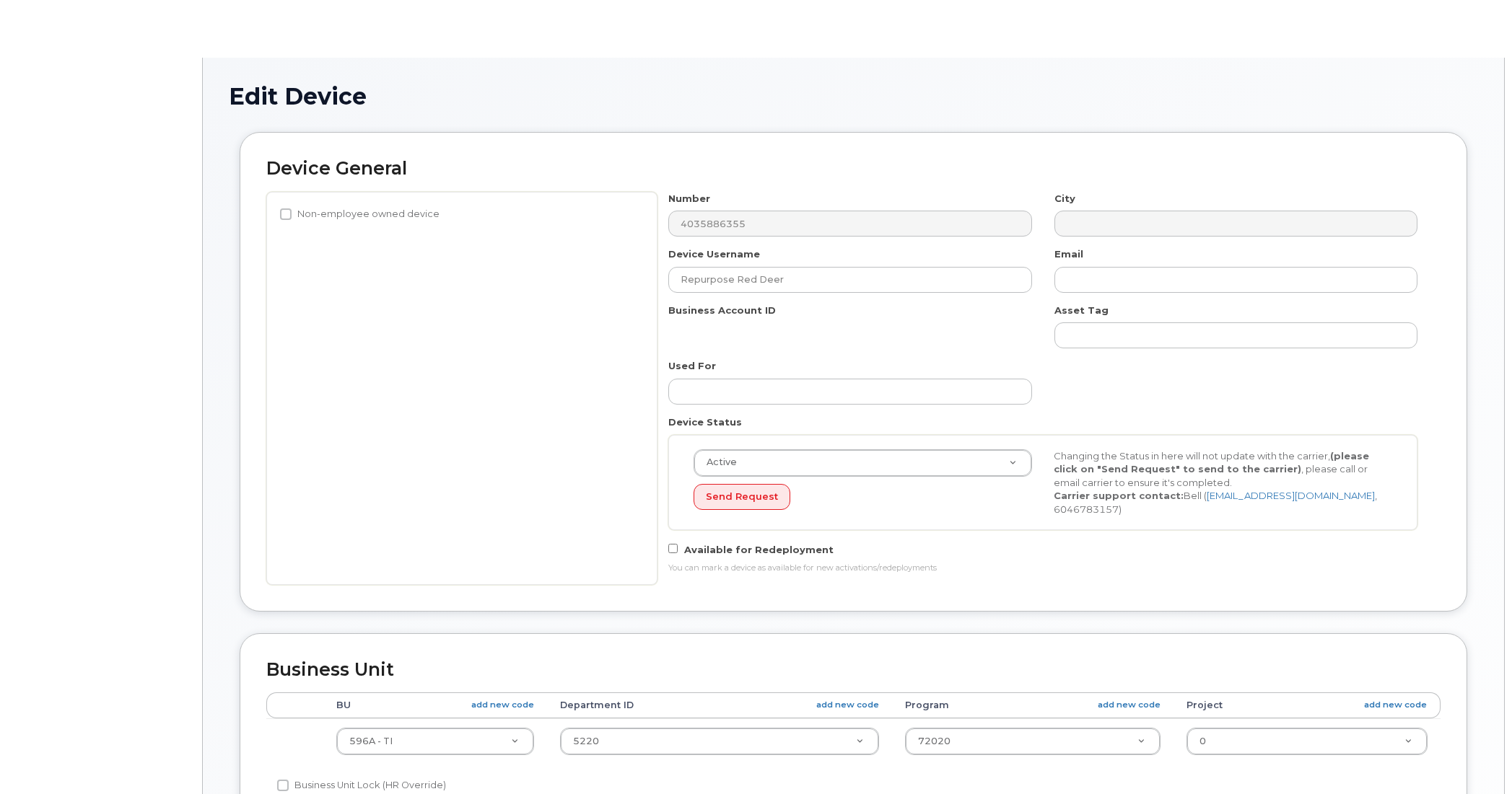
select select "4797729"
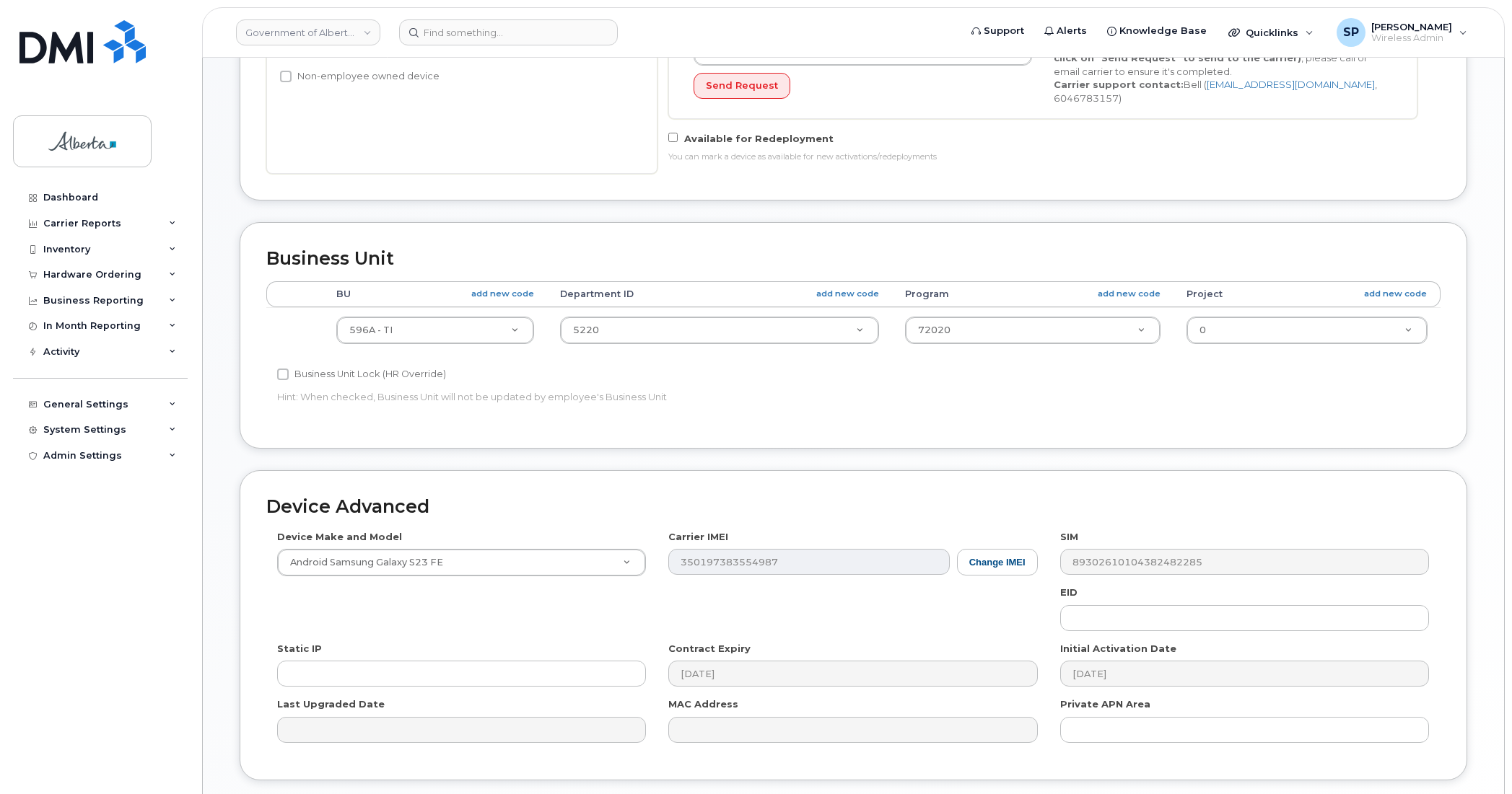
scroll to position [420, 0]
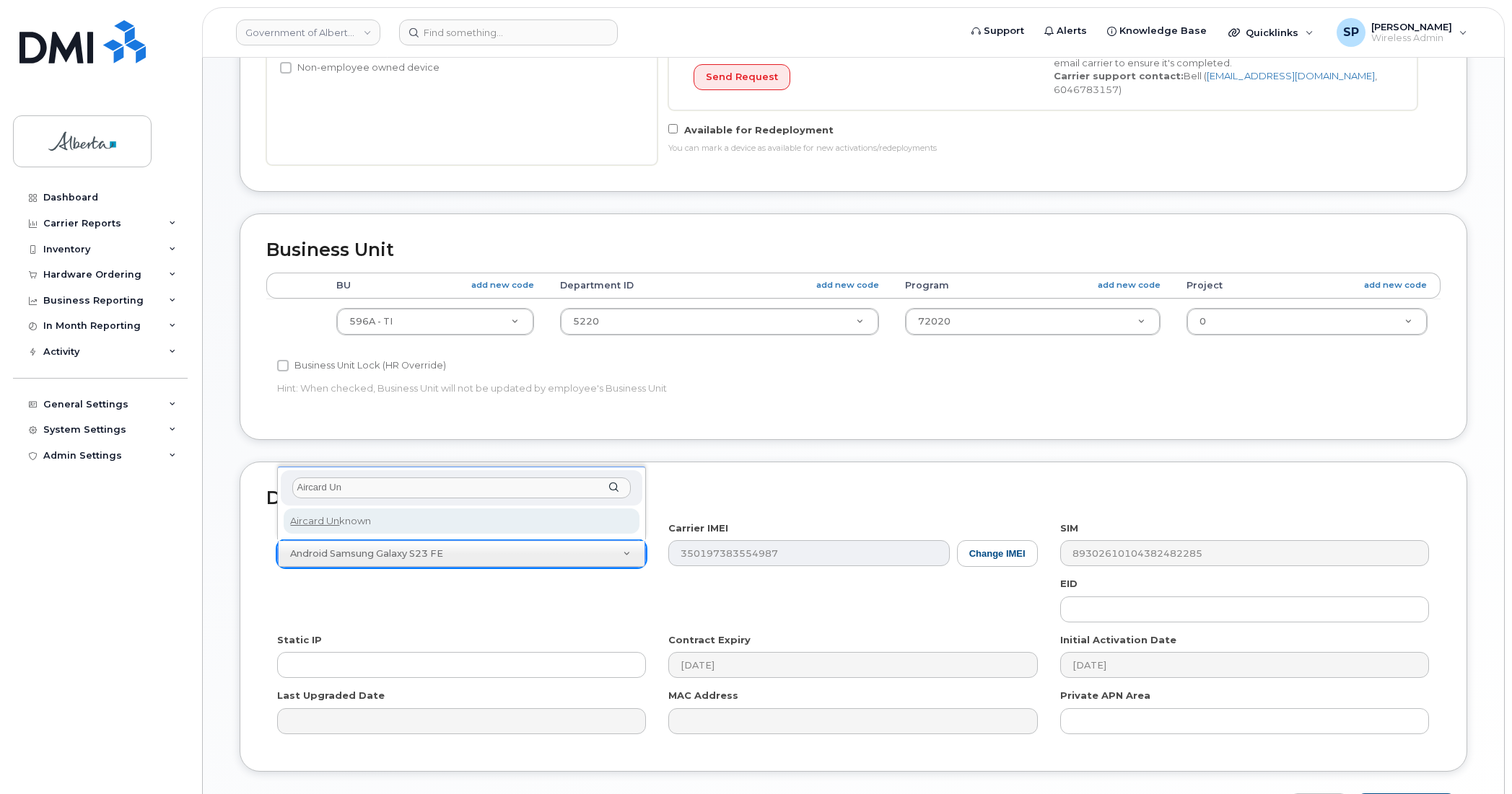
type input "Aircard Un"
select select "971"
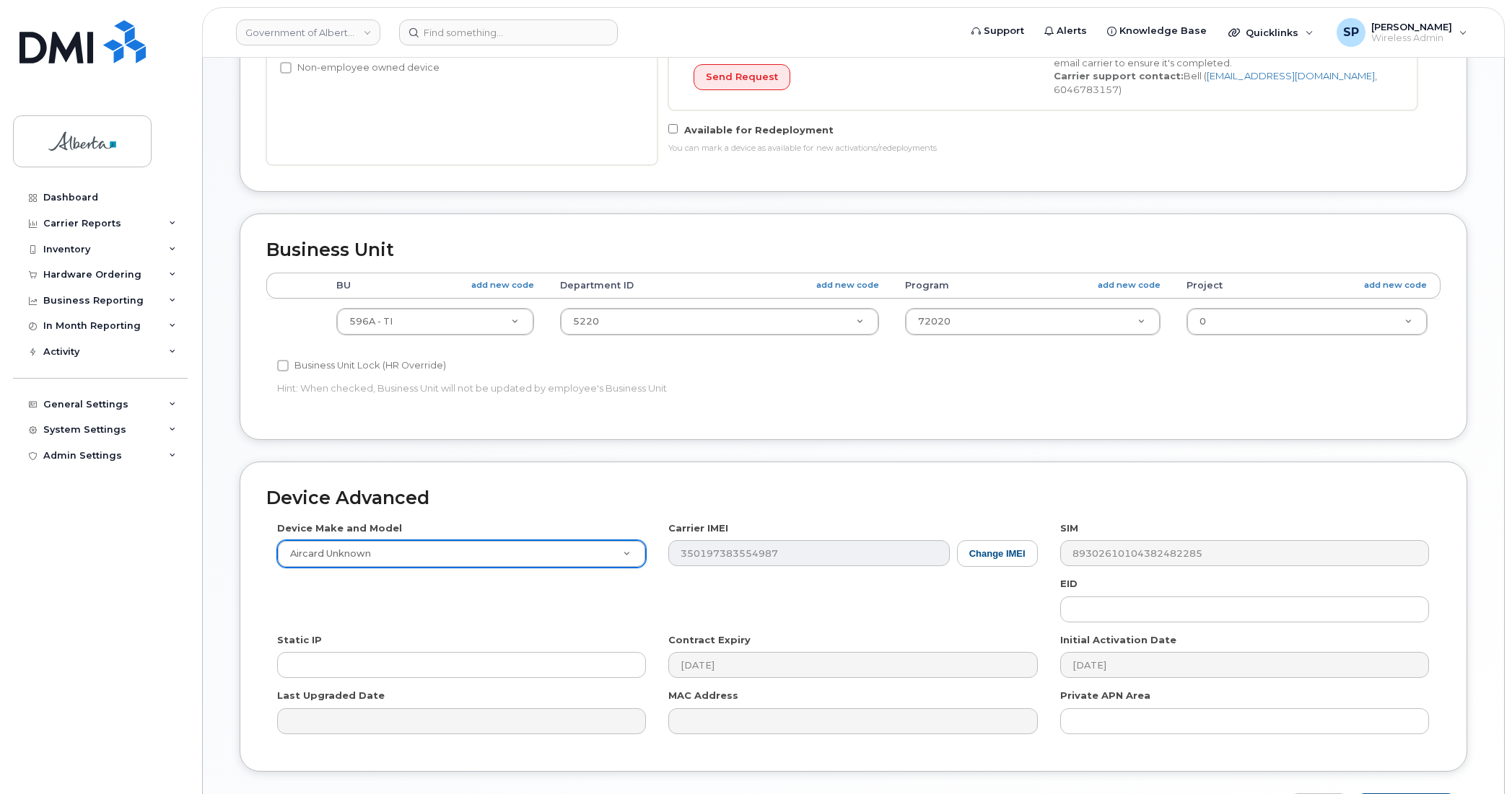
scroll to position [517, 0]
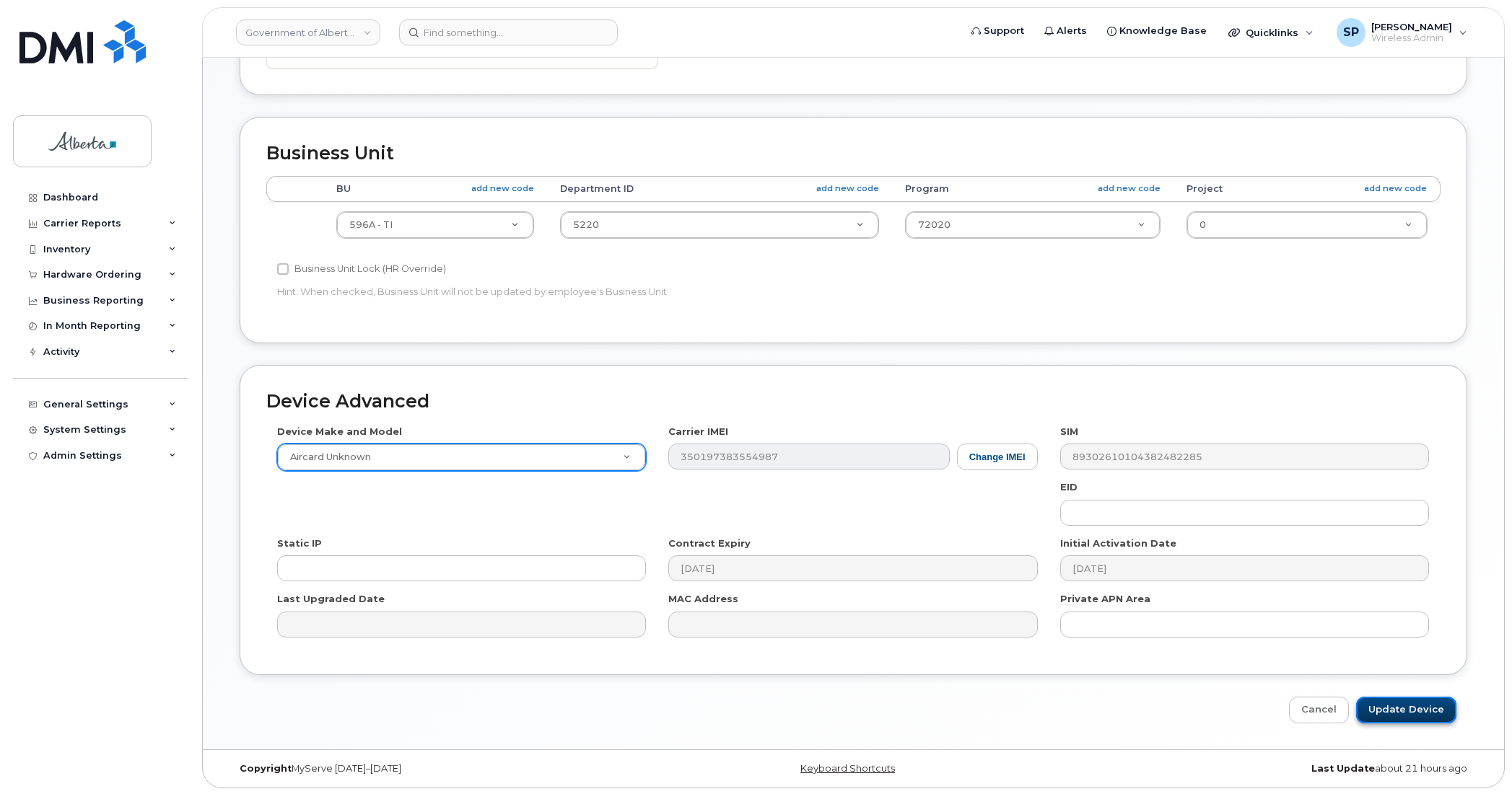
click at [1419, 698] on input "Update Device" at bounding box center [1406, 710] width 100 height 27
type input "Saving..."
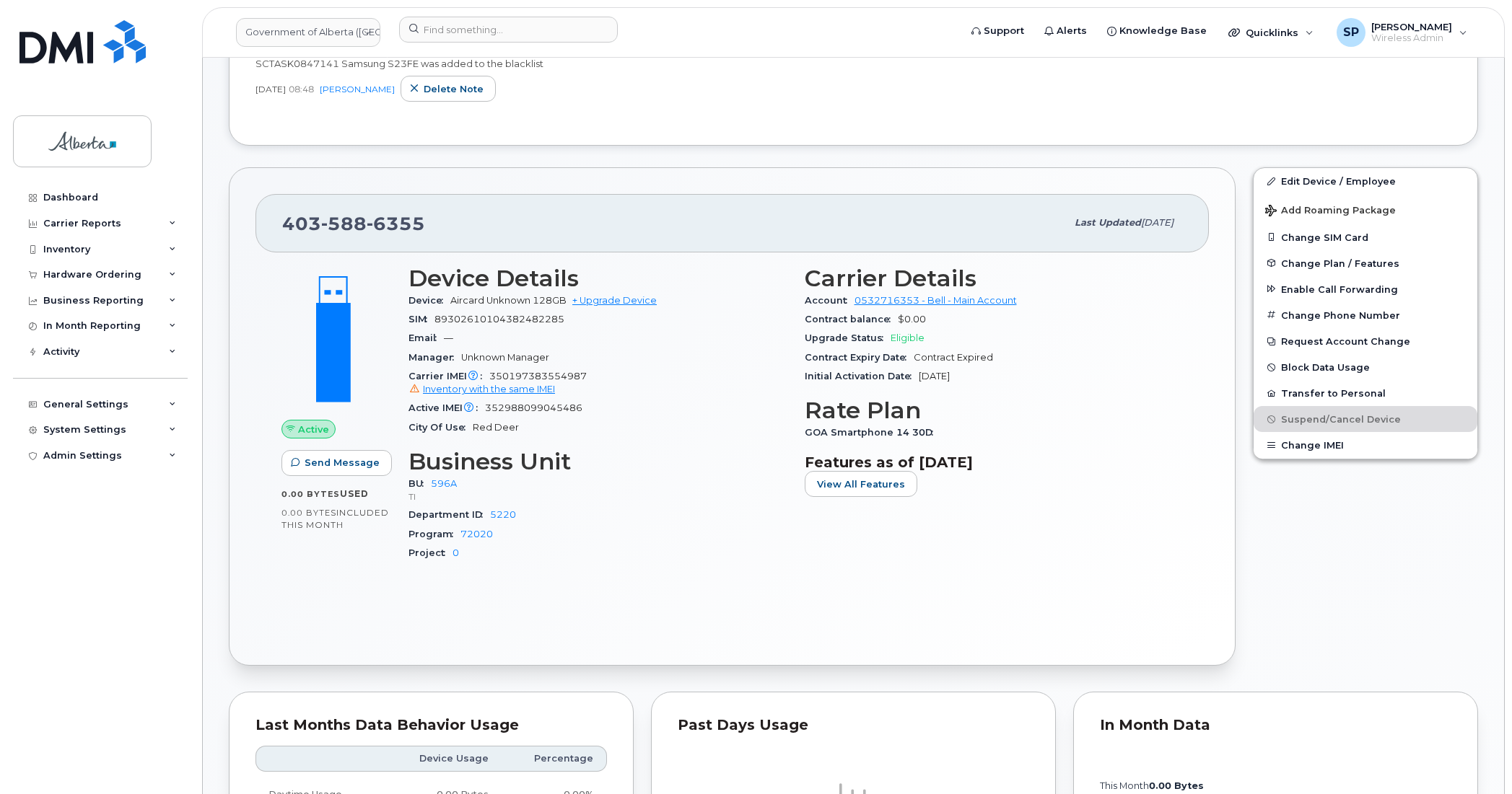
scroll to position [467, 0]
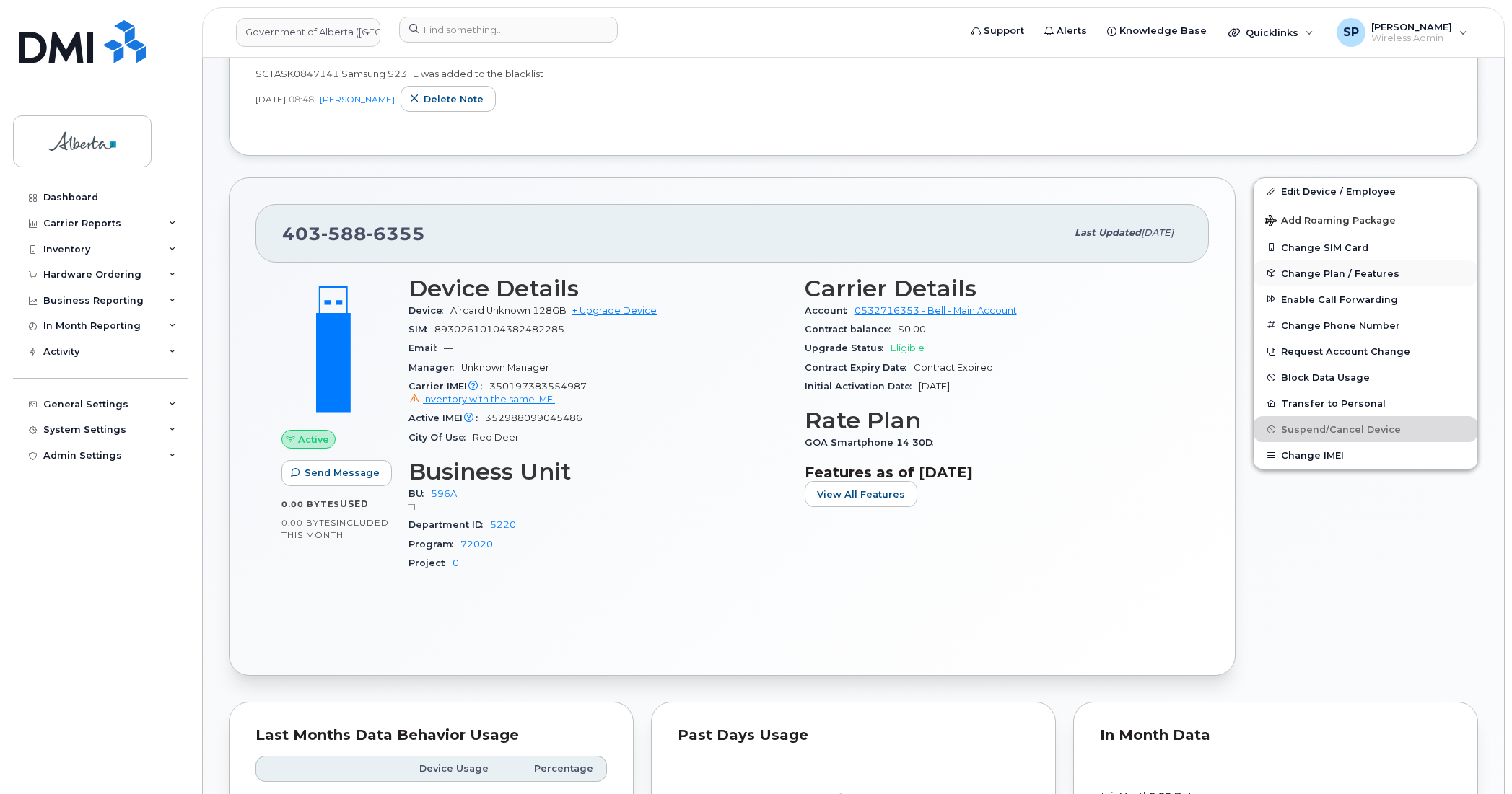
click at [1343, 272] on span "Change Plan / Features" at bounding box center [1340, 274] width 119 height 11
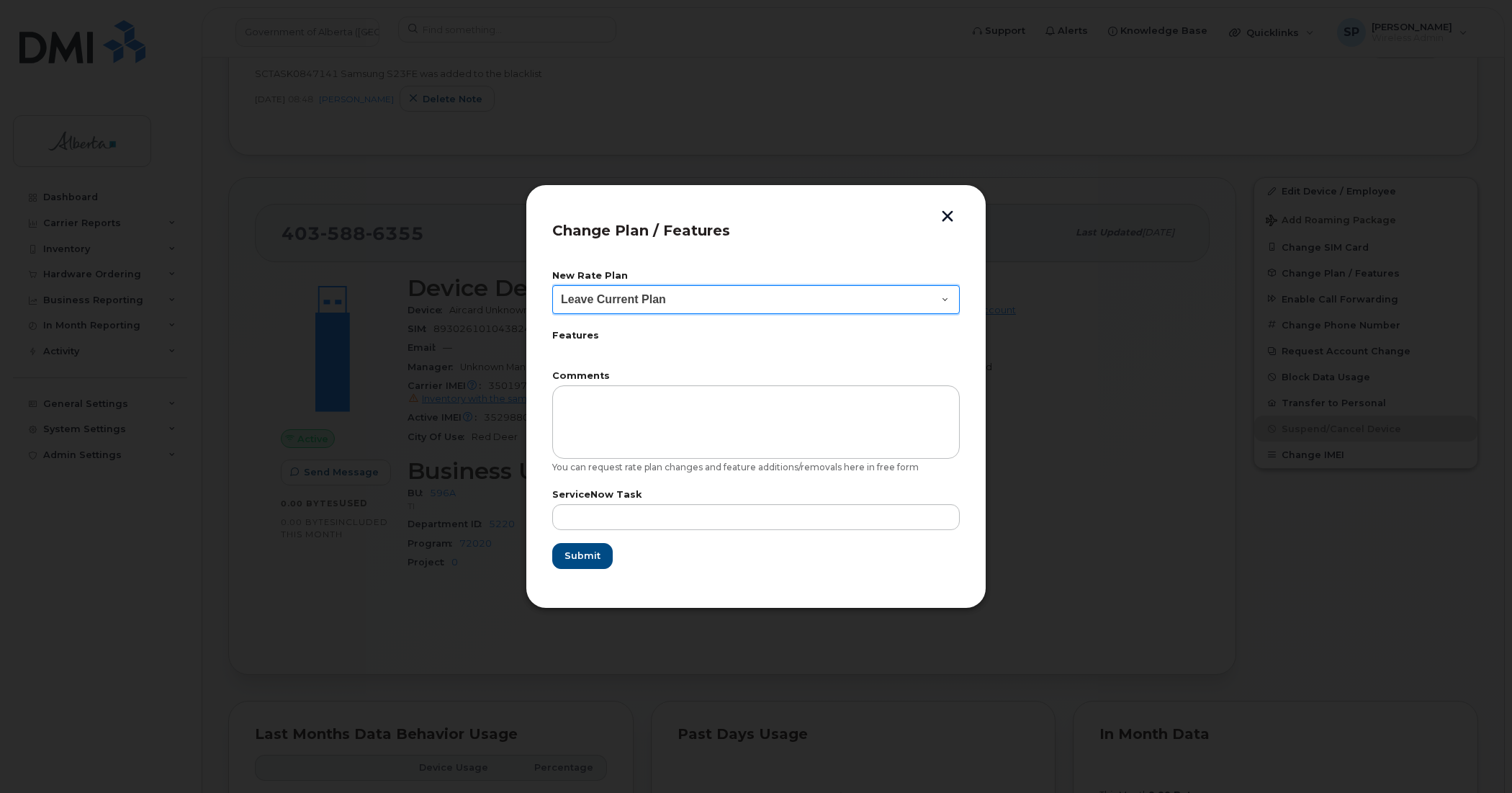
click at [643, 294] on select "Leave Current Plan GOA Data plan 9 30 d GOA–Unlimited Data Plan 9" at bounding box center [756, 299] width 407 height 29
select select "1790211"
click at [553, 285] on select "Leave Current Plan GOA Data plan 9 30 d GOA–Unlimited Data Plan 9" at bounding box center [756, 299] width 407 height 29
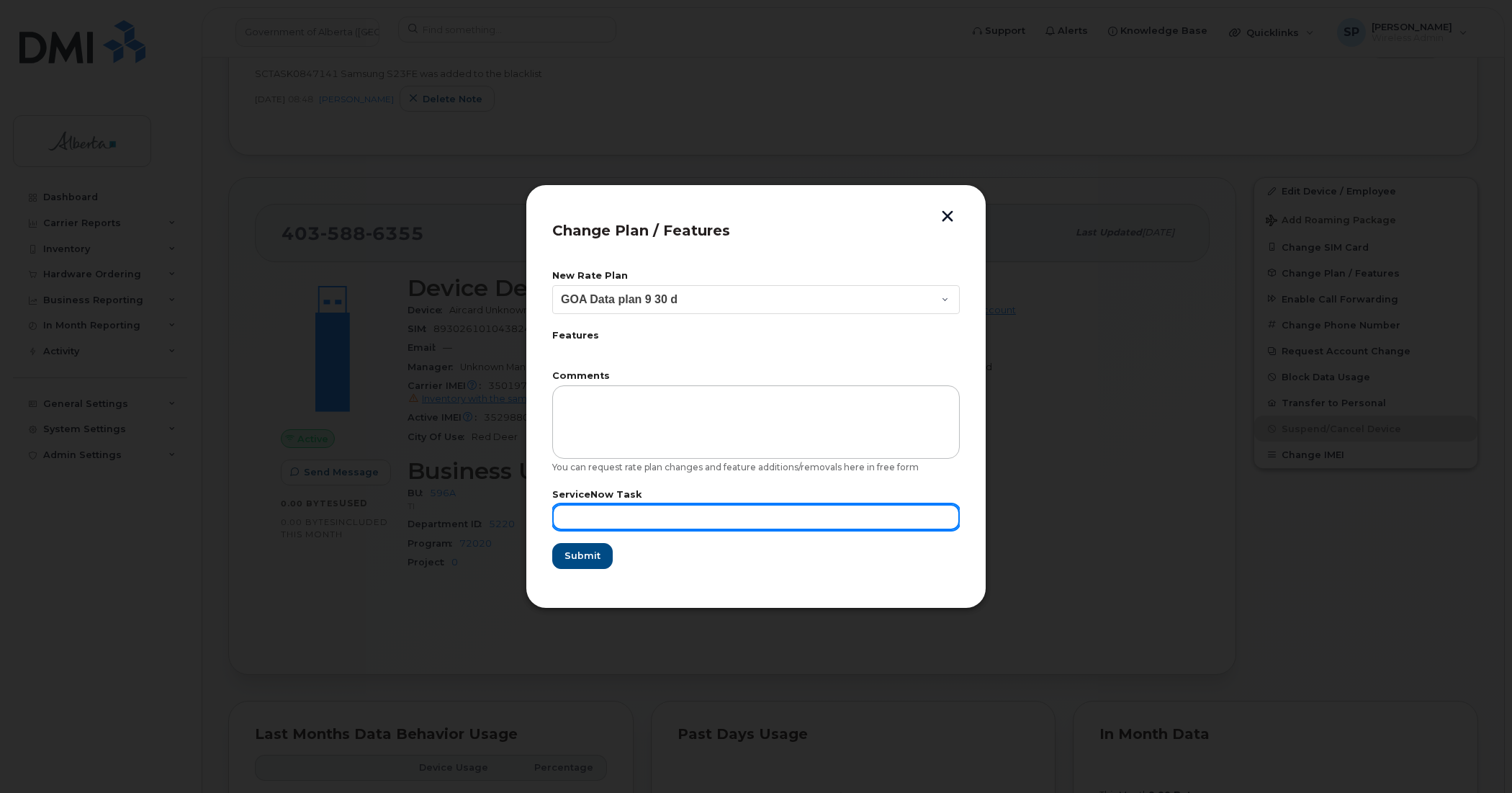
click at [685, 512] on input "text" at bounding box center [756, 517] width 407 height 26
paste input "SCTASK0847141"
type input "SCTASK0847141"
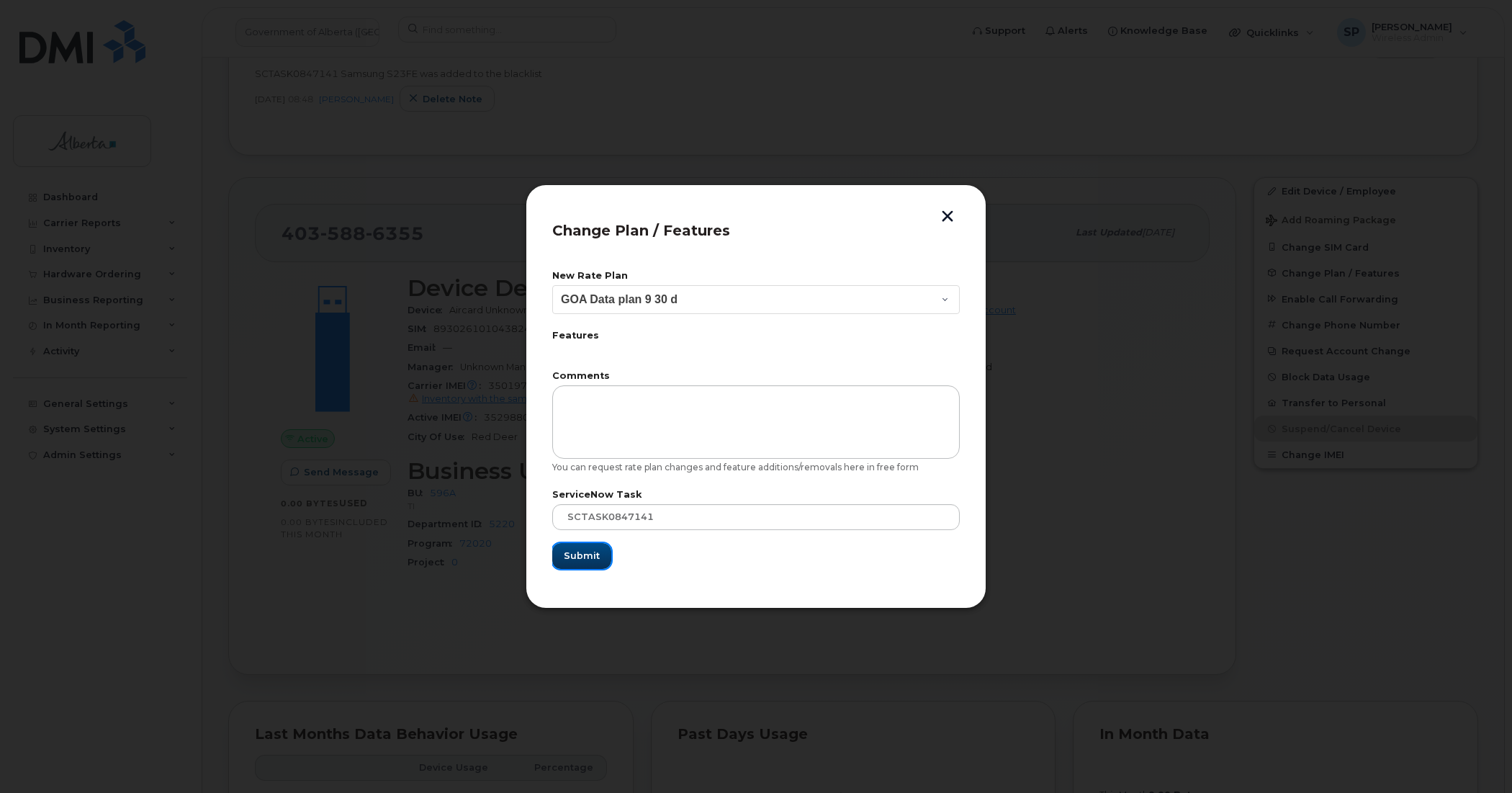
click at [589, 556] on span "Submit" at bounding box center [581, 556] width 36 height 14
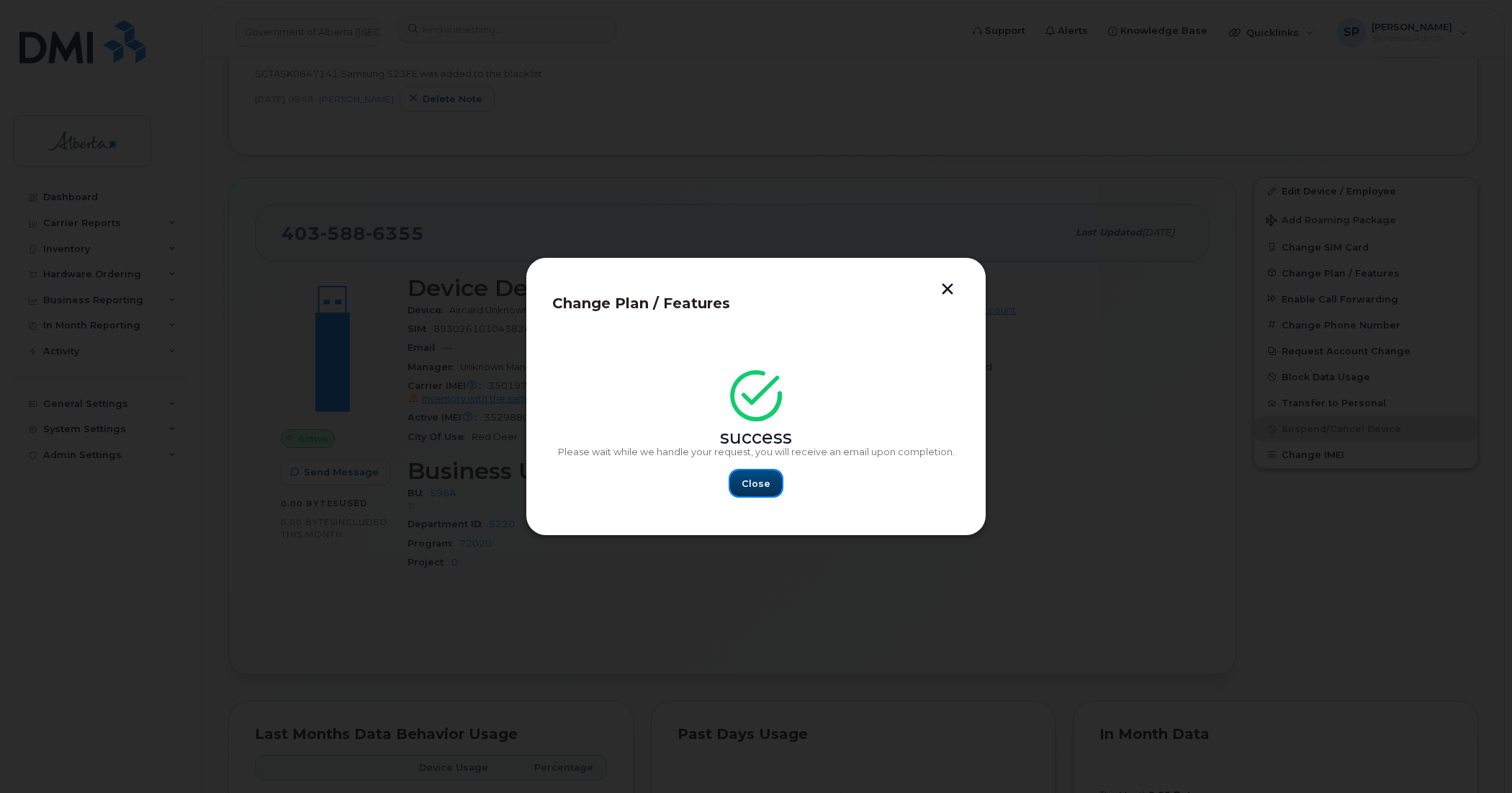
click at [760, 485] on span "Close" at bounding box center [756, 484] width 29 height 14
